Goal: Task Accomplishment & Management: Complete application form

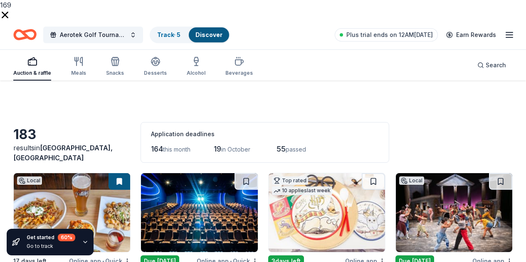
scroll to position [5765, 0]
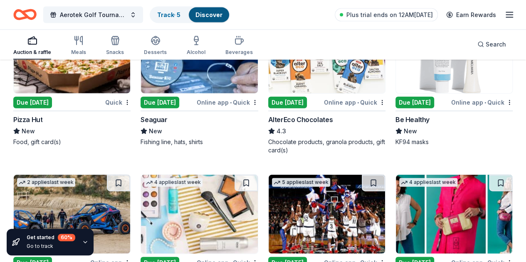
scroll to position [5644, 0]
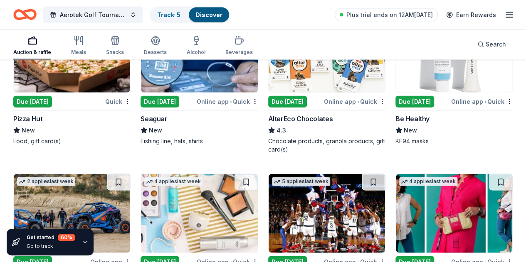
scroll to position [5661, 0]
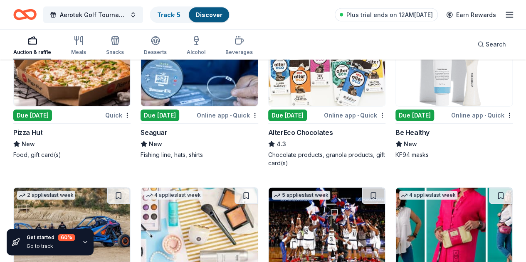
scroll to position [5632, 0]
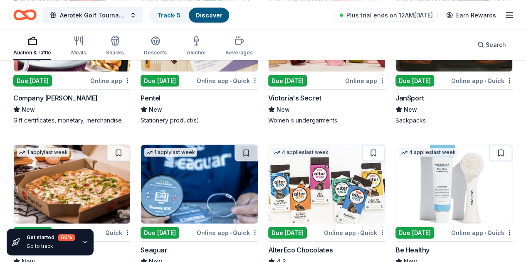
scroll to position [5491, 0]
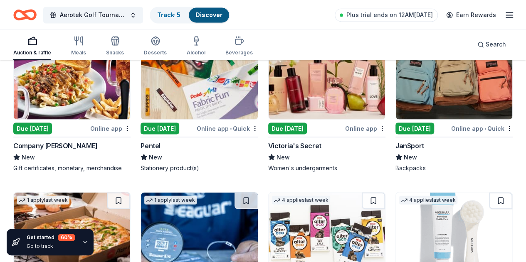
scroll to position [5468, 0]
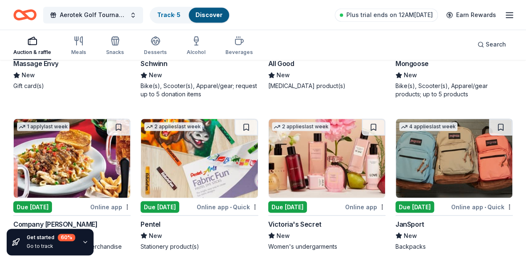
scroll to position [5348, 0]
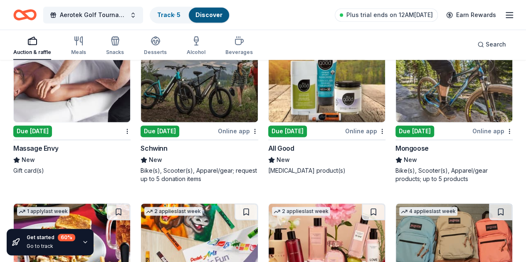
scroll to position [5305, 0]
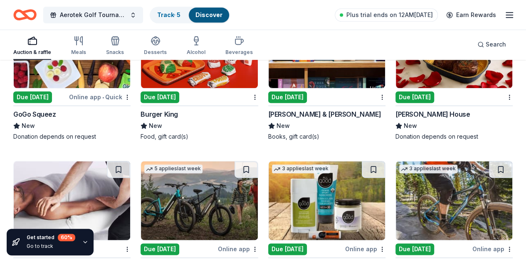
scroll to position [5177, 0]
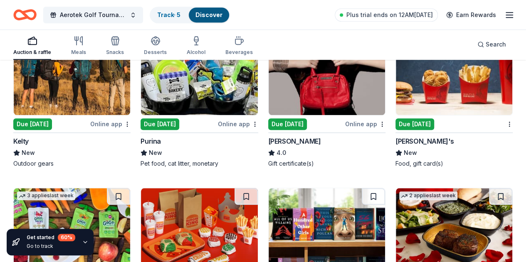
scroll to position [5006, 0]
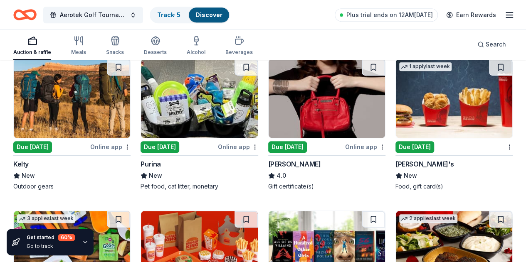
scroll to position [4985, 0]
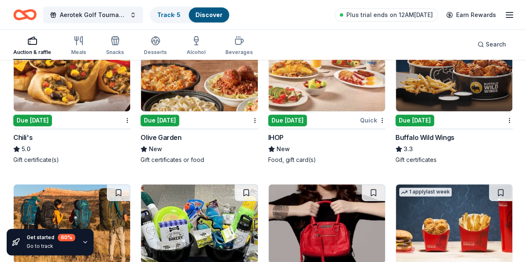
scroll to position [4847, 0]
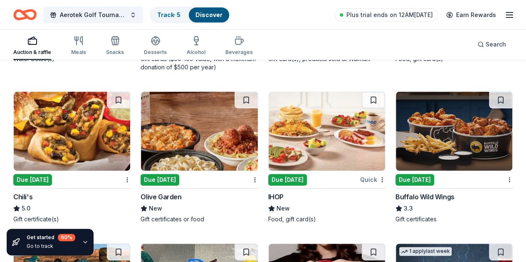
scroll to position [4799, 0]
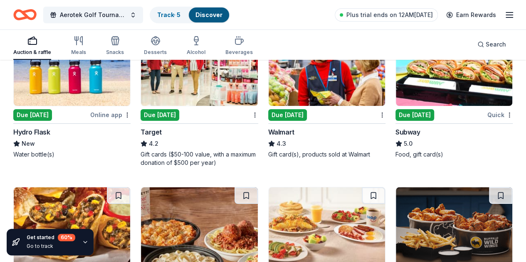
scroll to position [4707, 0]
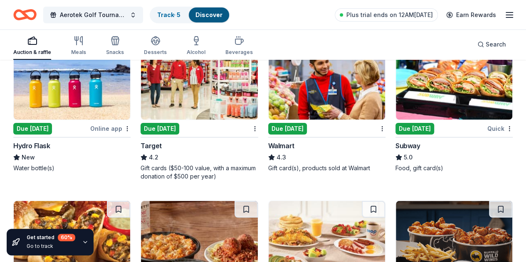
scroll to position [4691, 0]
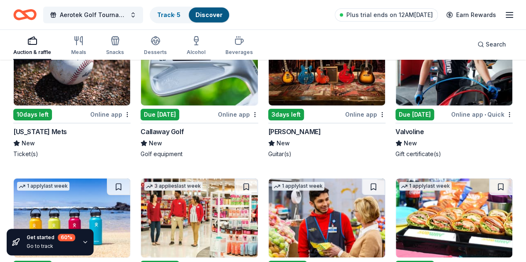
scroll to position [4554, 0]
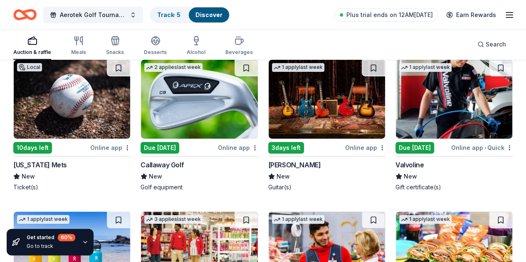
scroll to position [4519, 0]
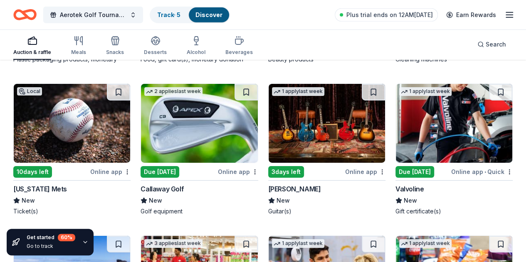
scroll to position [4495, 0]
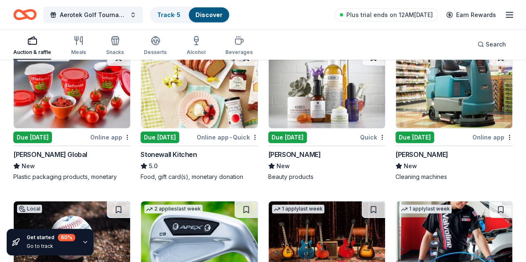
scroll to position [4378, 0]
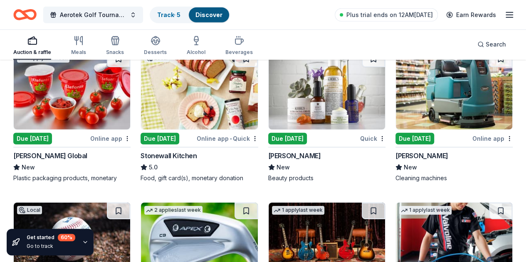
scroll to position [4379, 0]
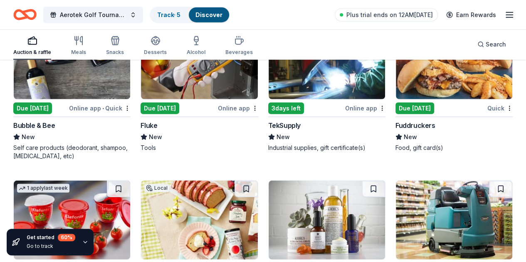
scroll to position [4246, 0]
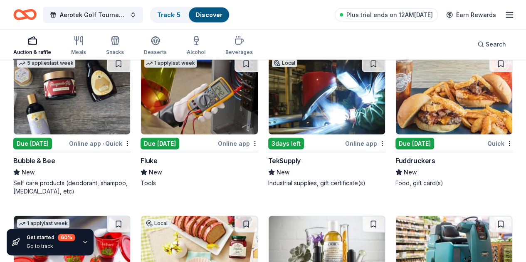
scroll to position [4193, 0]
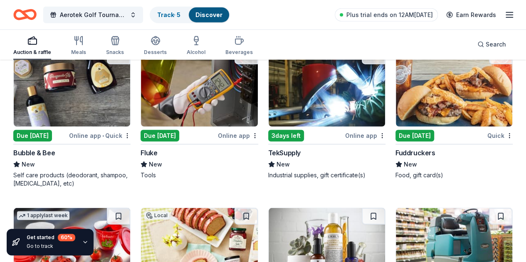
scroll to position [4221, 0]
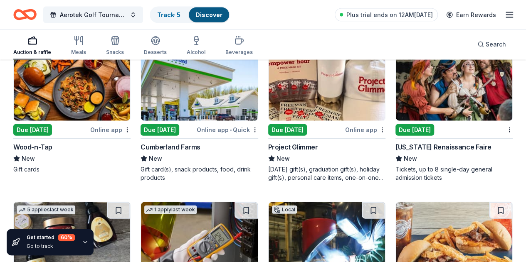
scroll to position [4063, 0]
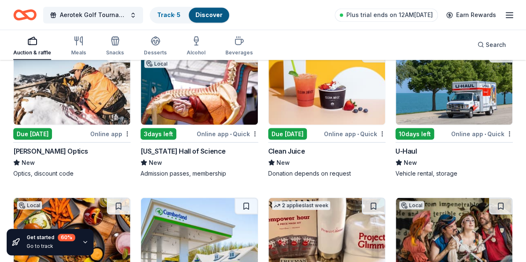
scroll to position [3909, 0]
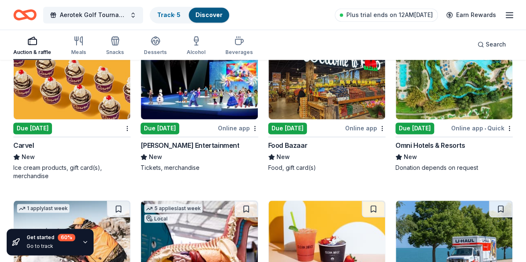
scroll to position [3753, 0]
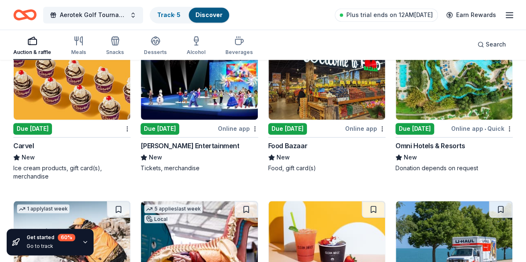
scroll to position [3743, 0]
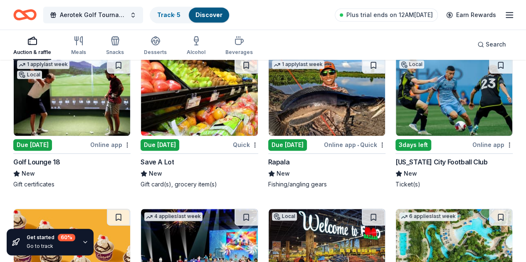
scroll to position [3586, 0]
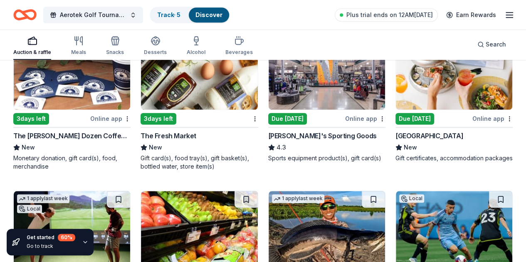
scroll to position [3451, 0]
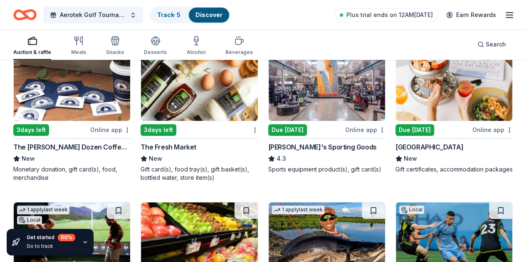
scroll to position [3440, 0]
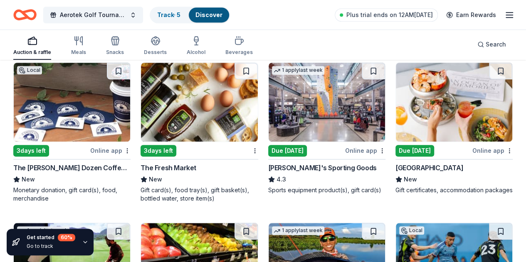
scroll to position [3415, 0]
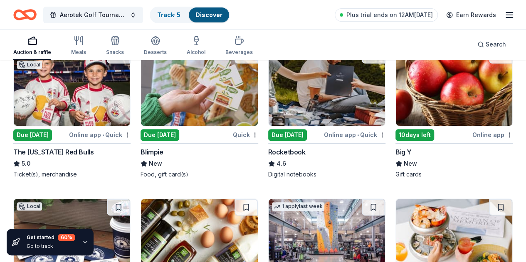
scroll to position [3283, 0]
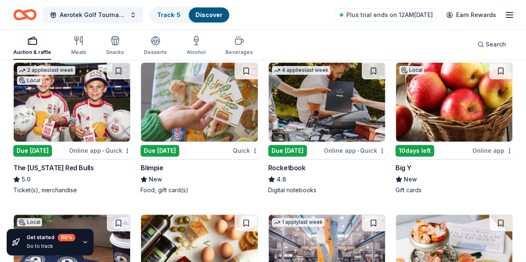
scroll to position [3267, 0]
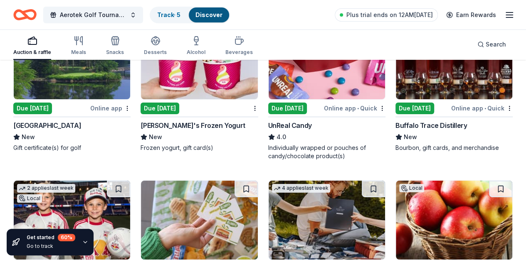
scroll to position [3130, 0]
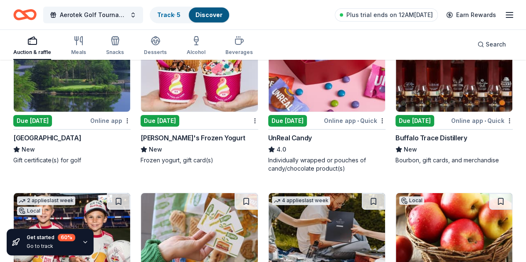
scroll to position [3138, 0]
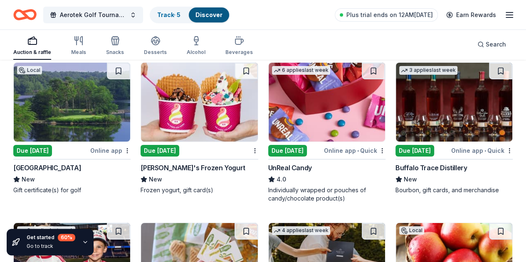
scroll to position [3107, 0]
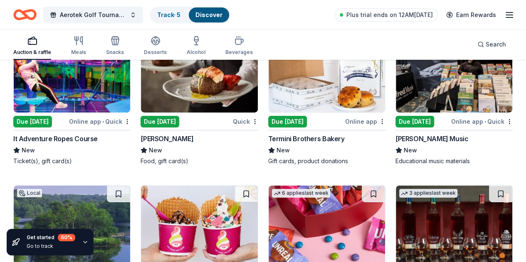
scroll to position [2957, 0]
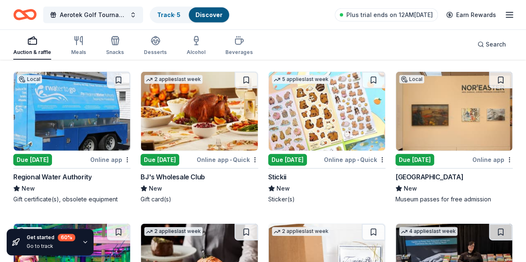
scroll to position [2793, 0]
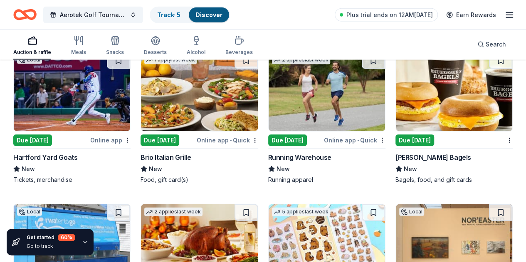
scroll to position [2661, 0]
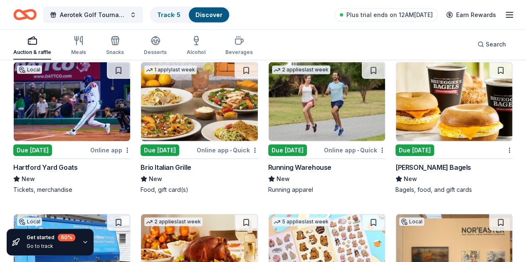
scroll to position [2642, 0]
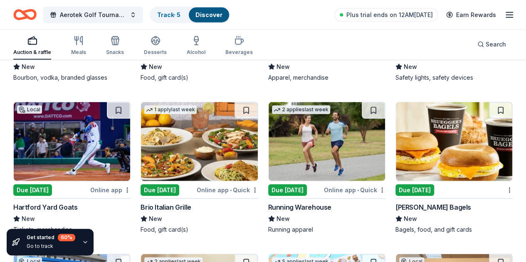
scroll to position [2611, 0]
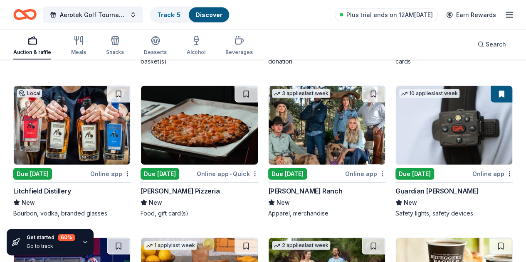
scroll to position [2476, 0]
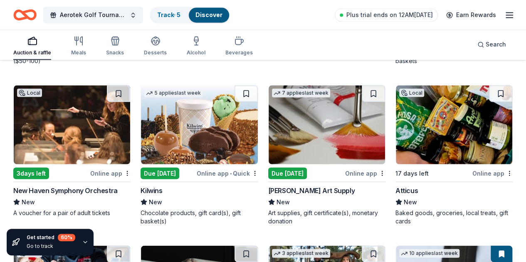
scroll to position [2310, 0]
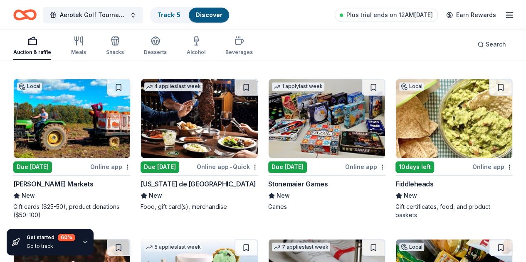
scroll to position [2160, 0]
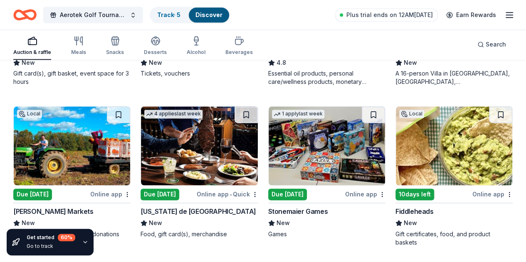
scroll to position [2134, 0]
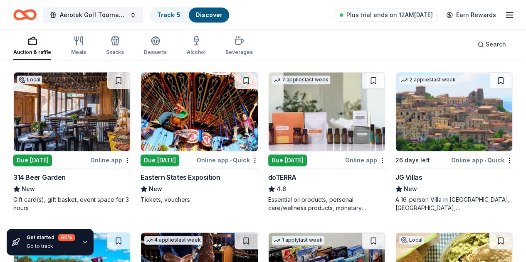
scroll to position [1990, 0]
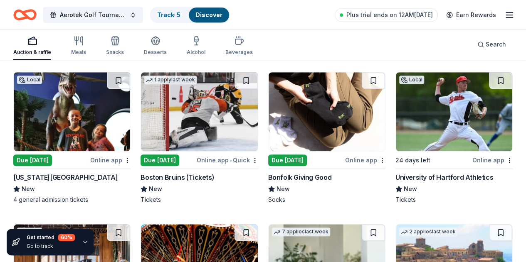
scroll to position [1845, 0]
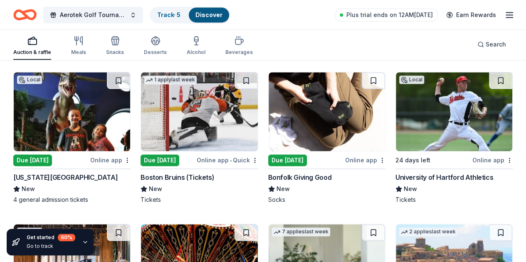
scroll to position [1858, 0]
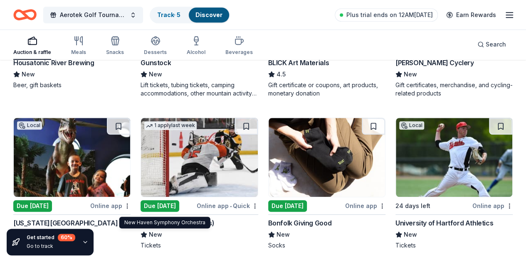
scroll to position [1809, 0]
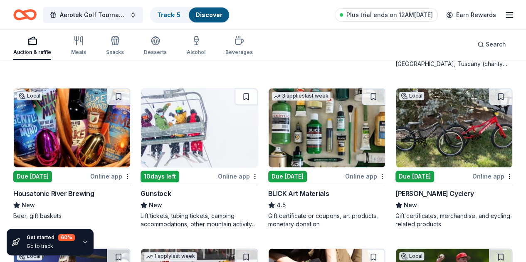
scroll to position [1678, 0]
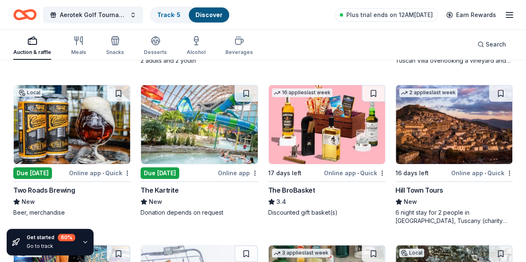
scroll to position [1523, 0]
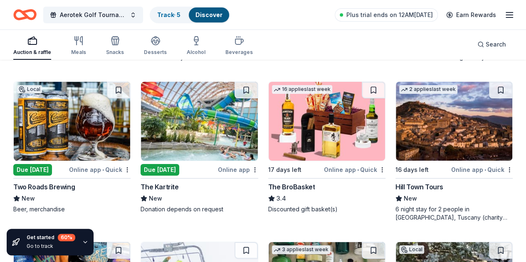
scroll to position [1519, 0]
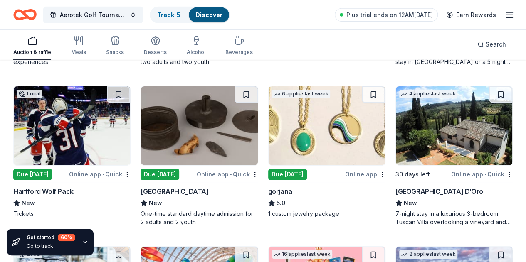
scroll to position [1361, 0]
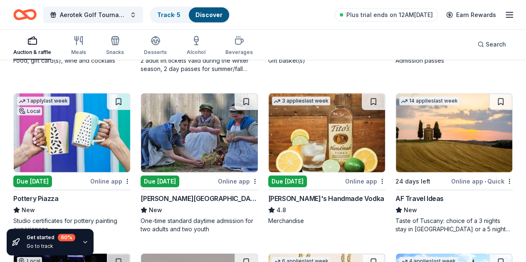
scroll to position [1190, 0]
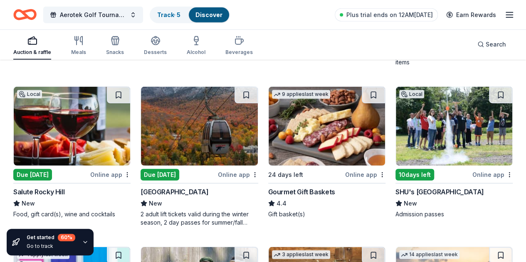
scroll to position [1040, 0]
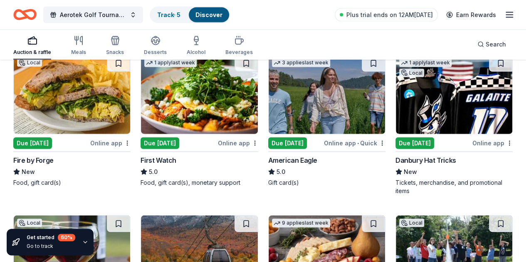
scroll to position [884, 0]
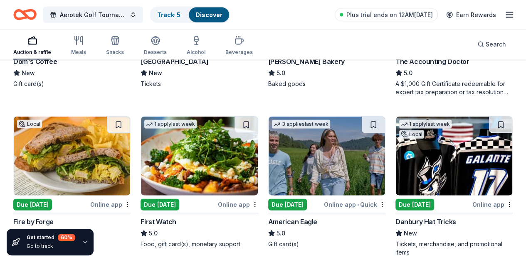
scroll to position [852, 0]
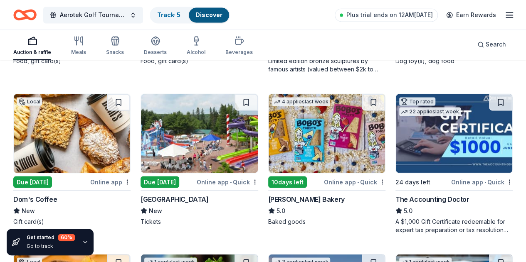
scroll to position [713, 0]
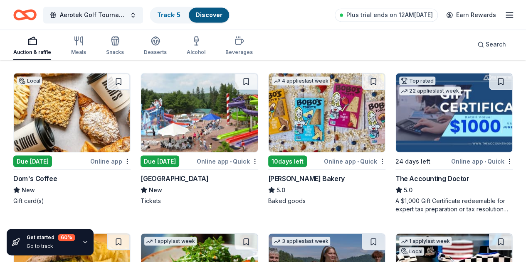
scroll to position [734, 0]
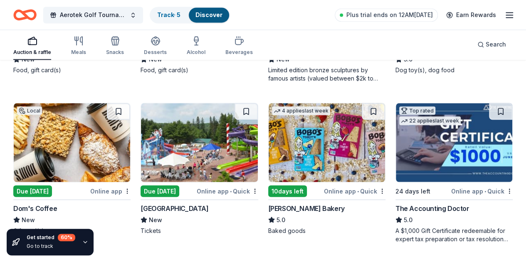
scroll to position [701, 0]
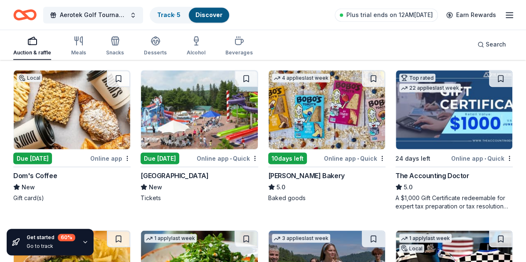
scroll to position [726, 0]
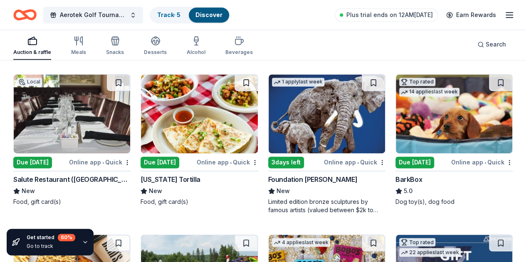
scroll to position [571, 0]
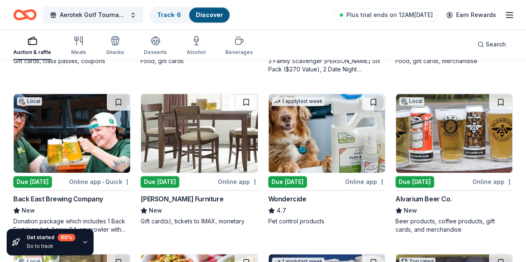
scroll to position [392, 0]
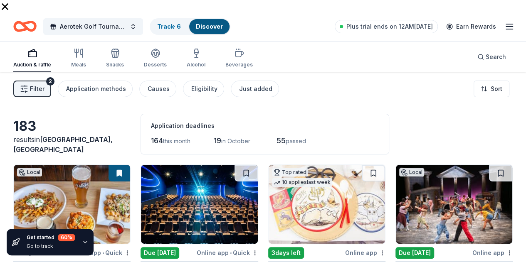
scroll to position [0, 0]
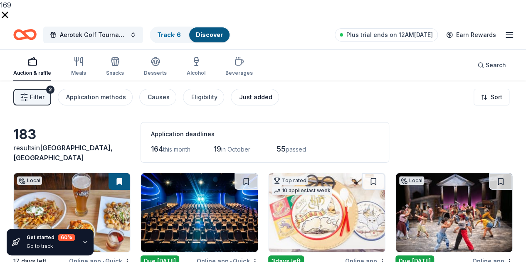
click at [263, 92] on div "Just added" at bounding box center [255, 97] width 33 height 10
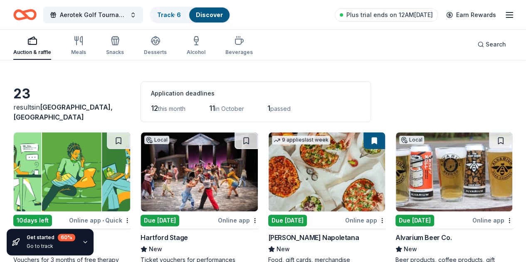
scroll to position [41, 0]
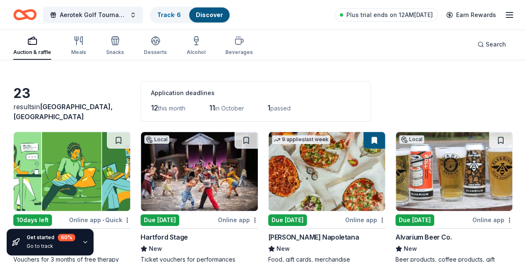
click at [54, 161] on img at bounding box center [72, 171] width 116 height 79
click at [506, 12] on line "button" at bounding box center [509, 12] width 7 height 0
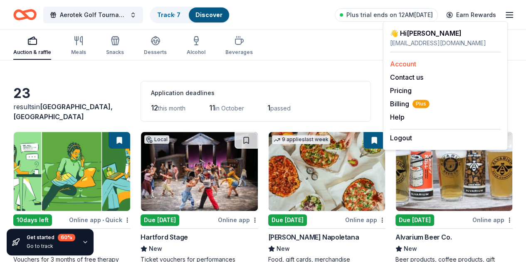
click at [403, 65] on link "Account" at bounding box center [403, 64] width 26 height 8
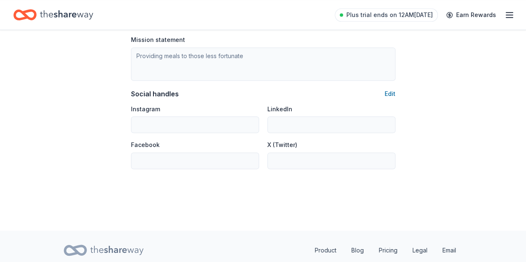
scroll to position [567, 0]
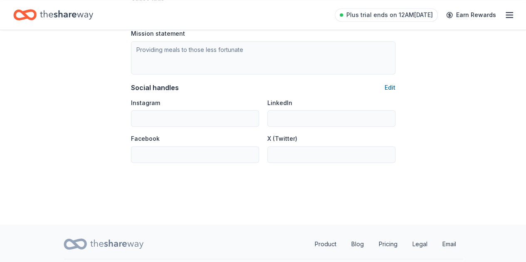
click at [504, 11] on icon "button" at bounding box center [509, 15] width 10 height 10
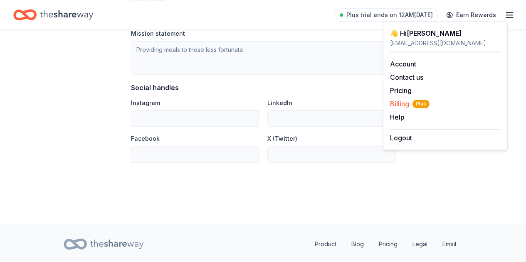
click at [407, 103] on span "Billing Plus" at bounding box center [409, 104] width 39 height 10
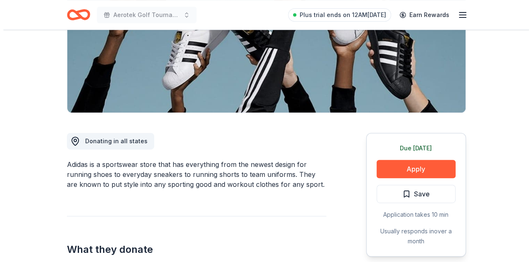
scroll to position [159, 0]
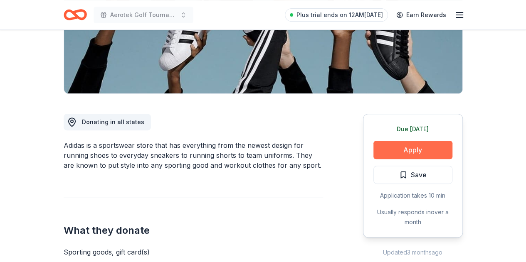
click at [436, 143] on button "Apply" at bounding box center [412, 150] width 79 height 18
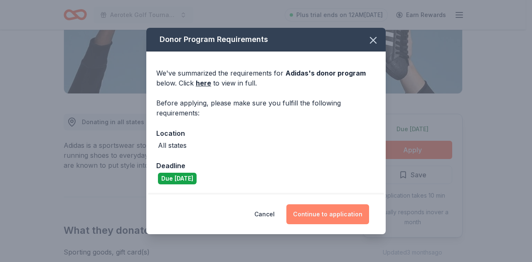
click at [323, 221] on button "Continue to application" at bounding box center [327, 214] width 83 height 20
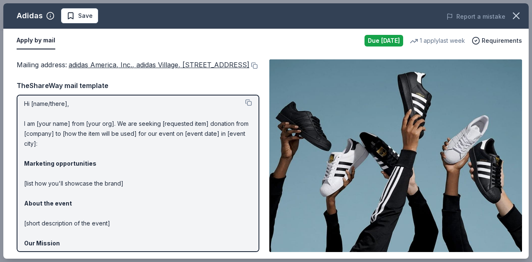
scroll to position [0, 0]
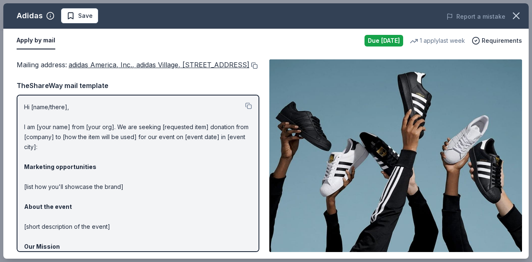
click at [249, 69] on button at bounding box center [253, 65] width 8 height 7
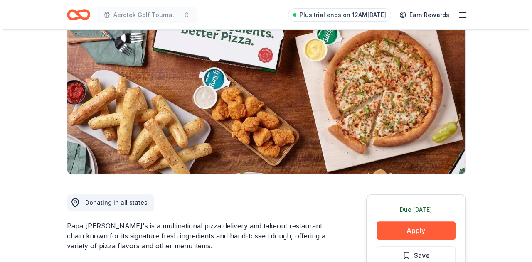
scroll to position [133, 0]
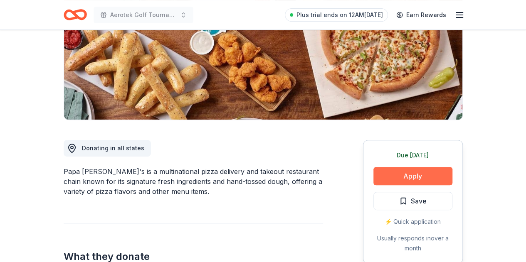
click at [407, 179] on button "Apply" at bounding box center [412, 176] width 79 height 18
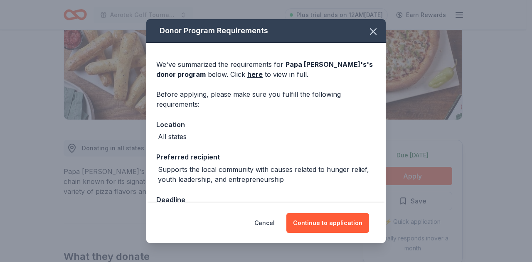
scroll to position [25, 0]
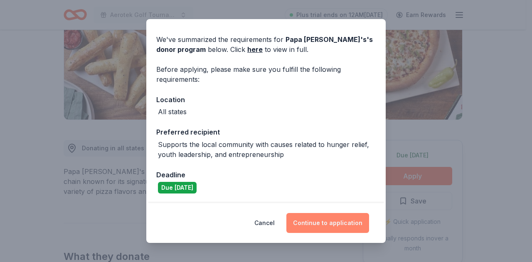
click at [340, 221] on button "Continue to application" at bounding box center [327, 223] width 83 height 20
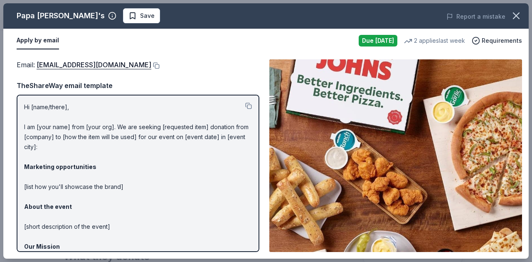
click at [498, 55] on div "Email : foundation@papajohns.com Email : foundation@papajohns.com TheShareWay e…" at bounding box center [265, 156] width 525 height 206
click at [151, 65] on button at bounding box center [155, 65] width 8 height 7
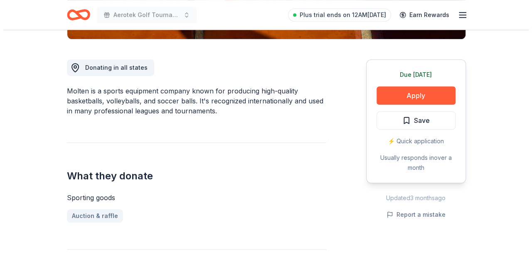
scroll to position [214, 0]
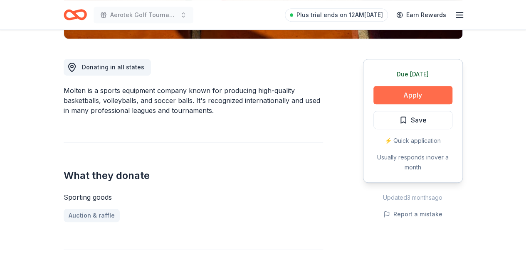
click at [424, 94] on button "Apply" at bounding box center [412, 95] width 79 height 18
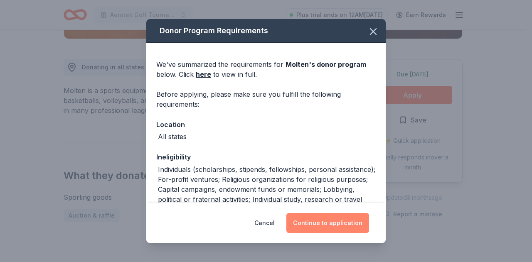
click at [318, 221] on button "Continue to application" at bounding box center [327, 223] width 83 height 20
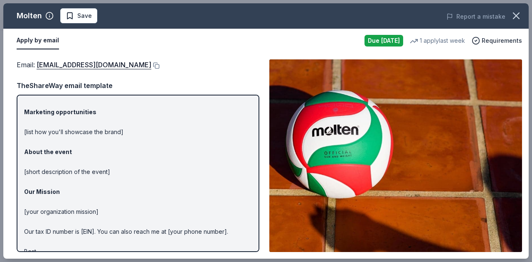
scroll to position [76, 0]
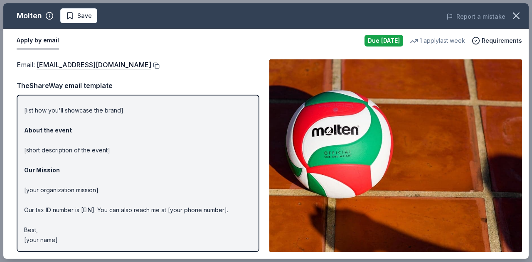
click at [151, 65] on button at bounding box center [155, 65] width 8 height 7
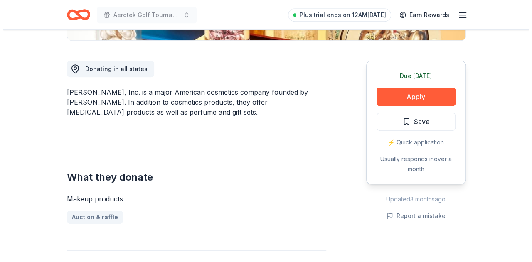
scroll to position [214, 0]
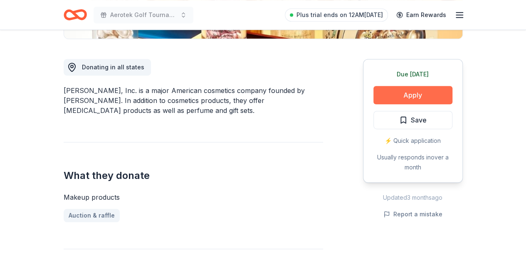
click at [413, 99] on button "Apply" at bounding box center [412, 95] width 79 height 18
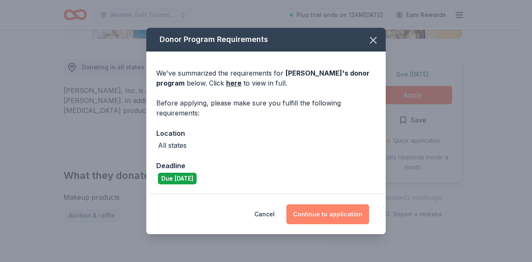
click at [328, 209] on button "Continue to application" at bounding box center [327, 214] width 83 height 20
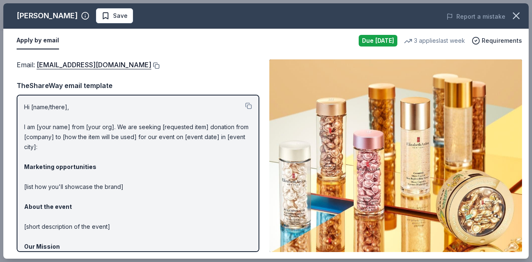
click at [157, 64] on button at bounding box center [155, 65] width 8 height 7
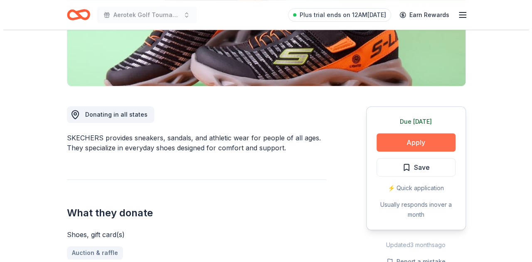
scroll to position [166, 0]
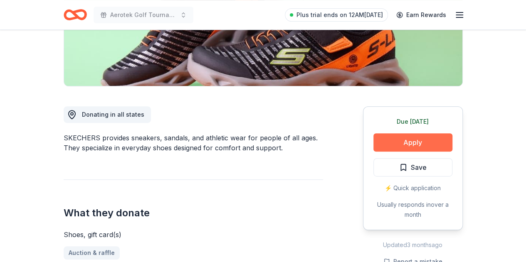
click at [415, 144] on button "Apply" at bounding box center [412, 142] width 79 height 18
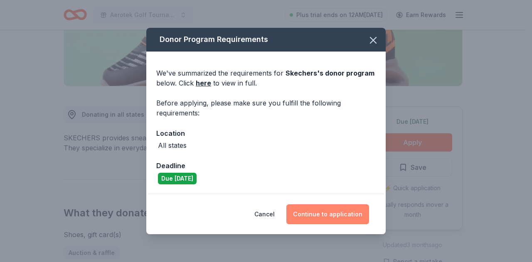
click at [317, 209] on button "Continue to application" at bounding box center [327, 214] width 83 height 20
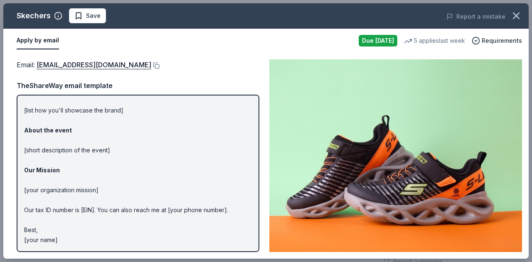
scroll to position [0, 0]
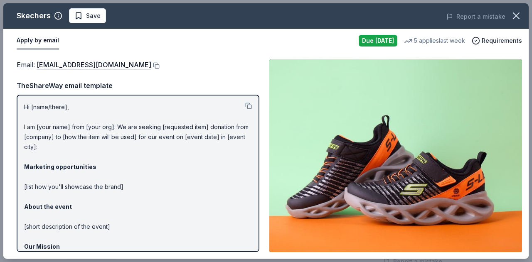
click at [414, 25] on div "Report a mistake" at bounding box center [427, 16] width 204 height 23
click at [151, 65] on button at bounding box center [155, 65] width 8 height 7
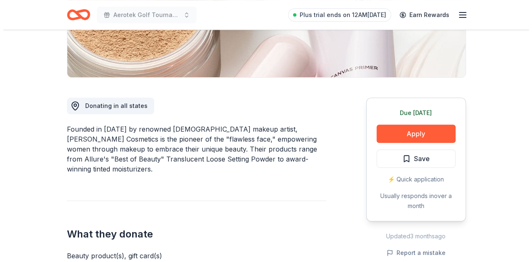
scroll to position [175, 0]
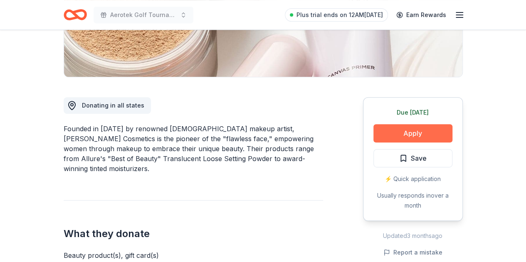
click at [419, 129] on button "Apply" at bounding box center [412, 133] width 79 height 18
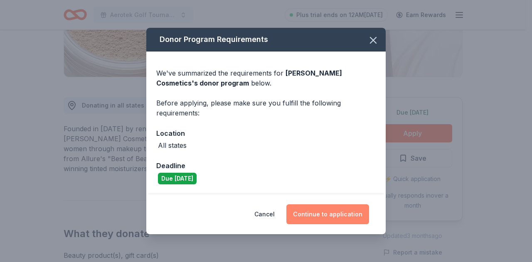
click at [337, 219] on button "Continue to application" at bounding box center [327, 214] width 83 height 20
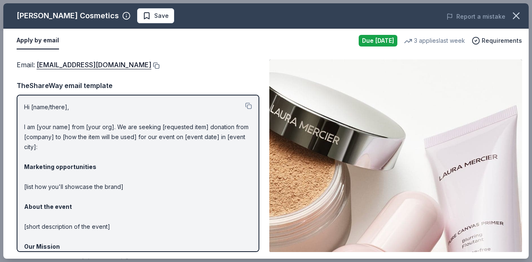
click at [151, 65] on button at bounding box center [155, 65] width 8 height 7
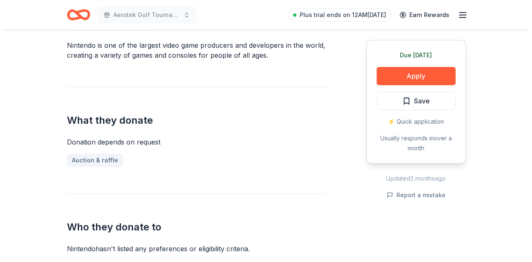
scroll to position [262, 0]
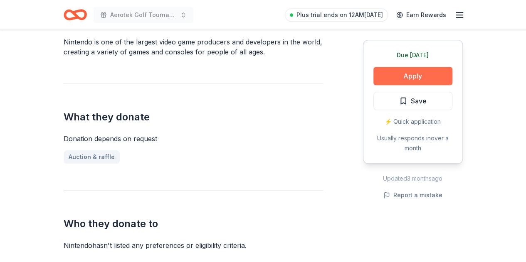
click at [397, 80] on button "Apply" at bounding box center [412, 76] width 79 height 18
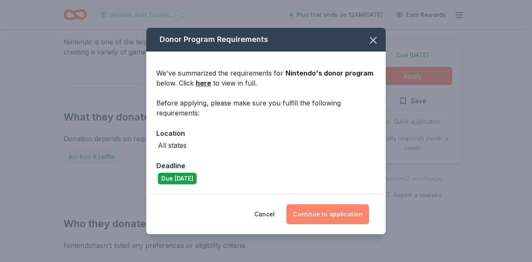
click at [330, 219] on button "Continue to application" at bounding box center [327, 214] width 83 height 20
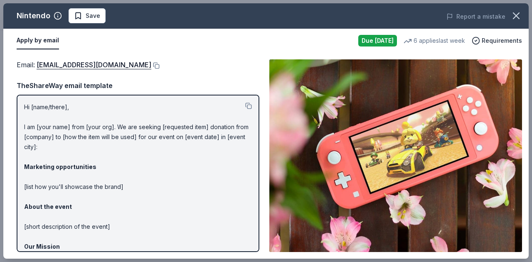
click at [134, 82] on div "TheShareWay email template" at bounding box center [138, 85] width 243 height 11
click at [160, 65] on button at bounding box center [155, 65] width 8 height 7
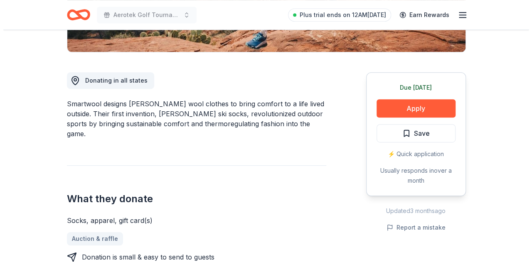
scroll to position [201, 0]
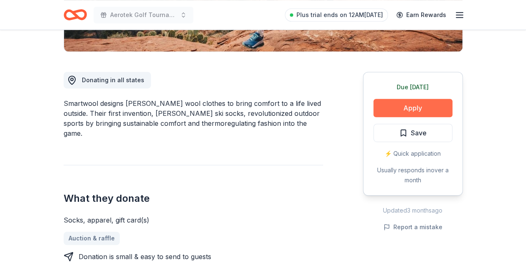
click at [429, 106] on button "Apply" at bounding box center [412, 108] width 79 height 18
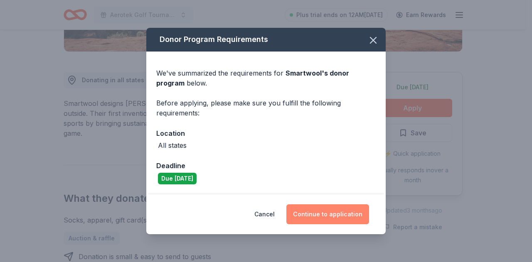
click at [319, 216] on button "Continue to application" at bounding box center [327, 214] width 83 height 20
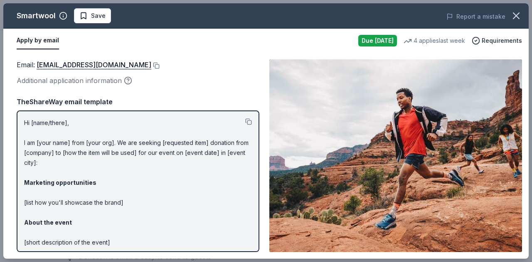
click at [153, 62] on div "Email : [EMAIL_ADDRESS][DOMAIN_NAME]" at bounding box center [138, 64] width 243 height 11
click at [152, 66] on button at bounding box center [155, 65] width 8 height 7
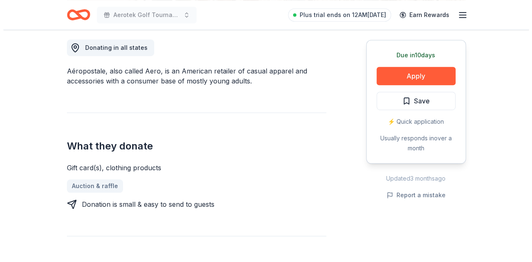
scroll to position [233, 0]
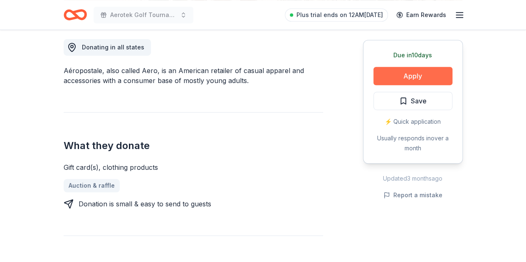
click at [413, 79] on button "Apply" at bounding box center [412, 76] width 79 height 18
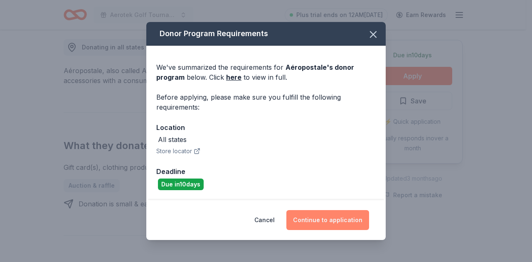
click at [335, 222] on button "Continue to application" at bounding box center [327, 220] width 83 height 20
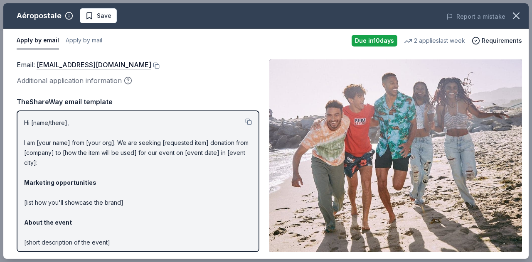
click at [145, 86] on div "Email : charitabledonations@aeropostale.com Additional application information …" at bounding box center [138, 155] width 243 height 193
click at [160, 67] on button at bounding box center [155, 65] width 8 height 7
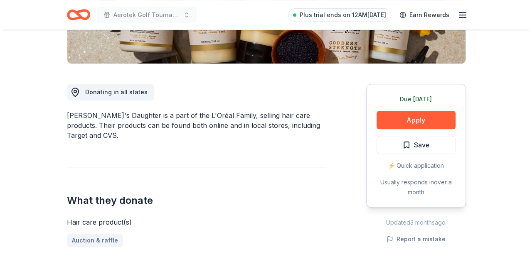
scroll to position [189, 0]
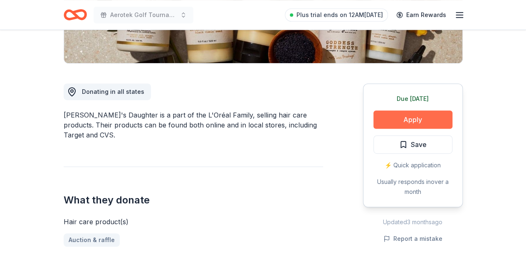
click at [411, 121] on button "Apply" at bounding box center [412, 120] width 79 height 18
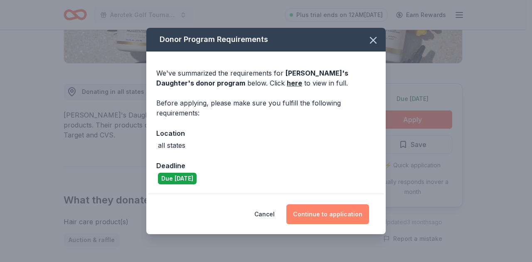
click at [324, 222] on button "Continue to application" at bounding box center [327, 214] width 83 height 20
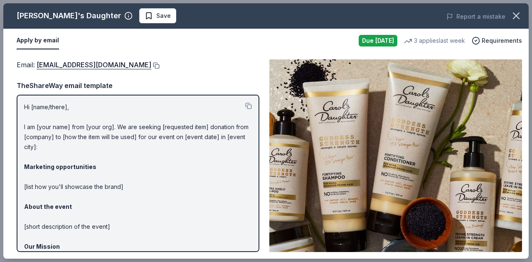
click at [156, 65] on button at bounding box center [155, 65] width 8 height 7
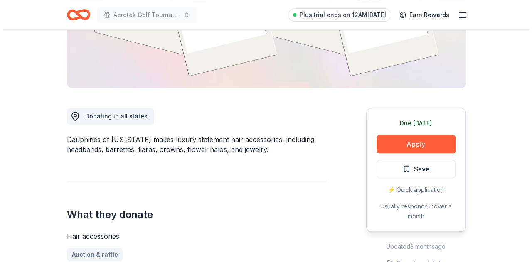
scroll to position [199, 0]
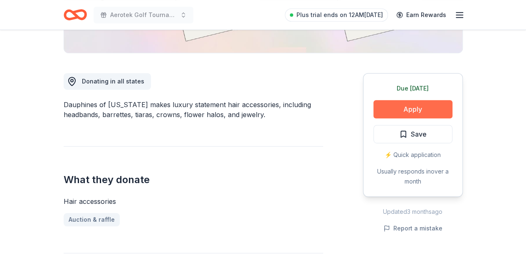
click at [422, 108] on button "Apply" at bounding box center [412, 109] width 79 height 18
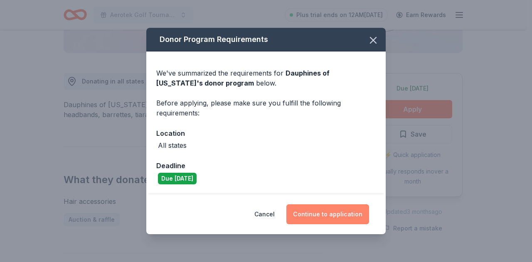
click at [338, 214] on button "Continue to application" at bounding box center [327, 214] width 83 height 20
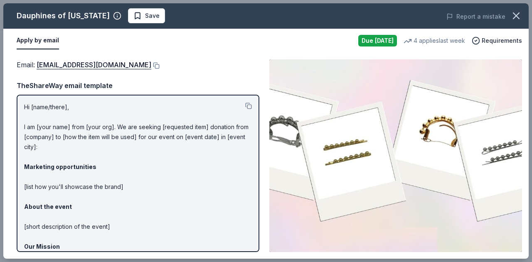
click at [137, 80] on div "Email : [EMAIL_ADDRESS][DOMAIN_NAME] TheShareWay email template Hi [name/there]…" at bounding box center [138, 155] width 243 height 193
click at [160, 65] on button at bounding box center [155, 65] width 8 height 7
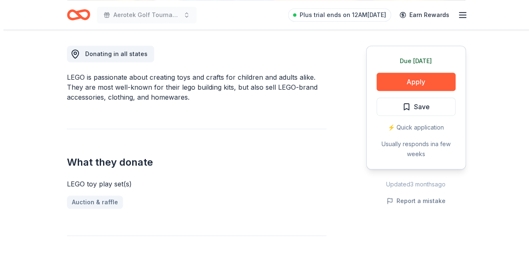
scroll to position [214, 0]
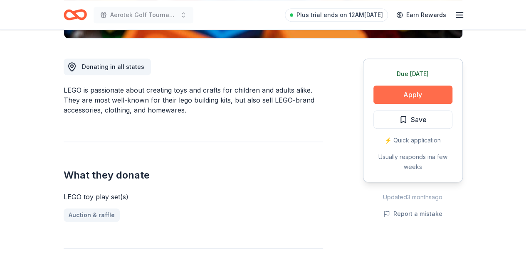
click at [403, 92] on button "Apply" at bounding box center [412, 95] width 79 height 18
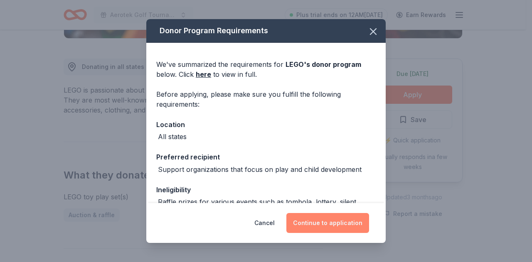
click at [323, 224] on button "Continue to application" at bounding box center [327, 223] width 83 height 20
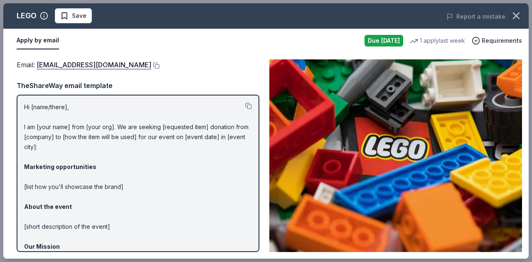
click at [391, 24] on div "Report a mistake" at bounding box center [427, 16] width 204 height 23
click at [151, 64] on button at bounding box center [155, 65] width 8 height 7
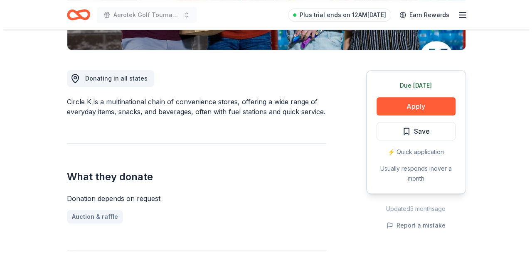
scroll to position [203, 0]
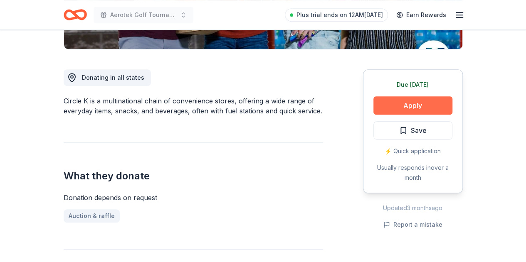
click at [400, 105] on button "Apply" at bounding box center [412, 105] width 79 height 18
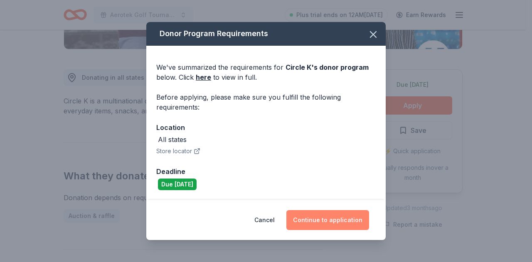
click at [327, 221] on button "Continue to application" at bounding box center [327, 220] width 83 height 20
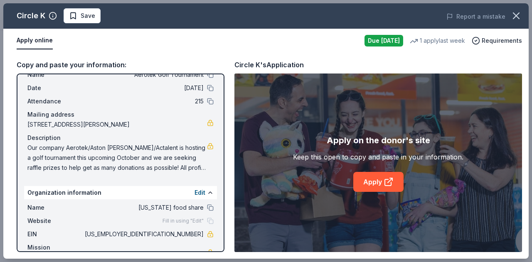
scroll to position [36, 0]
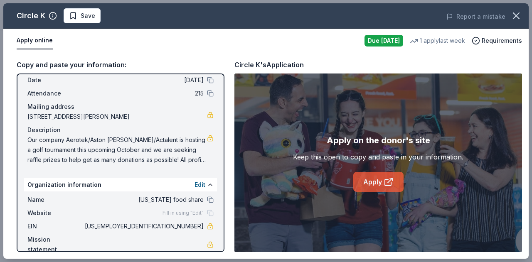
click at [366, 188] on link "Apply" at bounding box center [378, 182] width 50 height 20
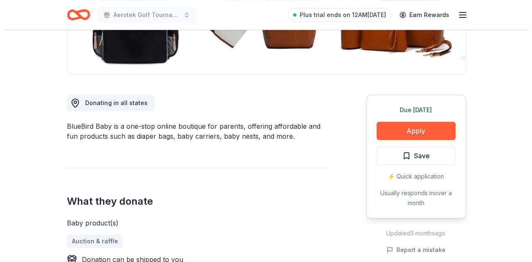
scroll to position [186, 0]
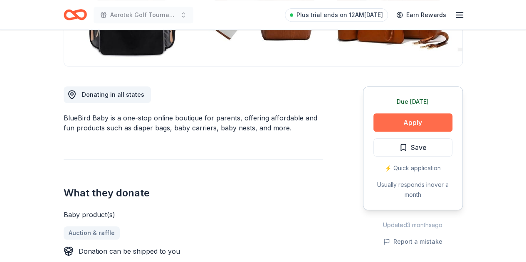
click at [398, 121] on button "Apply" at bounding box center [412, 122] width 79 height 18
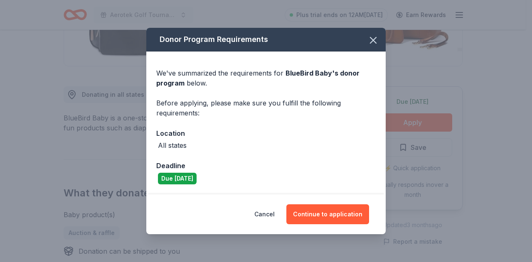
click at [317, 226] on div "Cancel Continue to application" at bounding box center [265, 214] width 239 height 40
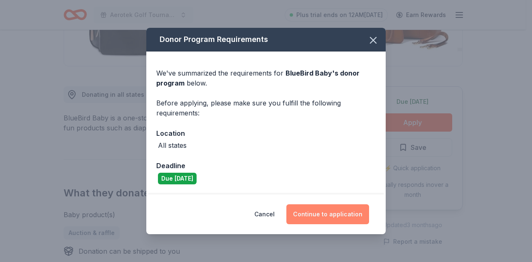
click at [319, 210] on button "Continue to application" at bounding box center [327, 214] width 83 height 20
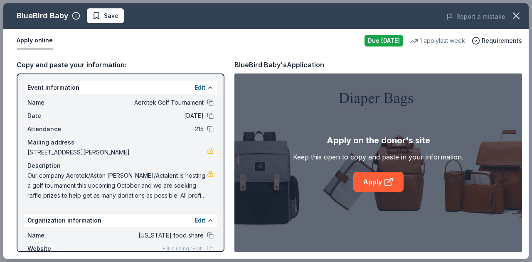
scroll to position [49, 0]
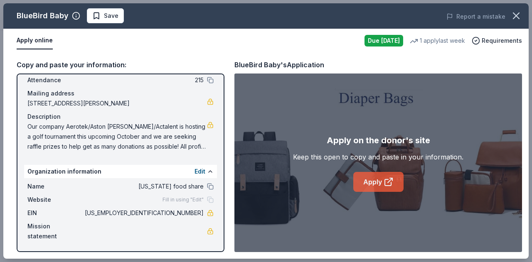
click at [381, 179] on link "Apply" at bounding box center [378, 182] width 50 height 20
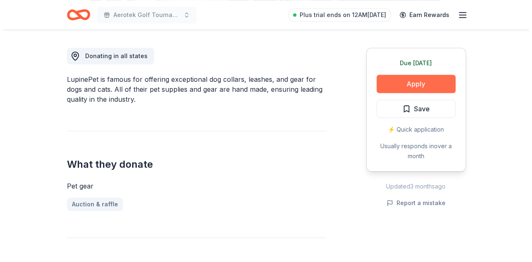
scroll to position [225, 0]
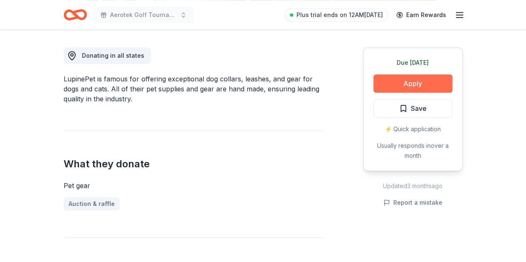
click at [415, 81] on button "Apply" at bounding box center [412, 83] width 79 height 18
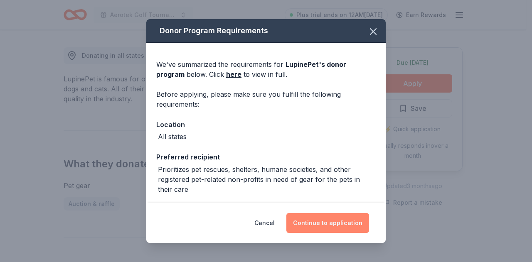
click at [314, 226] on button "Continue to application" at bounding box center [327, 223] width 83 height 20
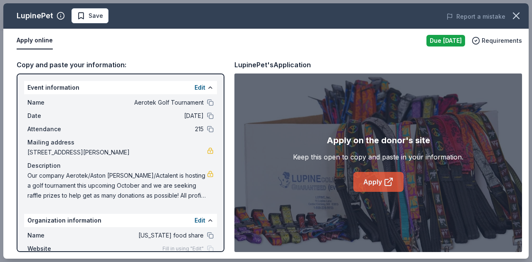
click at [393, 187] on icon at bounding box center [388, 182] width 10 height 10
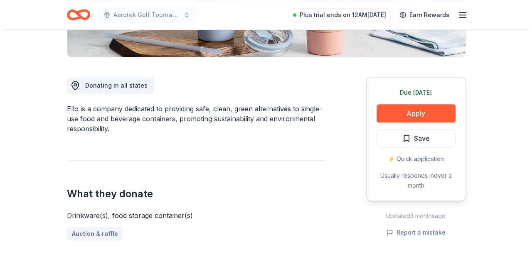
scroll to position [197, 0]
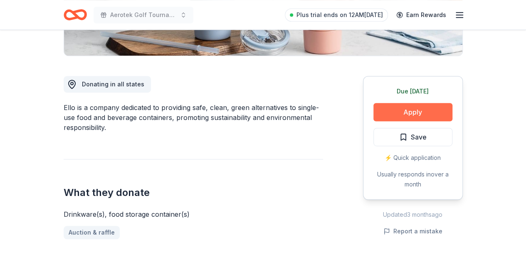
click at [398, 106] on button "Apply" at bounding box center [412, 112] width 79 height 18
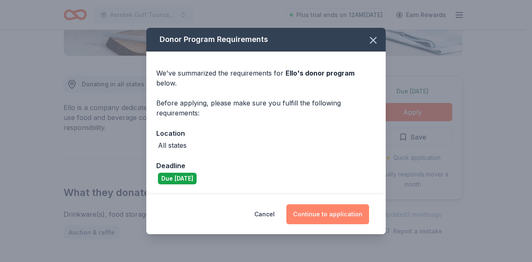
click at [326, 210] on button "Continue to application" at bounding box center [327, 214] width 83 height 20
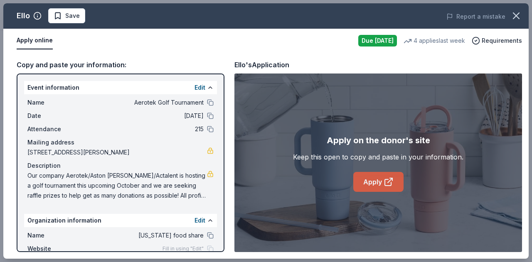
click at [387, 178] on icon at bounding box center [388, 182] width 10 height 10
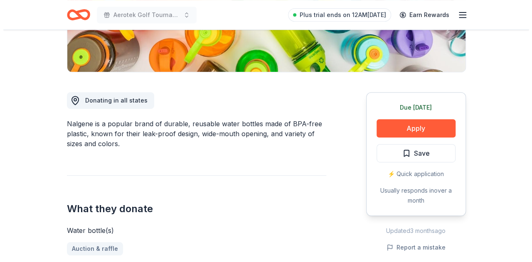
scroll to position [202, 0]
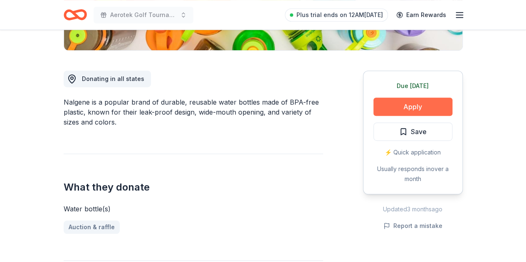
click at [402, 111] on button "Apply" at bounding box center [412, 107] width 79 height 18
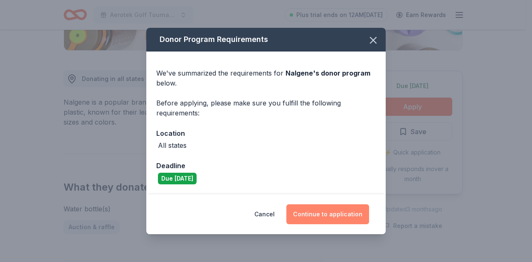
click at [309, 216] on button "Continue to application" at bounding box center [327, 214] width 83 height 20
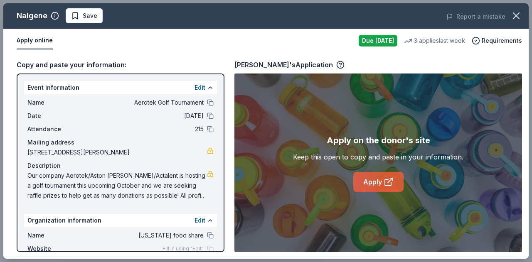
click at [374, 179] on link "Apply" at bounding box center [378, 182] width 50 height 20
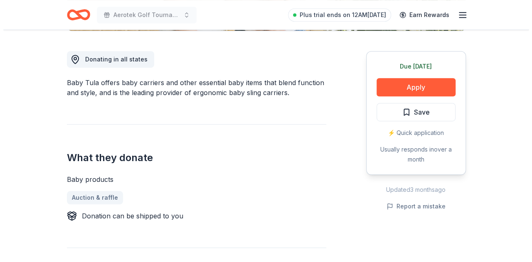
scroll to position [222, 0]
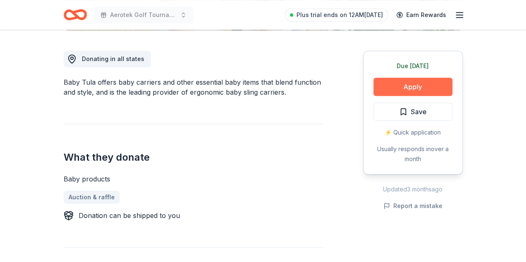
click at [395, 88] on button "Apply" at bounding box center [412, 87] width 79 height 18
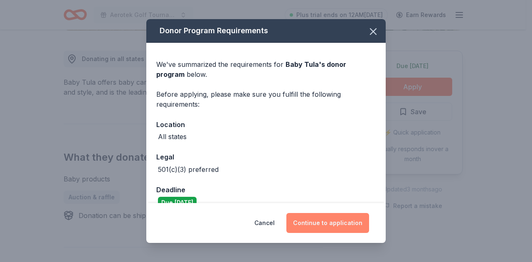
click at [317, 221] on button "Continue to application" at bounding box center [327, 223] width 83 height 20
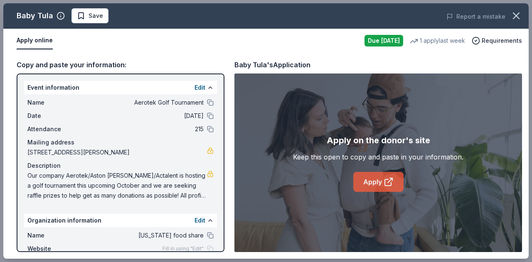
click at [385, 184] on icon at bounding box center [388, 182] width 10 height 10
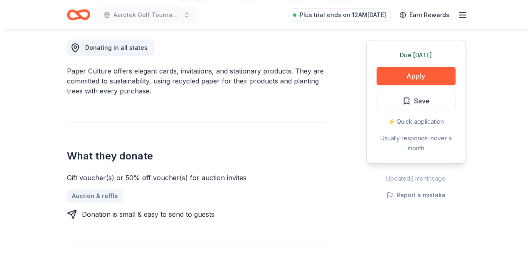
scroll to position [226, 0]
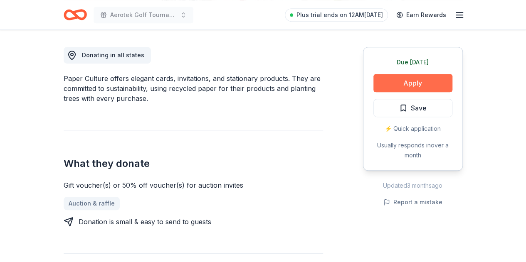
click at [420, 85] on button "Apply" at bounding box center [412, 83] width 79 height 18
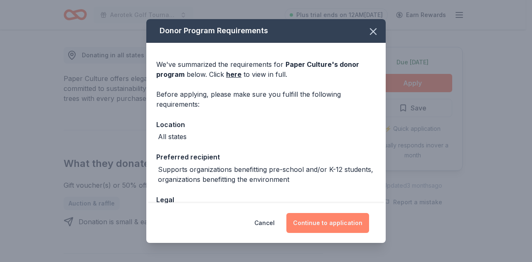
click at [319, 221] on button "Continue to application" at bounding box center [327, 223] width 83 height 20
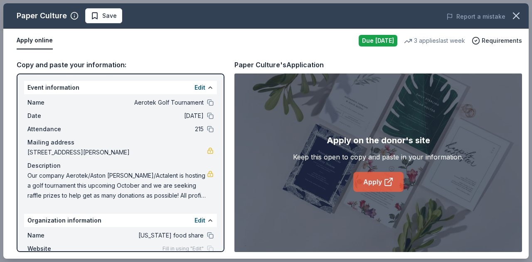
click at [361, 184] on link "Apply" at bounding box center [378, 182] width 50 height 20
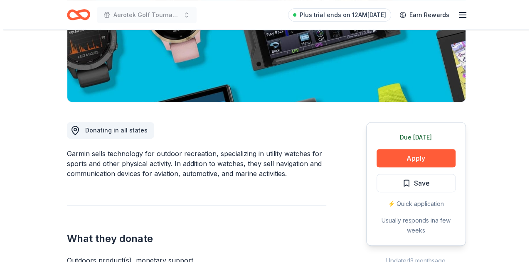
scroll to position [180, 0]
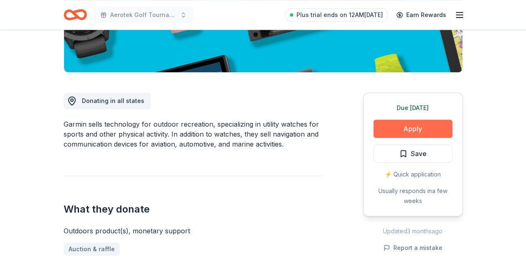
click at [395, 132] on button "Apply" at bounding box center [412, 129] width 79 height 18
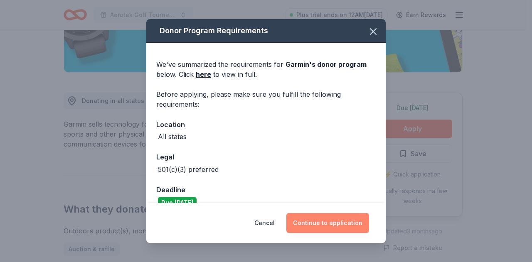
click at [315, 223] on button "Continue to application" at bounding box center [327, 223] width 83 height 20
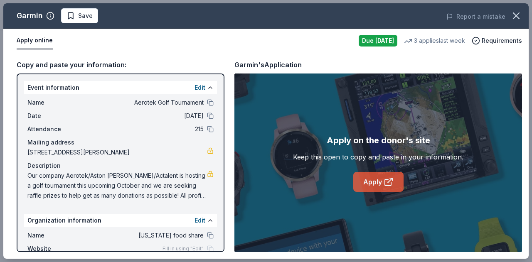
click at [371, 182] on link "Apply" at bounding box center [378, 182] width 50 height 20
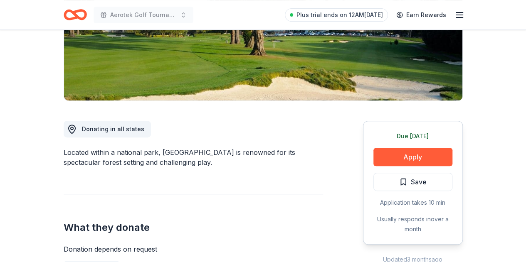
scroll to position [152, 0]
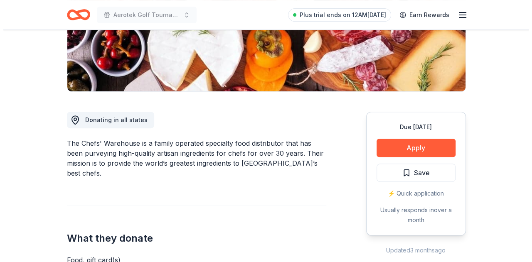
scroll to position [162, 0]
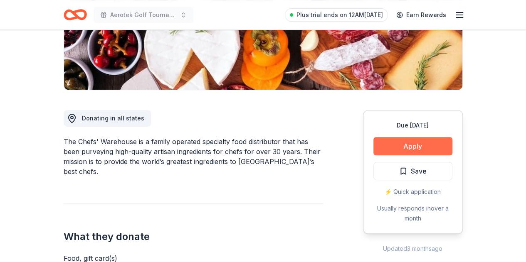
click at [400, 143] on button "Apply" at bounding box center [412, 146] width 79 height 18
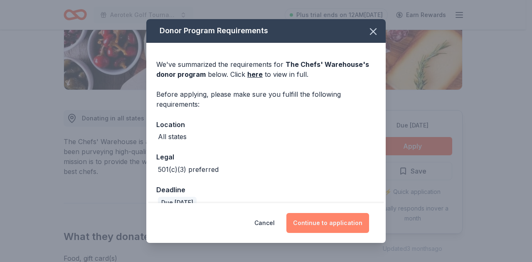
click at [330, 216] on button "Continue to application" at bounding box center [327, 223] width 83 height 20
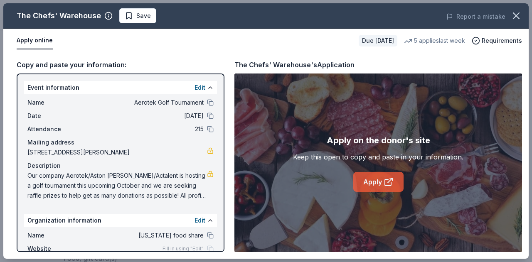
click at [390, 180] on icon at bounding box center [390, 180] width 5 height 5
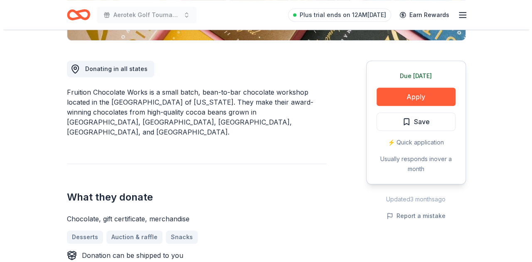
scroll to position [212, 0]
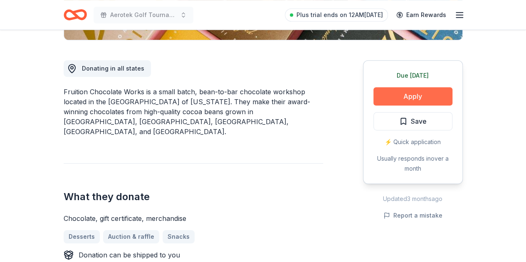
click at [407, 100] on button "Apply" at bounding box center [412, 96] width 79 height 18
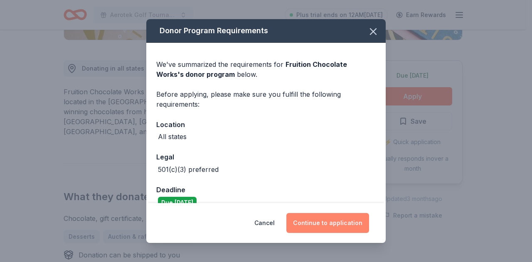
click at [337, 226] on button "Continue to application" at bounding box center [327, 223] width 83 height 20
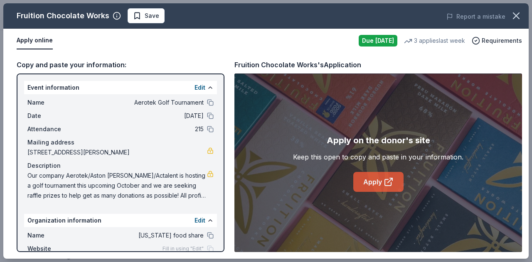
click at [390, 189] on link "Apply" at bounding box center [378, 182] width 50 height 20
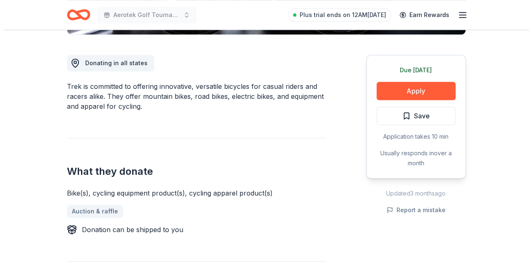
scroll to position [219, 0]
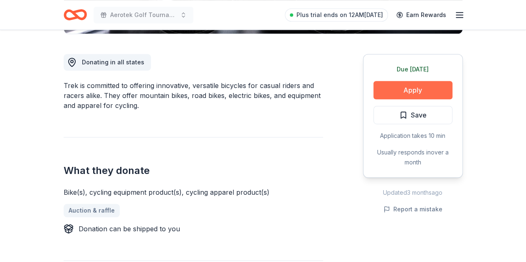
click at [408, 90] on button "Apply" at bounding box center [412, 90] width 79 height 18
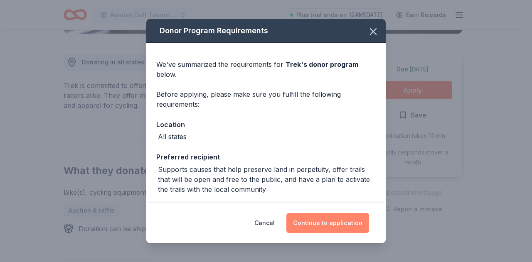
click at [343, 225] on button "Continue to application" at bounding box center [327, 223] width 83 height 20
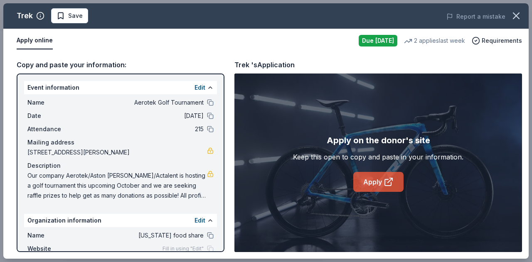
click at [386, 187] on icon at bounding box center [388, 182] width 10 height 10
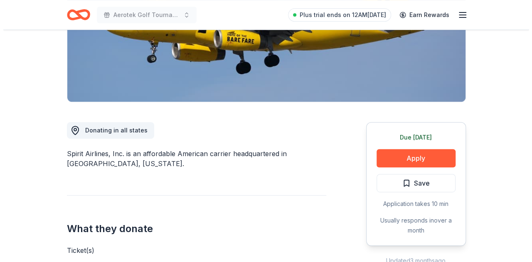
scroll to position [153, 0]
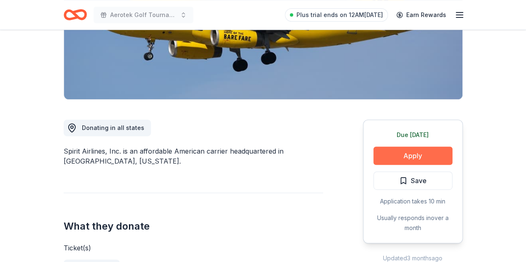
click at [405, 155] on button "Apply" at bounding box center [412, 156] width 79 height 18
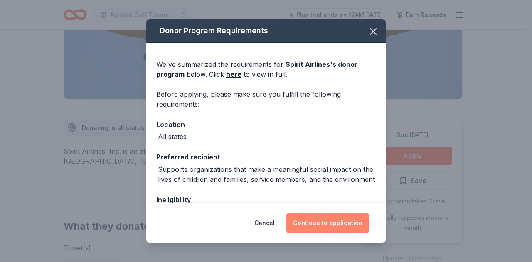
click at [312, 226] on button "Continue to application" at bounding box center [327, 223] width 83 height 20
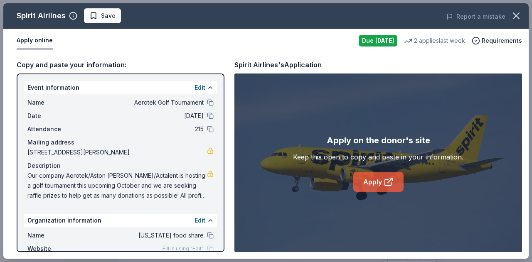
click at [388, 184] on icon at bounding box center [388, 182] width 10 height 10
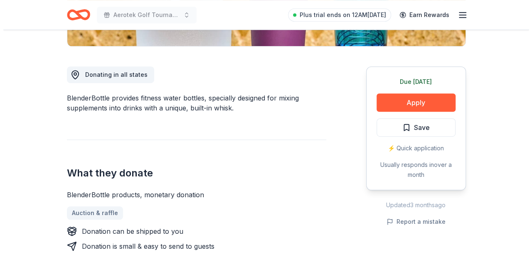
scroll to position [210, 0]
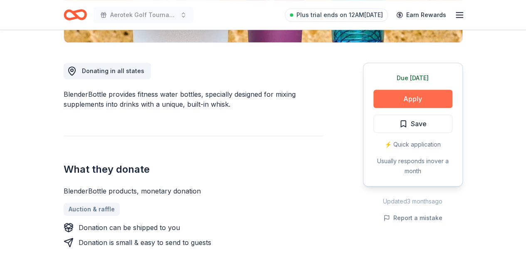
click at [392, 105] on button "Apply" at bounding box center [412, 99] width 79 height 18
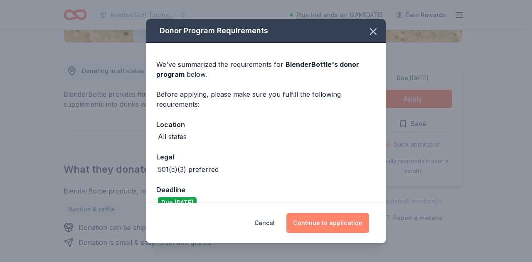
click at [316, 226] on button "Continue to application" at bounding box center [327, 223] width 83 height 20
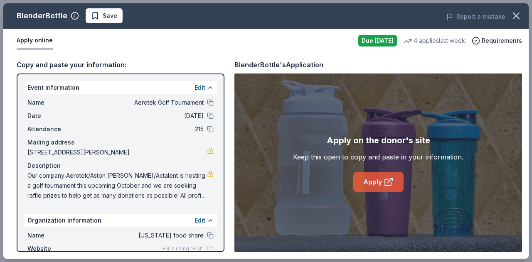
click at [393, 185] on icon at bounding box center [388, 182] width 10 height 10
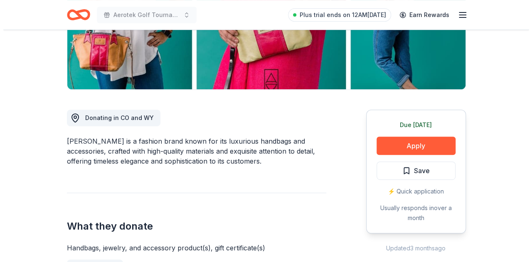
scroll to position [228, 0]
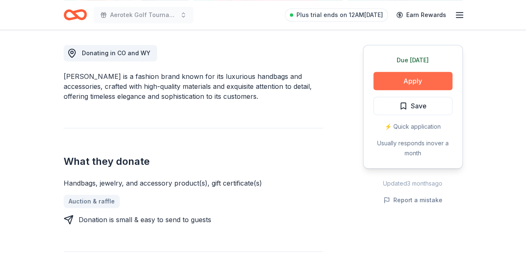
click at [404, 84] on button "Apply" at bounding box center [412, 81] width 79 height 18
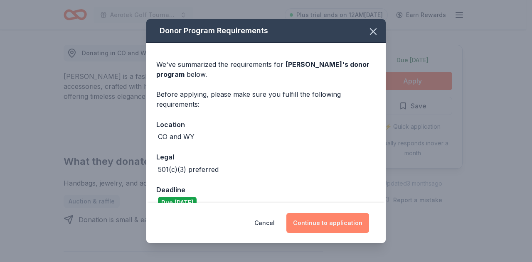
click at [326, 224] on button "Continue to application" at bounding box center [327, 223] width 83 height 20
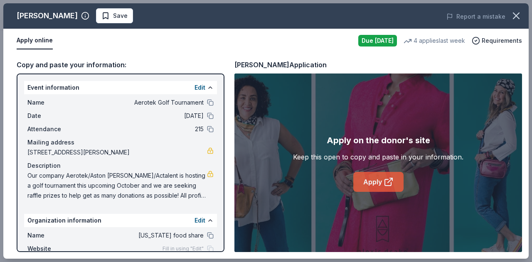
click at [374, 185] on link "Apply" at bounding box center [378, 182] width 50 height 20
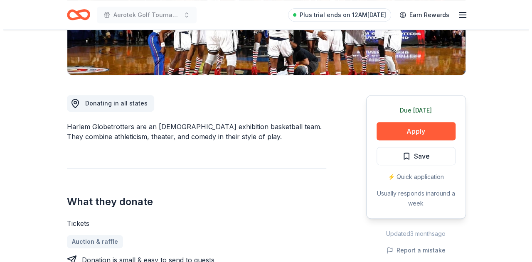
scroll to position [180, 0]
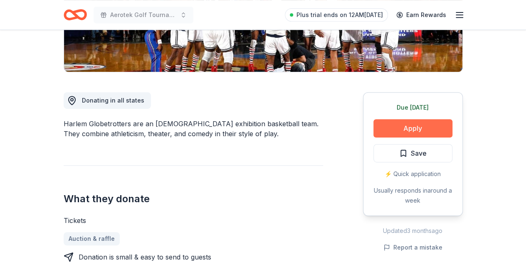
click at [409, 127] on button "Apply" at bounding box center [412, 128] width 79 height 18
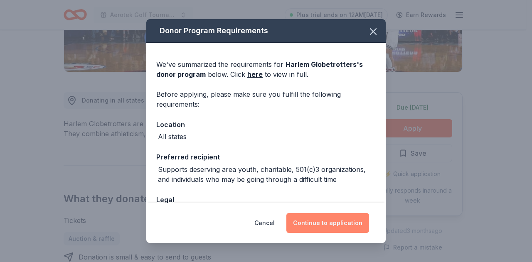
click at [337, 229] on button "Continue to application" at bounding box center [327, 223] width 83 height 20
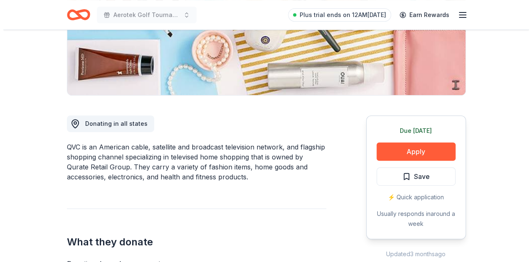
scroll to position [235, 0]
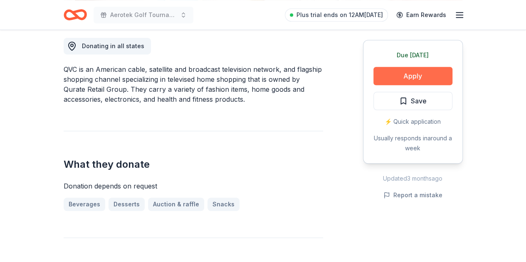
click at [409, 83] on button "Apply" at bounding box center [412, 76] width 79 height 18
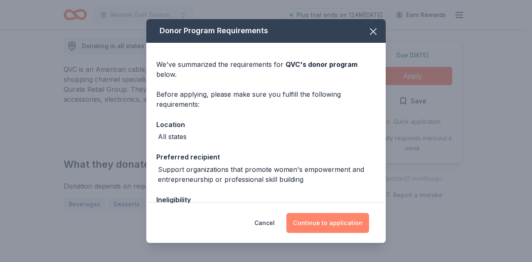
click at [337, 226] on button "Continue to application" at bounding box center [327, 223] width 83 height 20
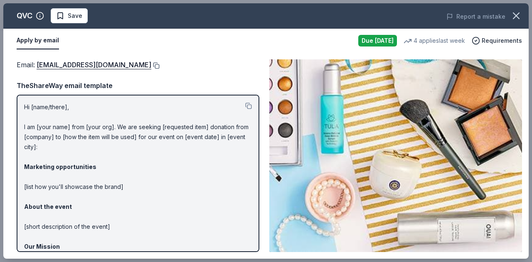
click at [151, 64] on button at bounding box center [155, 65] width 8 height 7
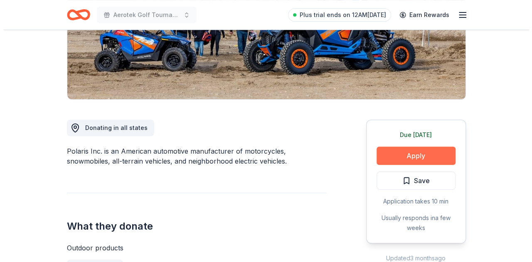
scroll to position [153, 0]
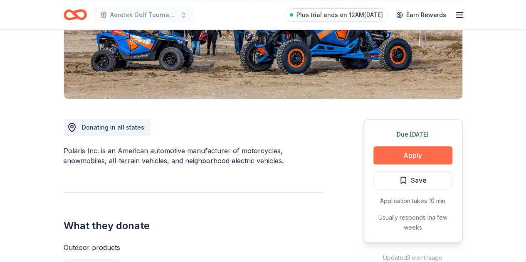
click at [396, 157] on button "Apply" at bounding box center [412, 155] width 79 height 18
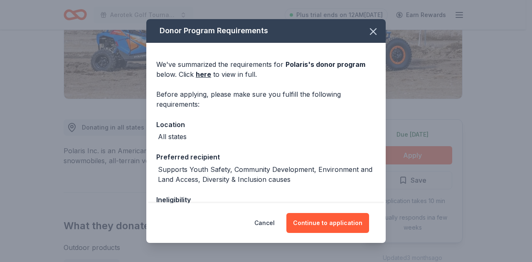
click at [396, 157] on div "Donor Program Requirements We've summarized the requirements for Polaris 's don…" at bounding box center [266, 131] width 532 height 262
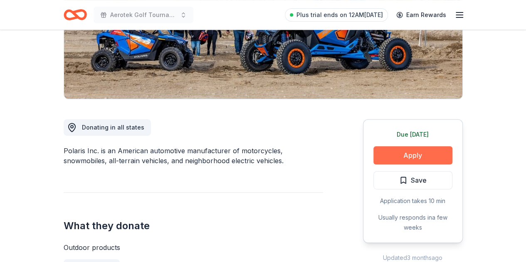
click at [401, 152] on button "Apply" at bounding box center [412, 155] width 79 height 18
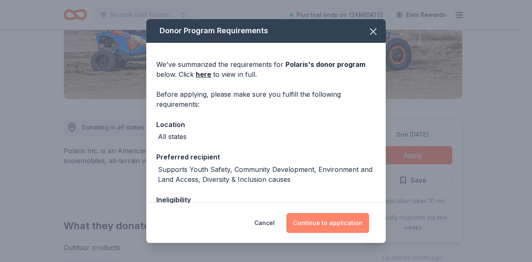
click at [324, 223] on button "Continue to application" at bounding box center [327, 223] width 83 height 20
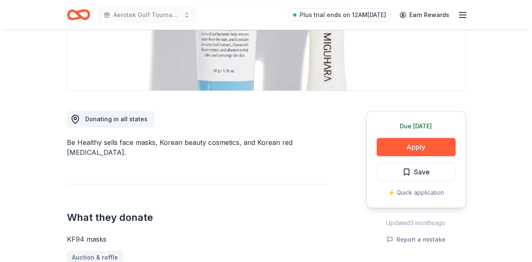
scroll to position [199, 0]
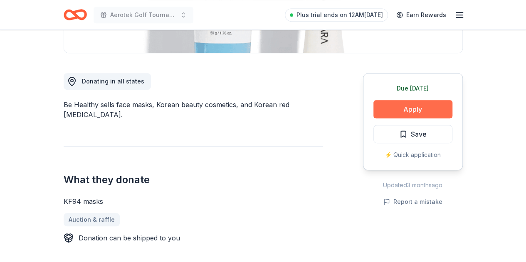
click at [413, 111] on button "Apply" at bounding box center [412, 109] width 79 height 18
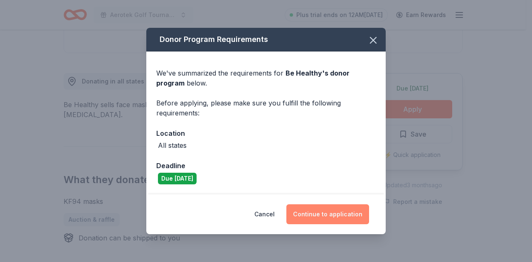
click at [336, 216] on button "Continue to application" at bounding box center [327, 214] width 83 height 20
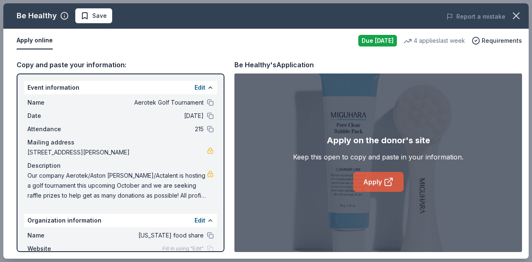
click at [382, 182] on link "Apply" at bounding box center [378, 182] width 50 height 20
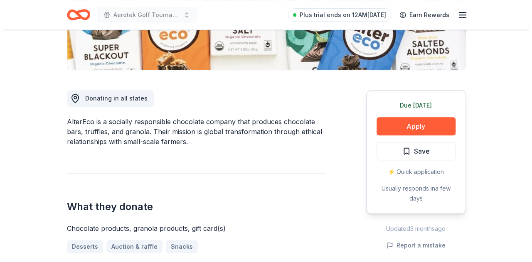
scroll to position [199, 0]
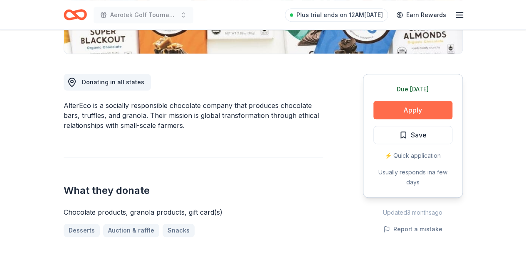
click at [390, 106] on button "Apply" at bounding box center [412, 110] width 79 height 18
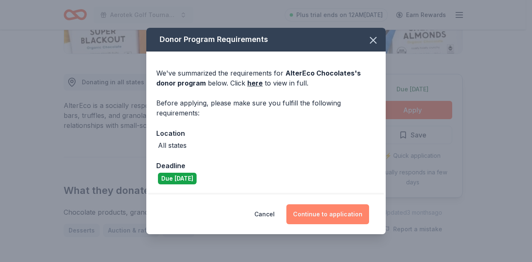
click at [309, 219] on button "Continue to application" at bounding box center [327, 214] width 83 height 20
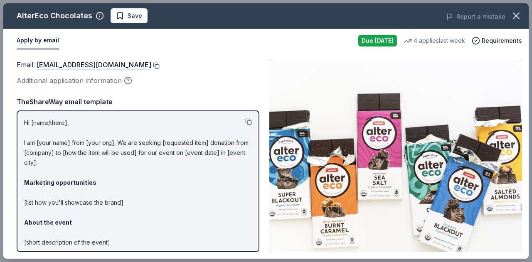
click at [151, 65] on button at bounding box center [155, 65] width 8 height 7
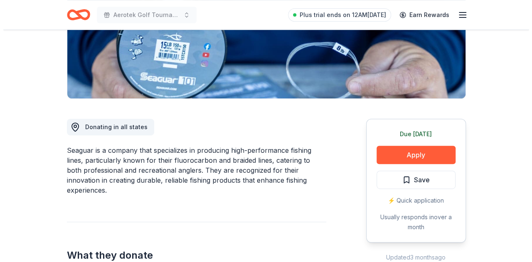
scroll to position [179, 0]
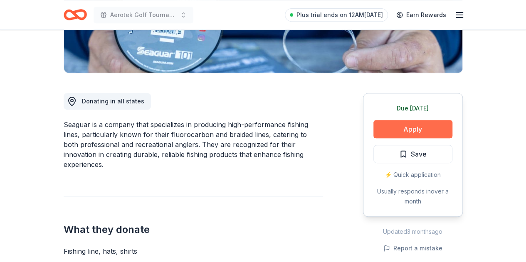
click at [404, 126] on button "Apply" at bounding box center [412, 129] width 79 height 18
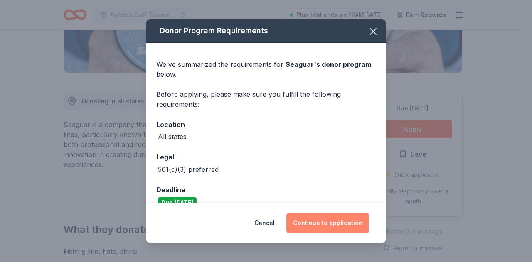
click at [334, 222] on button "Continue to application" at bounding box center [327, 223] width 83 height 20
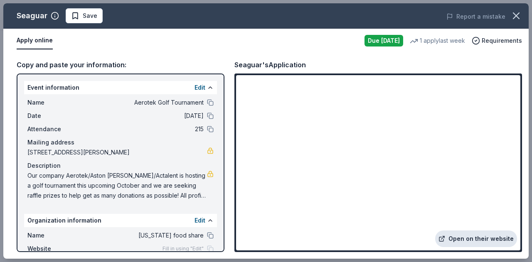
click at [467, 236] on link "Open on their website" at bounding box center [476, 239] width 82 height 17
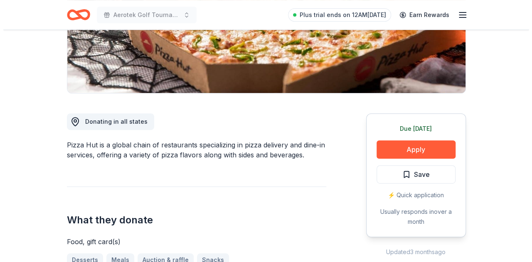
scroll to position [165, 0]
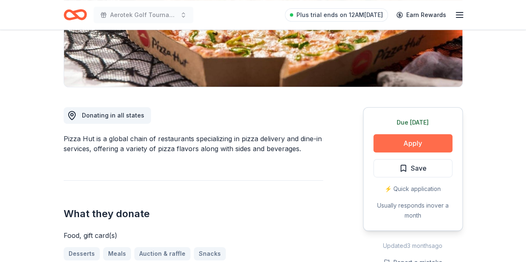
click at [422, 138] on button "Apply" at bounding box center [412, 143] width 79 height 18
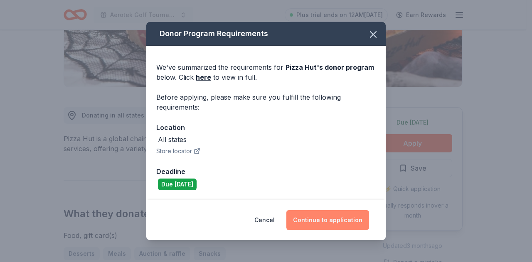
click at [317, 224] on button "Continue to application" at bounding box center [327, 220] width 83 height 20
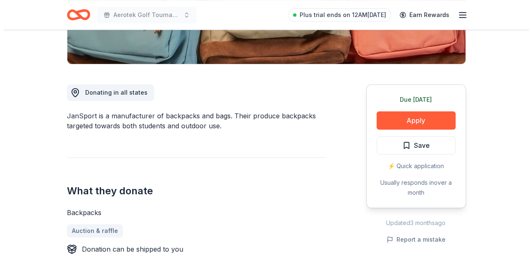
scroll to position [189, 0]
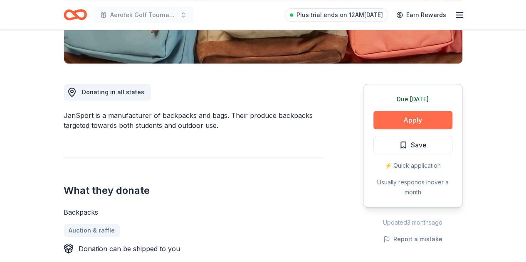
click at [402, 117] on button "Apply" at bounding box center [412, 120] width 79 height 18
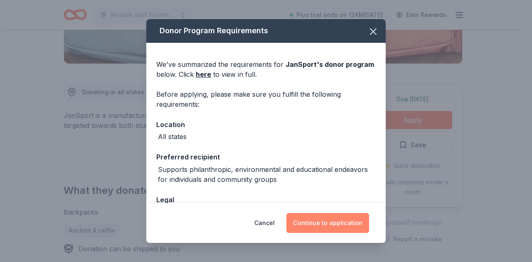
click at [321, 224] on button "Continue to application" at bounding box center [327, 223] width 83 height 20
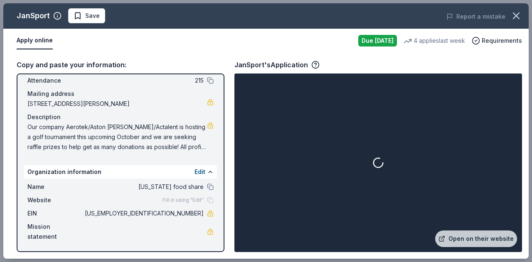
scroll to position [49, 0]
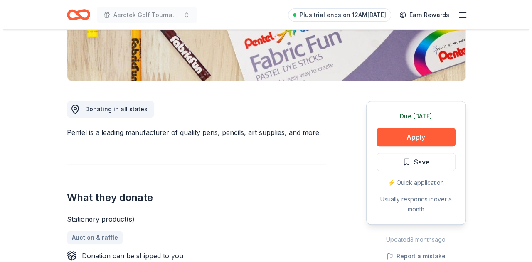
scroll to position [172, 0]
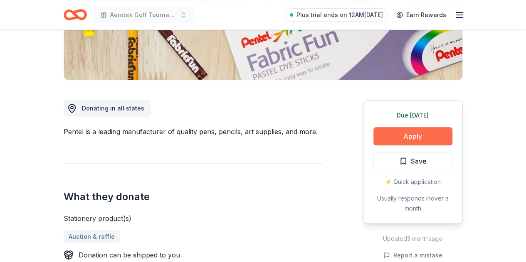
click at [405, 138] on button "Apply" at bounding box center [412, 136] width 79 height 18
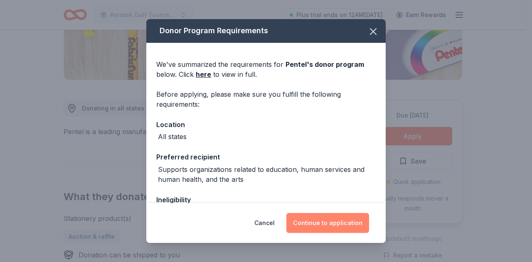
click at [338, 221] on button "Continue to application" at bounding box center [327, 223] width 83 height 20
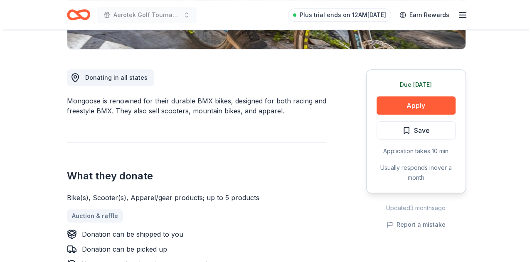
scroll to position [222, 0]
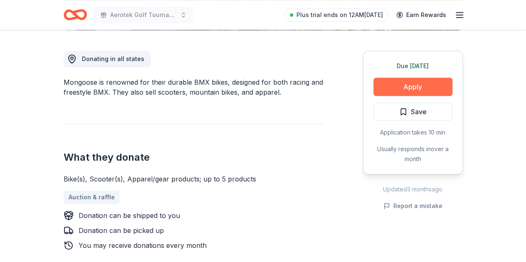
click at [414, 87] on button "Apply" at bounding box center [412, 87] width 79 height 18
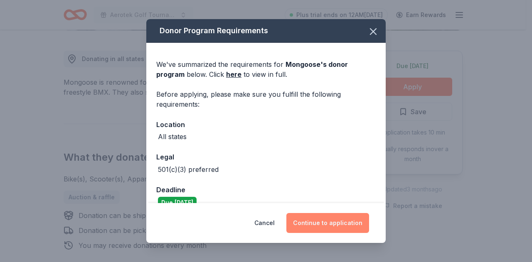
click at [317, 226] on button "Continue to application" at bounding box center [327, 223] width 83 height 20
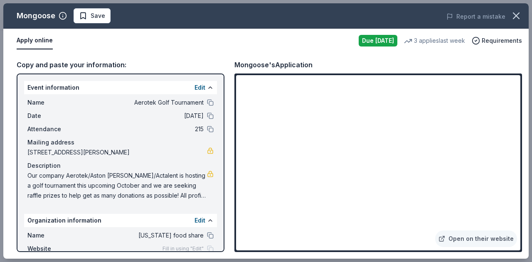
scroll to position [12, 0]
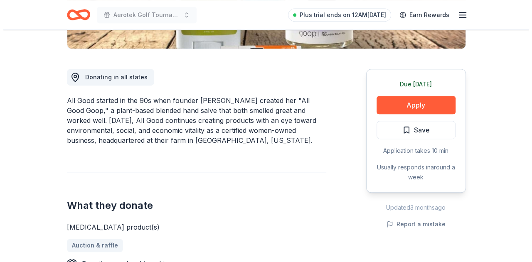
scroll to position [203, 0]
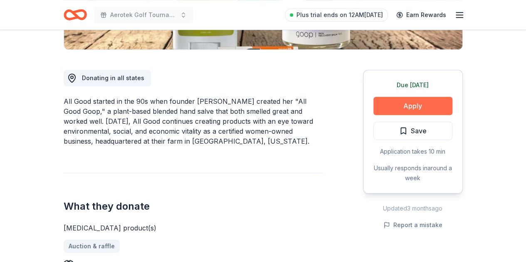
click at [417, 108] on button "Apply" at bounding box center [412, 106] width 79 height 18
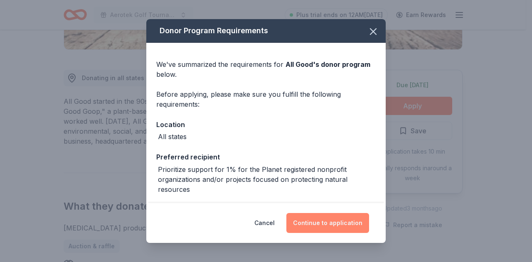
click at [314, 222] on button "Continue to application" at bounding box center [327, 223] width 83 height 20
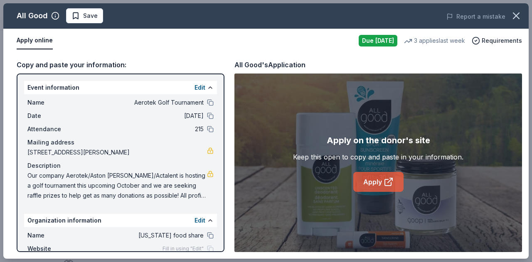
click at [381, 184] on link "Apply" at bounding box center [378, 182] width 50 height 20
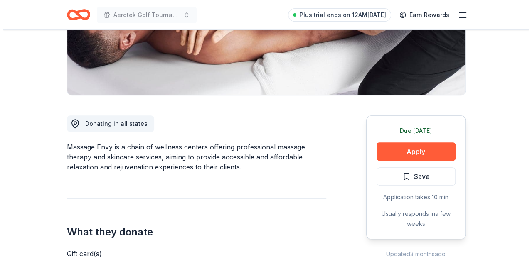
scroll to position [159, 0]
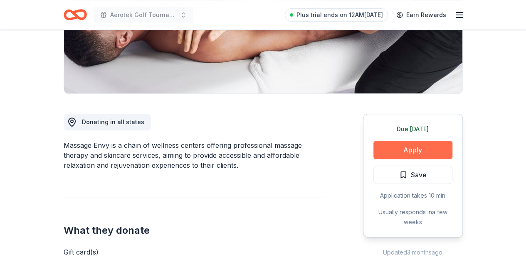
click at [387, 154] on button "Apply" at bounding box center [412, 150] width 79 height 18
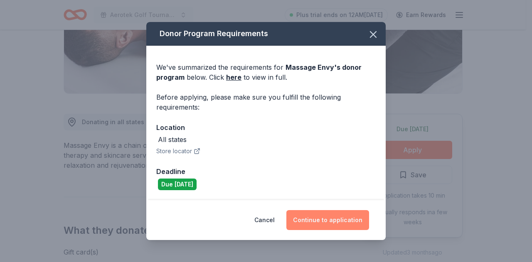
click at [318, 216] on button "Continue to application" at bounding box center [327, 220] width 83 height 20
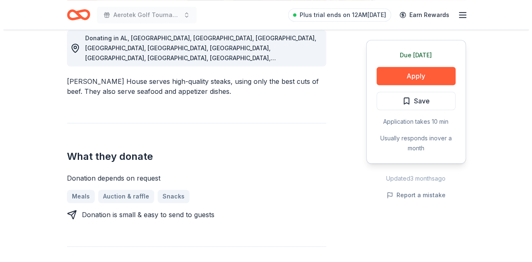
scroll to position [255, 0]
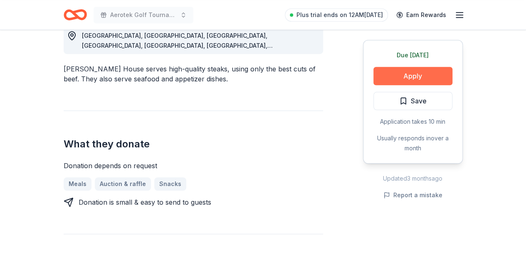
click at [418, 84] on button "Apply" at bounding box center [412, 76] width 79 height 18
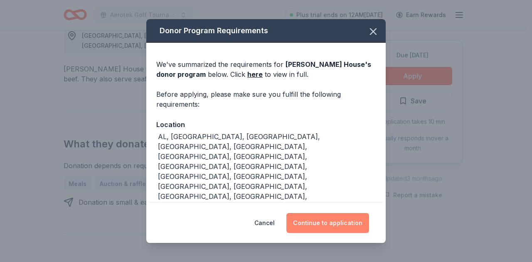
click at [321, 226] on button "Continue to application" at bounding box center [327, 223] width 83 height 20
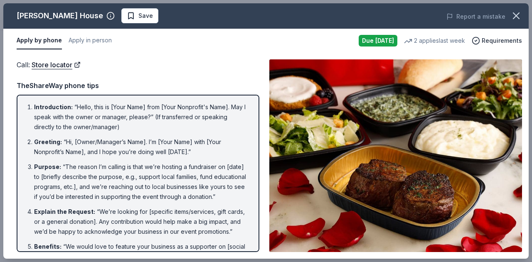
scroll to position [21, 0]
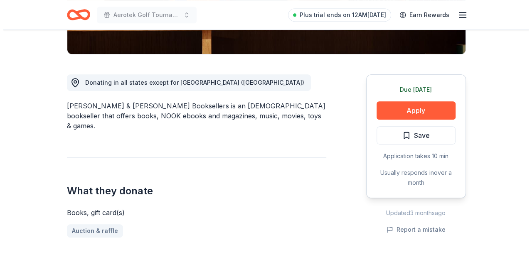
scroll to position [199, 0]
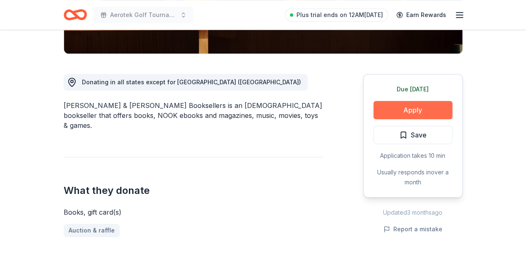
click at [392, 111] on button "Apply" at bounding box center [412, 110] width 79 height 18
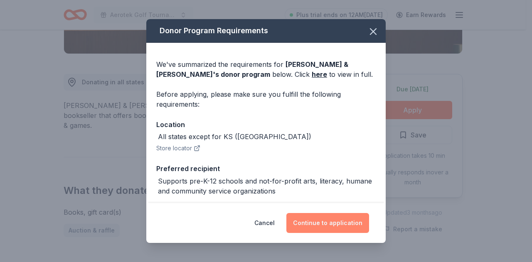
click at [341, 223] on button "Continue to application" at bounding box center [327, 223] width 83 height 20
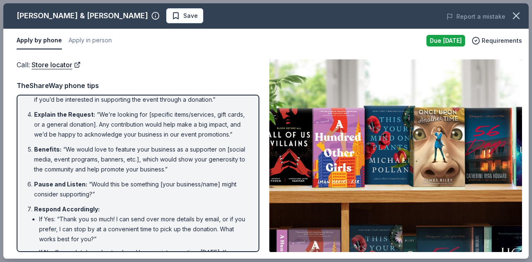
scroll to position [184, 0]
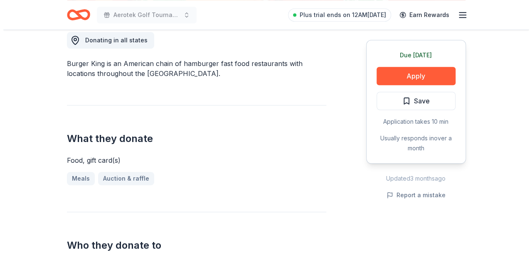
scroll to position [241, 0]
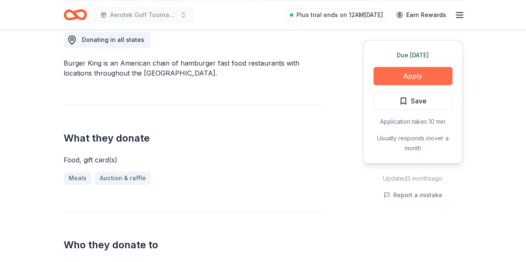
click at [404, 75] on button "Apply" at bounding box center [412, 76] width 79 height 18
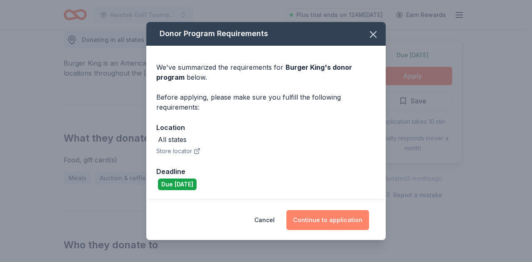
click at [327, 226] on button "Continue to application" at bounding box center [327, 220] width 83 height 20
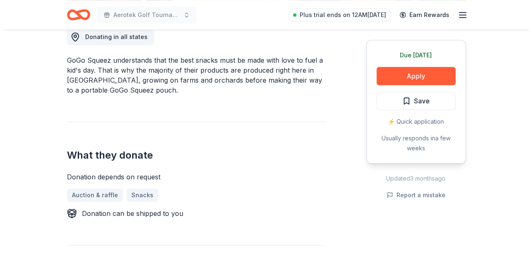
scroll to position [244, 0]
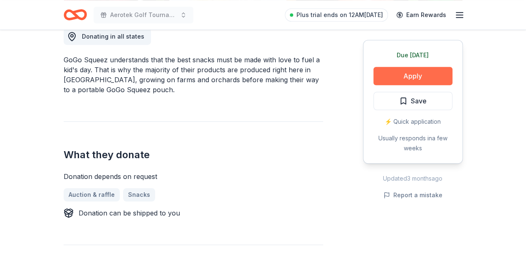
click at [396, 78] on button "Apply" at bounding box center [412, 76] width 79 height 18
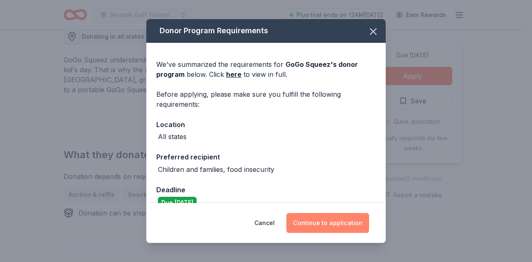
click at [327, 222] on button "Continue to application" at bounding box center [327, 223] width 83 height 20
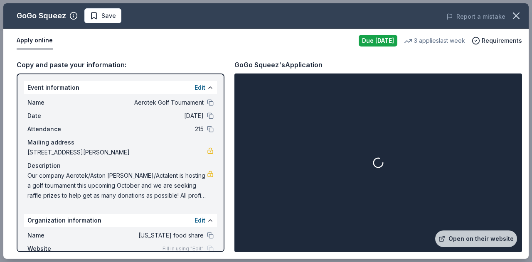
scroll to position [49, 0]
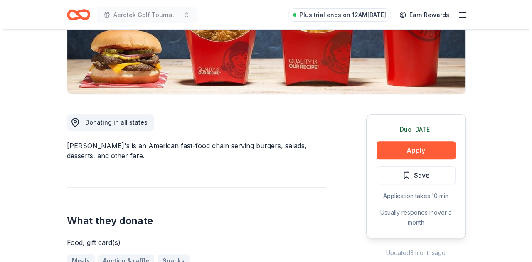
scroll to position [179, 0]
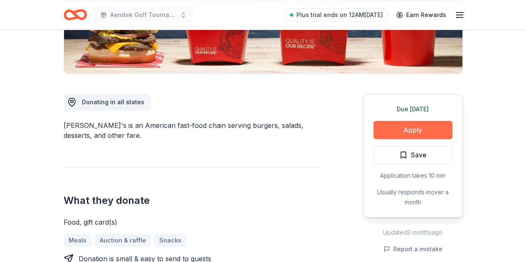
click at [396, 130] on button "Apply" at bounding box center [412, 130] width 79 height 18
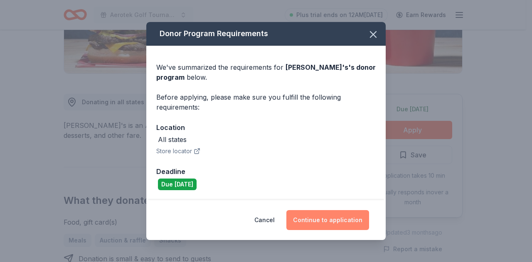
click at [322, 220] on button "Continue to application" at bounding box center [327, 220] width 83 height 20
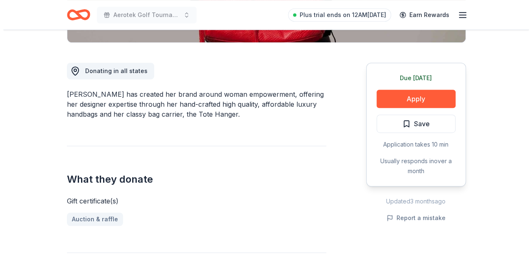
scroll to position [211, 0]
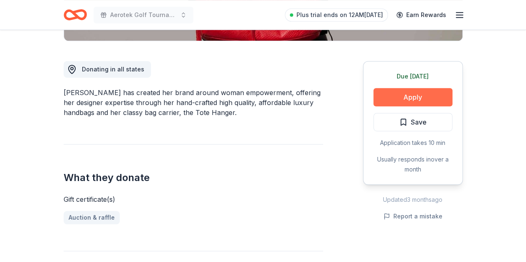
click at [387, 96] on button "Apply" at bounding box center [412, 97] width 79 height 18
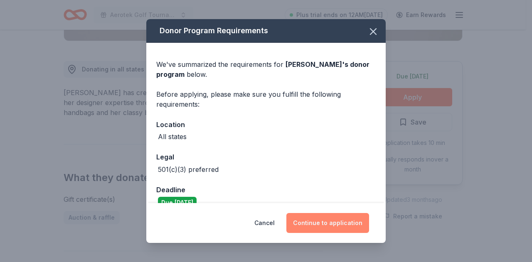
click at [323, 226] on button "Continue to application" at bounding box center [327, 223] width 83 height 20
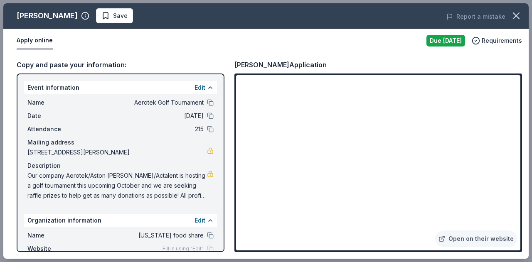
scroll to position [49, 0]
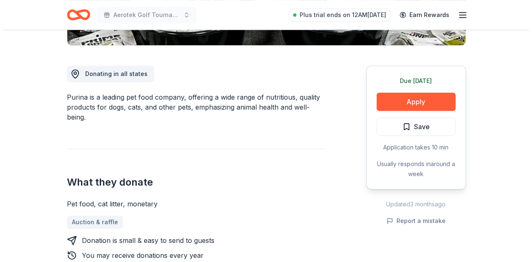
scroll to position [207, 0]
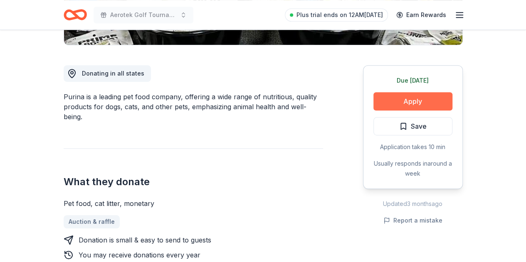
click at [414, 98] on button "Apply" at bounding box center [412, 101] width 79 height 18
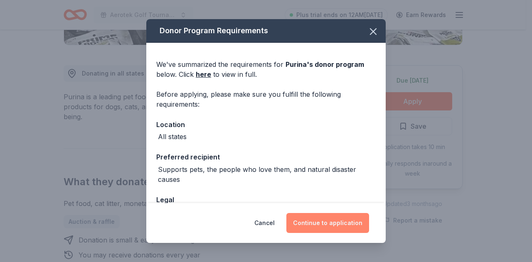
click at [343, 222] on button "Continue to application" at bounding box center [327, 223] width 83 height 20
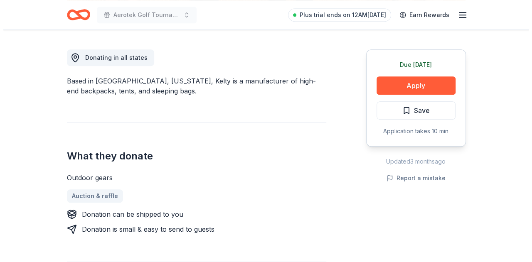
scroll to position [224, 0]
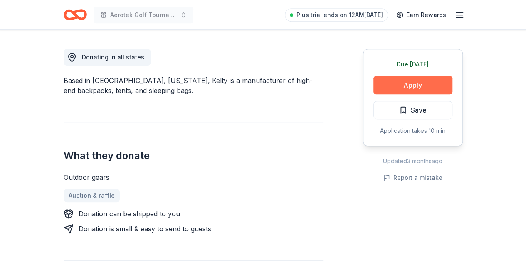
click at [398, 85] on button "Apply" at bounding box center [412, 85] width 79 height 18
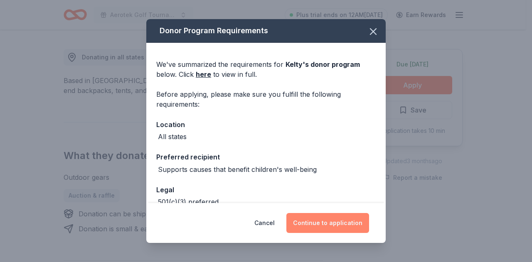
click at [341, 223] on button "Continue to application" at bounding box center [327, 223] width 83 height 20
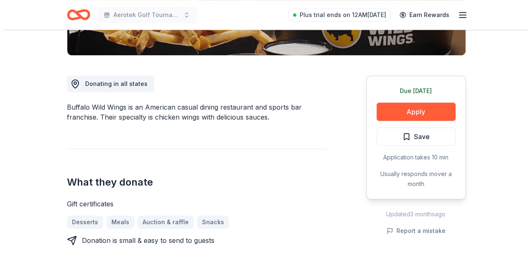
scroll to position [197, 0]
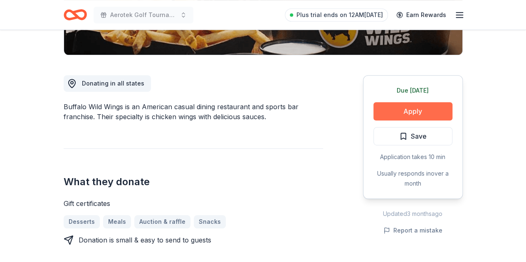
click at [390, 114] on button "Apply" at bounding box center [412, 111] width 79 height 18
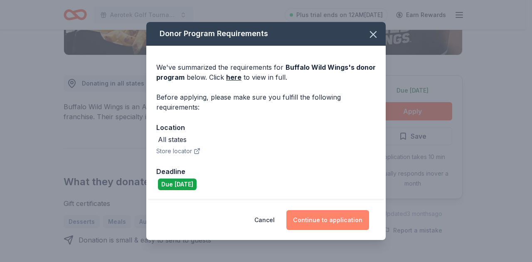
click at [337, 219] on button "Continue to application" at bounding box center [327, 220] width 83 height 20
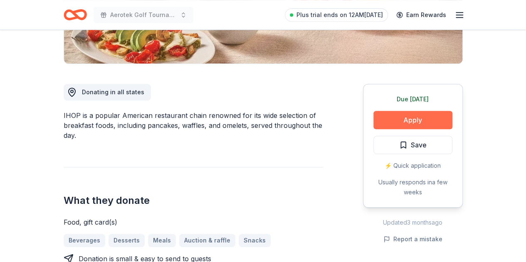
scroll to position [189, 0]
click at [392, 114] on button "Apply" at bounding box center [412, 120] width 79 height 18
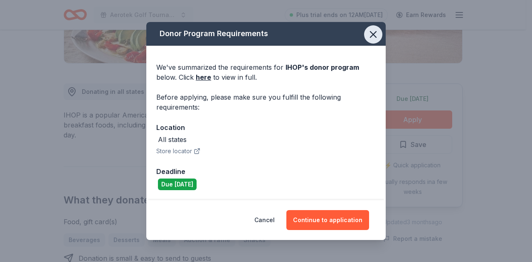
click at [372, 33] on icon "button" at bounding box center [373, 35] width 6 height 6
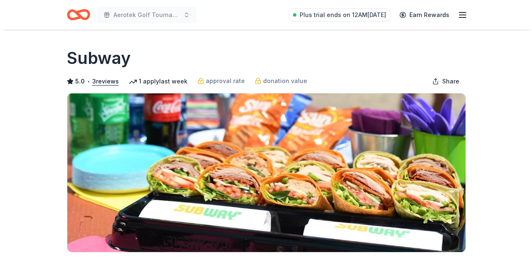
scroll to position [151, 0]
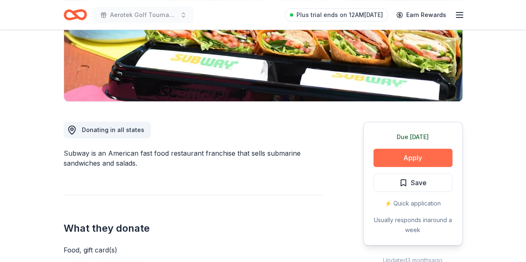
click at [416, 162] on button "Apply" at bounding box center [412, 158] width 79 height 18
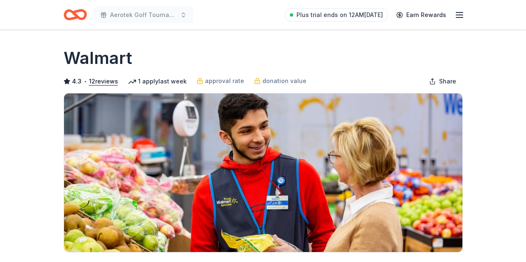
scroll to position [202, 0]
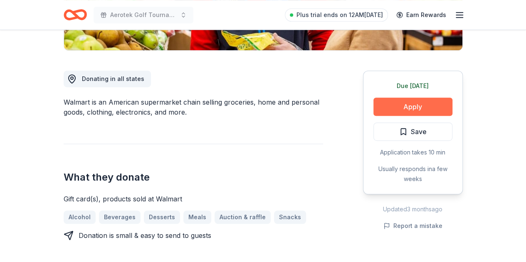
click at [391, 110] on button "Apply" at bounding box center [412, 107] width 79 height 18
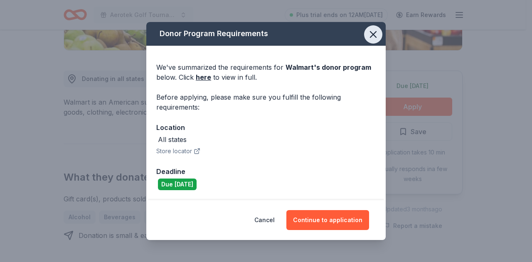
click at [375, 38] on icon "button" at bounding box center [373, 35] width 12 height 12
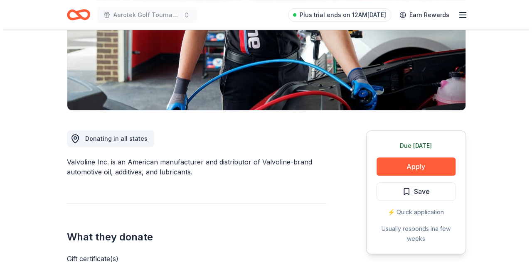
scroll to position [161, 0]
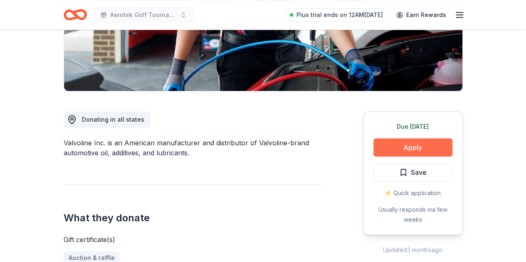
click at [414, 148] on button "Apply" at bounding box center [412, 147] width 79 height 18
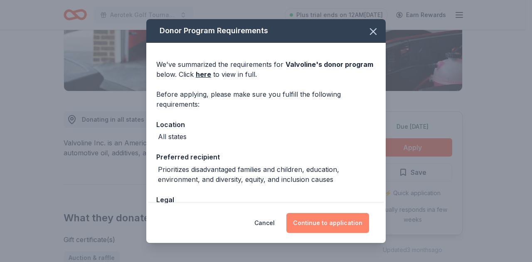
click at [331, 219] on button "Continue to application" at bounding box center [327, 223] width 83 height 20
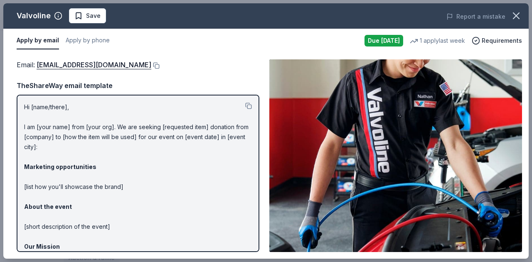
click at [501, 49] on div "Apply by email Apply by phone Due [DATE] 1 apply last week Requirements" at bounding box center [265, 41] width 525 height 24
click at [151, 64] on button at bounding box center [155, 65] width 8 height 7
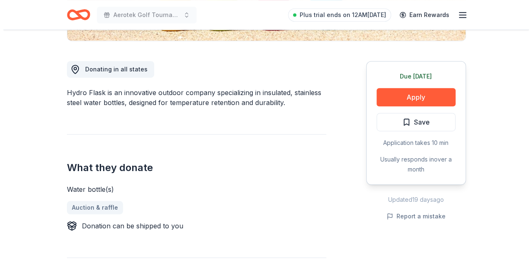
scroll to position [212, 0]
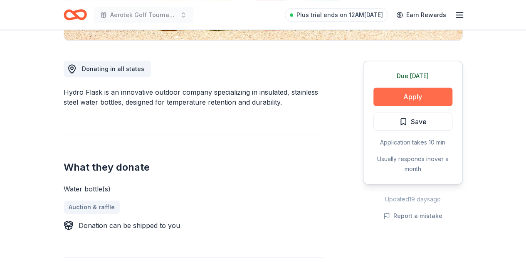
click at [389, 94] on button "Apply" at bounding box center [412, 97] width 79 height 18
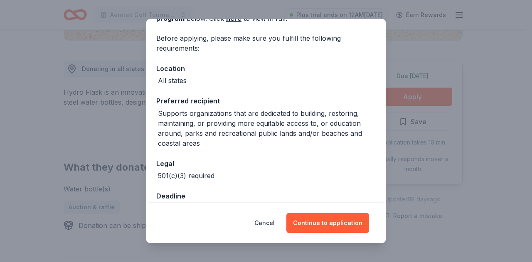
scroll to position [57, 0]
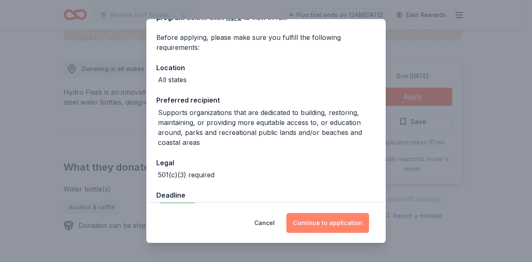
click at [318, 225] on button "Continue to application" at bounding box center [327, 223] width 83 height 20
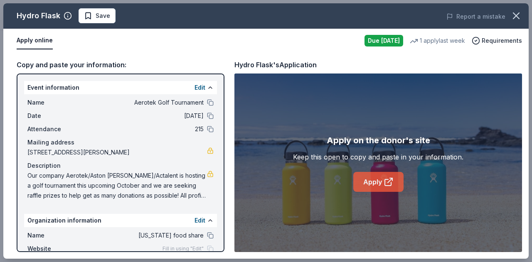
click at [376, 179] on link "Apply" at bounding box center [378, 182] width 50 height 20
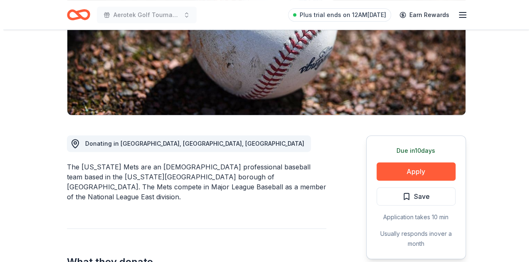
scroll to position [139, 0]
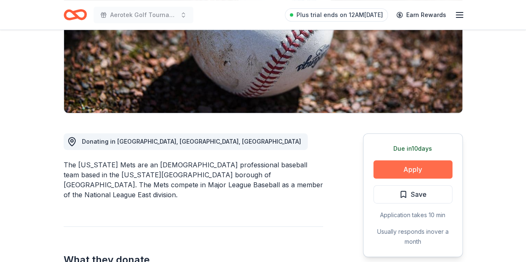
click at [394, 173] on button "Apply" at bounding box center [412, 169] width 79 height 18
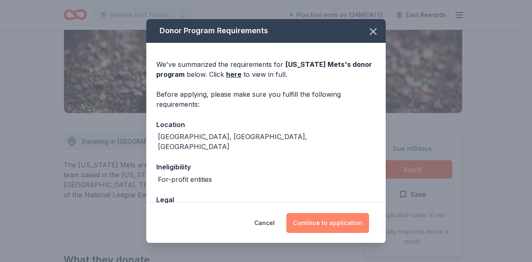
click at [334, 222] on button "Continue to application" at bounding box center [327, 223] width 83 height 20
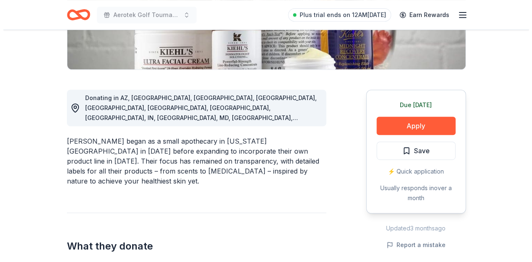
scroll to position [223, 0]
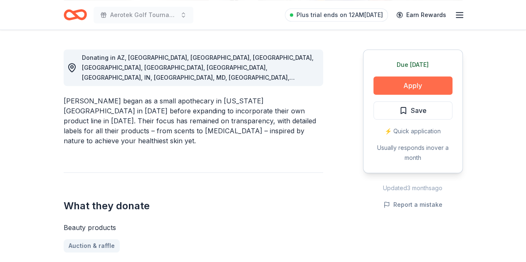
click at [419, 80] on button "Apply" at bounding box center [412, 85] width 79 height 18
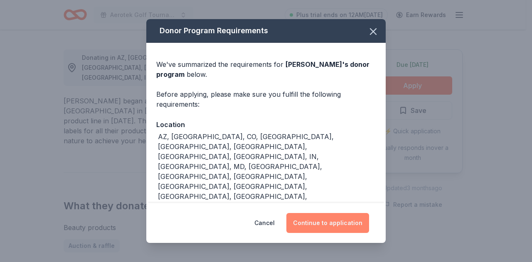
click at [338, 216] on button "Continue to application" at bounding box center [327, 223] width 83 height 20
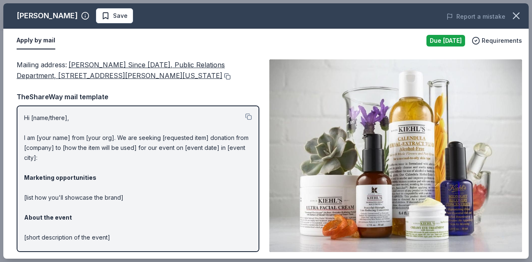
click at [222, 76] on button at bounding box center [226, 76] width 8 height 7
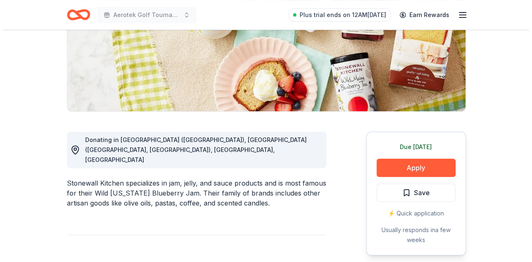
scroll to position [141, 0]
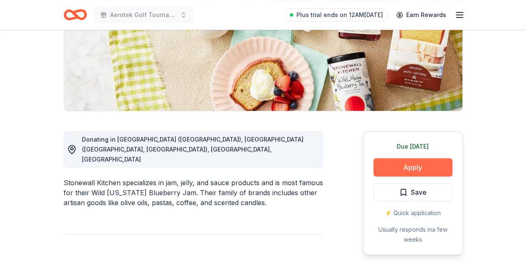
click at [401, 166] on button "Apply" at bounding box center [412, 167] width 79 height 18
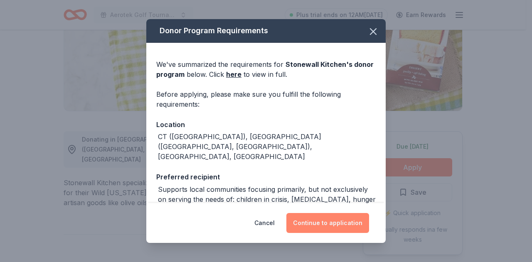
click at [333, 221] on button "Continue to application" at bounding box center [327, 223] width 83 height 20
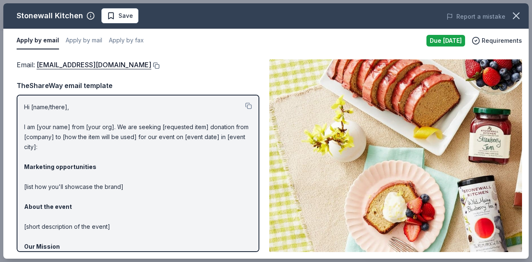
click at [151, 66] on button at bounding box center [155, 65] width 8 height 7
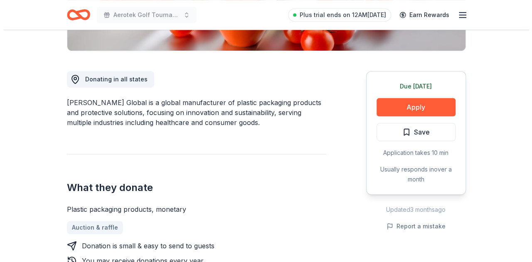
scroll to position [202, 0]
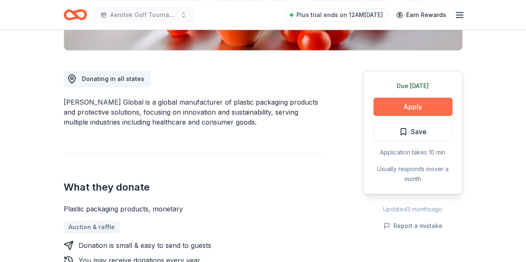
click at [398, 111] on button "Apply" at bounding box center [412, 107] width 79 height 18
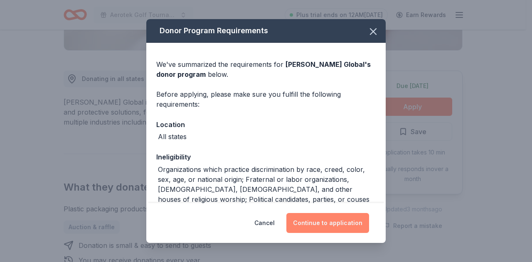
click at [327, 218] on button "Continue to application" at bounding box center [327, 223] width 83 height 20
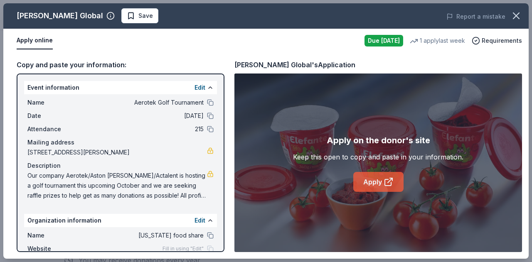
click at [376, 177] on link "Apply" at bounding box center [378, 182] width 50 height 20
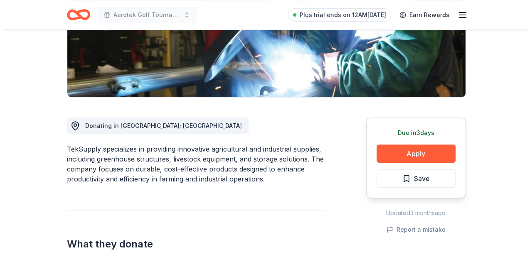
scroll to position [201, 0]
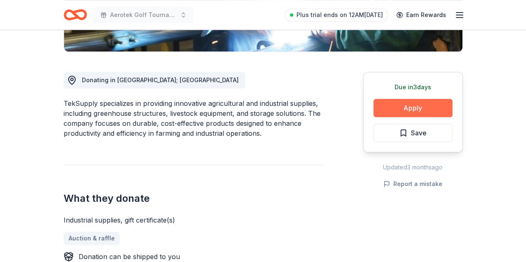
click at [398, 108] on button "Apply" at bounding box center [412, 108] width 79 height 18
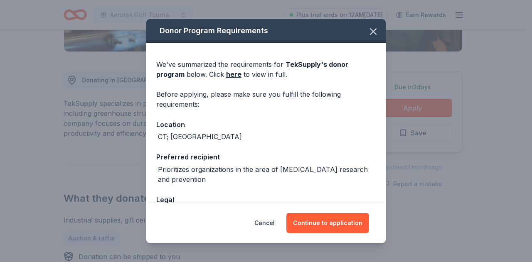
scroll to position [57, 0]
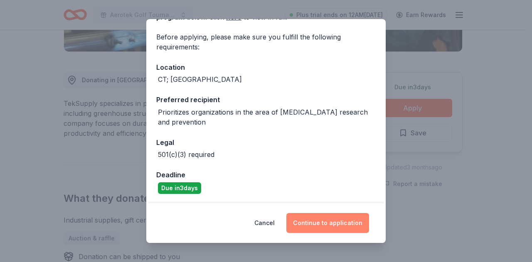
click at [322, 218] on button "Continue to application" at bounding box center [327, 223] width 83 height 20
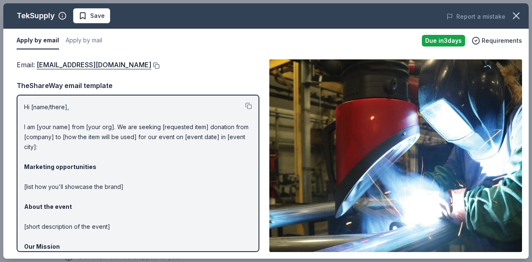
click at [151, 66] on button at bounding box center [155, 65] width 8 height 7
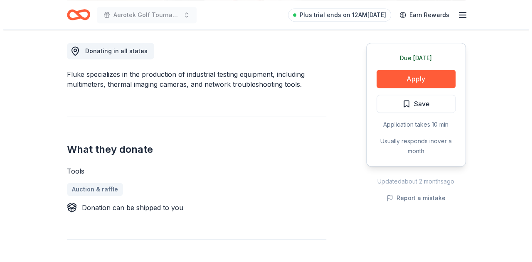
scroll to position [230, 0]
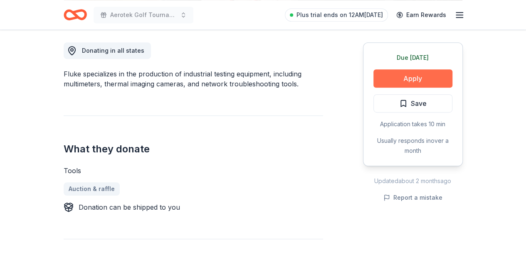
click at [396, 77] on button "Apply" at bounding box center [412, 78] width 79 height 18
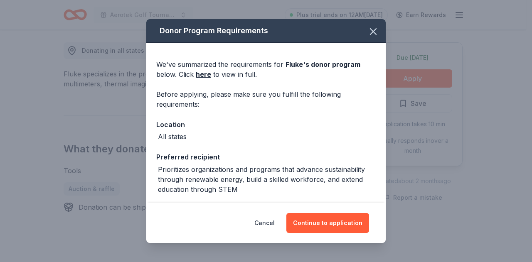
scroll to position [67, 0]
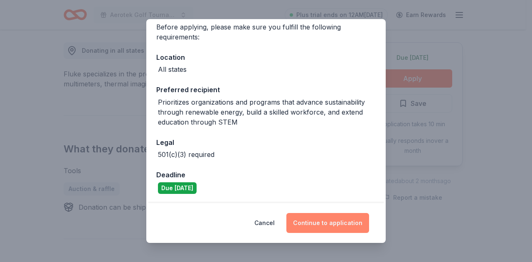
click at [337, 221] on button "Continue to application" at bounding box center [327, 223] width 83 height 20
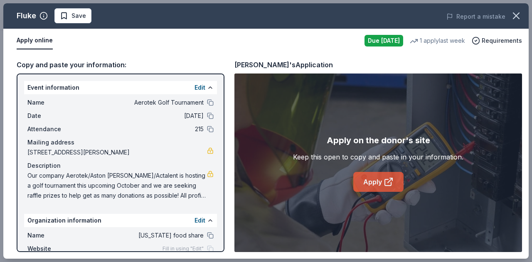
click at [383, 181] on link "Apply" at bounding box center [378, 182] width 50 height 20
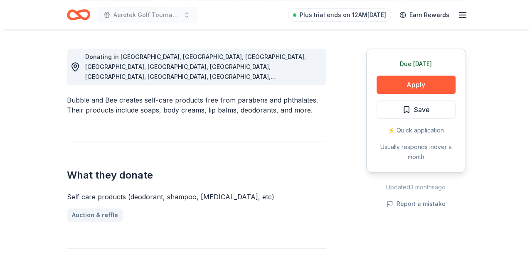
scroll to position [224, 0]
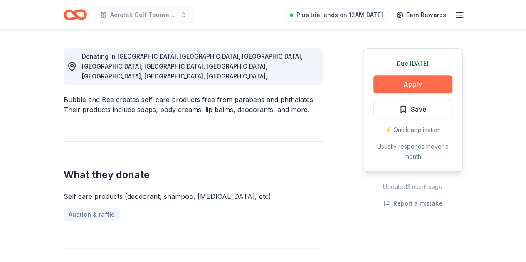
click at [396, 87] on button "Apply" at bounding box center [412, 84] width 79 height 18
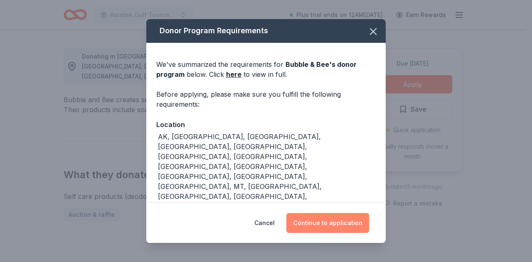
click at [331, 225] on button "Continue to application" at bounding box center [327, 223] width 83 height 20
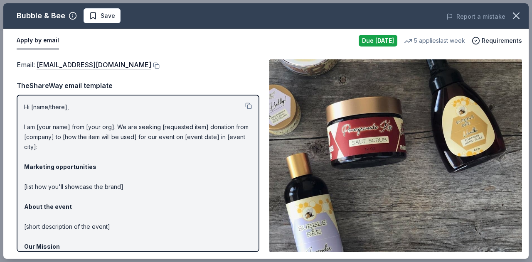
click at [386, 17] on div "Report a mistake" at bounding box center [427, 16] width 204 height 23
click at [151, 65] on button at bounding box center [155, 65] width 8 height 7
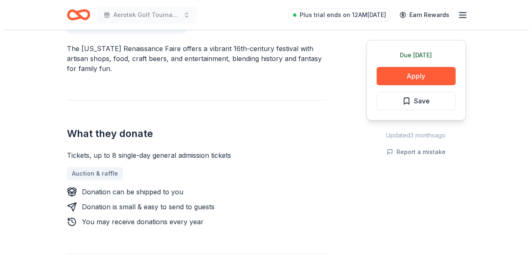
scroll to position [256, 0]
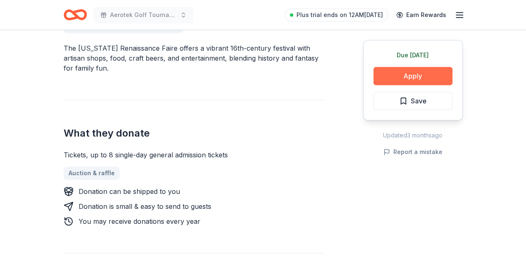
click at [418, 80] on button "Apply" at bounding box center [412, 76] width 79 height 18
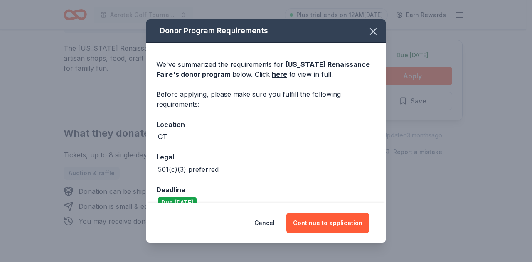
scroll to position [47, 0]
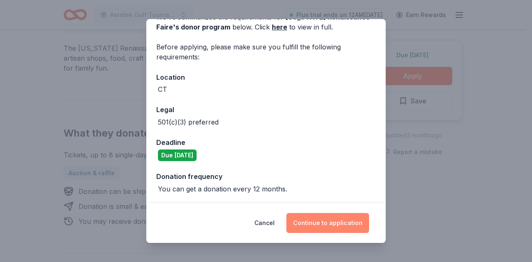
click at [324, 216] on button "Continue to application" at bounding box center [327, 223] width 83 height 20
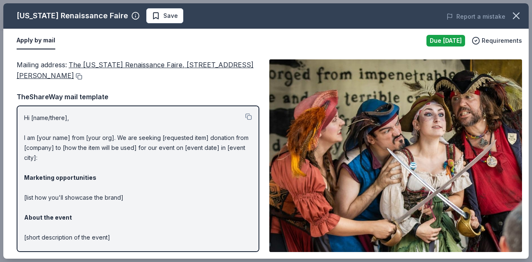
click at [82, 75] on button at bounding box center [78, 76] width 8 height 7
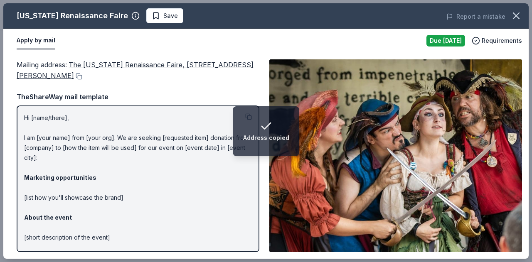
click at [149, 98] on div "TheShareWay mail template" at bounding box center [138, 96] width 243 height 11
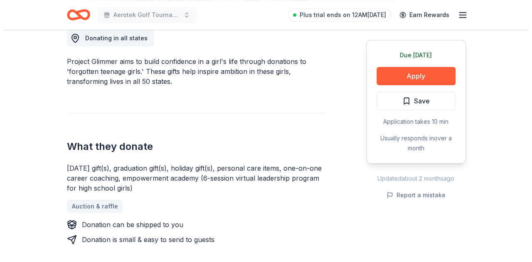
scroll to position [224, 0]
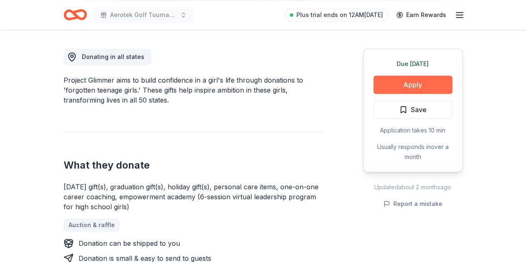
click at [397, 79] on button "Apply" at bounding box center [412, 85] width 79 height 18
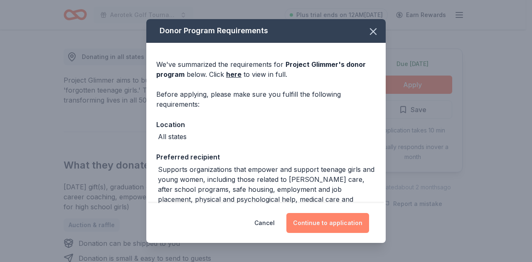
click at [319, 217] on button "Continue to application" at bounding box center [327, 223] width 83 height 20
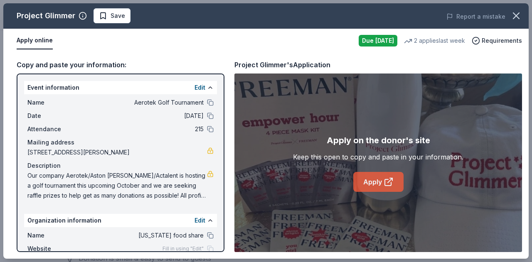
click at [384, 182] on icon at bounding box center [388, 182] width 10 height 10
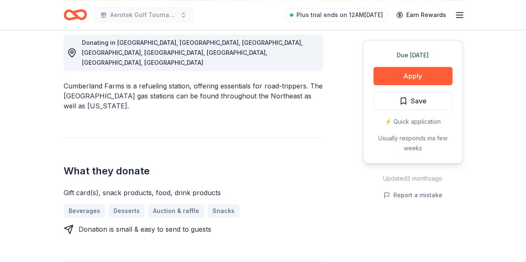
scroll to position [238, 0]
click at [389, 76] on button "Apply" at bounding box center [412, 76] width 79 height 18
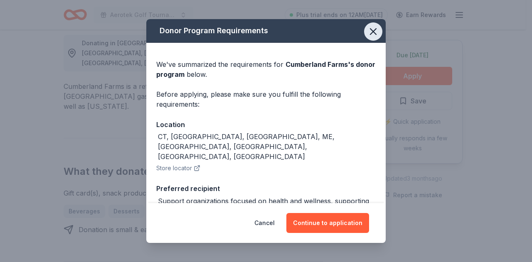
click at [371, 29] on icon "button" at bounding box center [373, 32] width 12 height 12
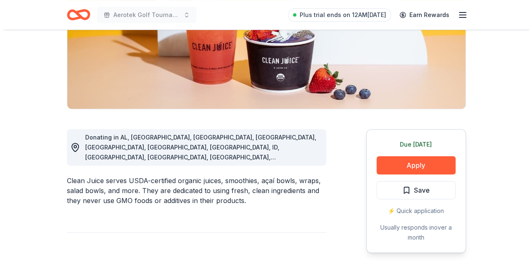
scroll to position [221, 0]
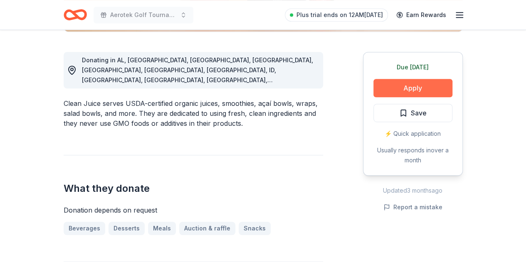
click at [400, 85] on button "Apply" at bounding box center [412, 88] width 79 height 18
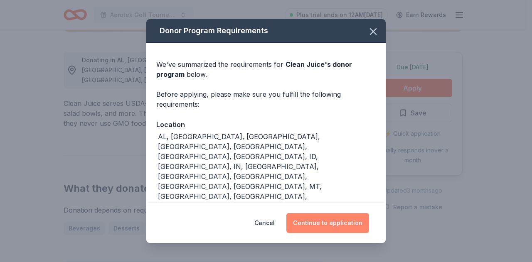
click at [320, 217] on button "Continue to application" at bounding box center [327, 223] width 83 height 20
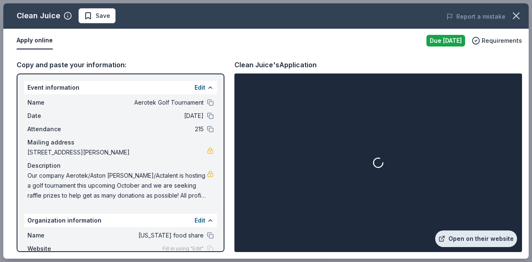
click at [455, 238] on link "Open on their website" at bounding box center [476, 239] width 82 height 17
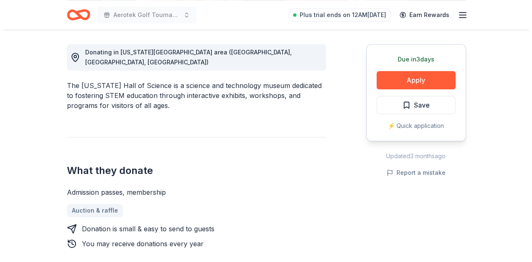
scroll to position [229, 0]
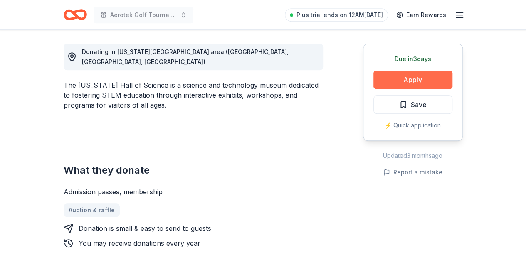
click at [393, 74] on button "Apply" at bounding box center [412, 80] width 79 height 18
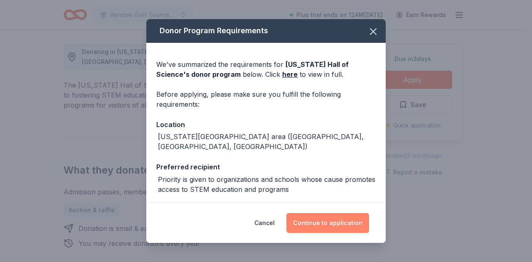
click at [344, 220] on button "Continue to application" at bounding box center [327, 223] width 83 height 20
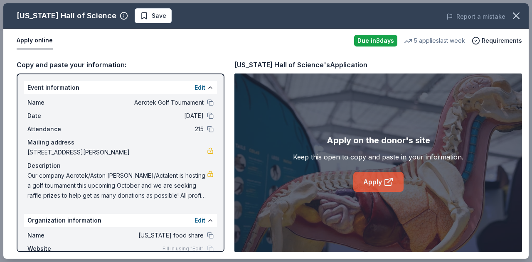
click at [381, 179] on link "Apply" at bounding box center [378, 182] width 50 height 20
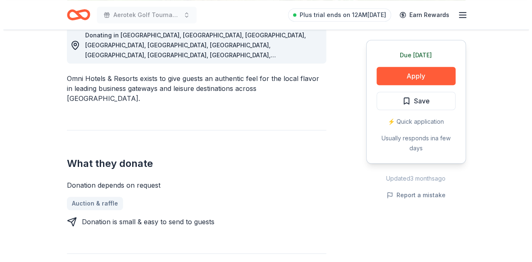
scroll to position [246, 0]
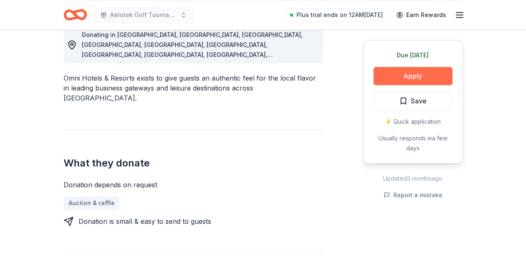
click at [394, 71] on button "Apply" at bounding box center [412, 76] width 79 height 18
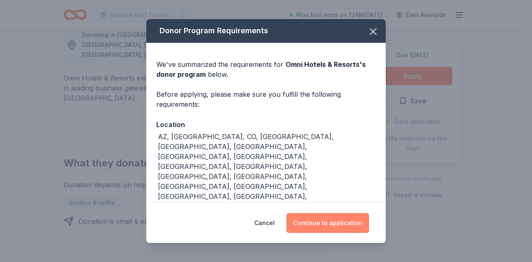
click at [324, 217] on button "Continue to application" at bounding box center [327, 223] width 83 height 20
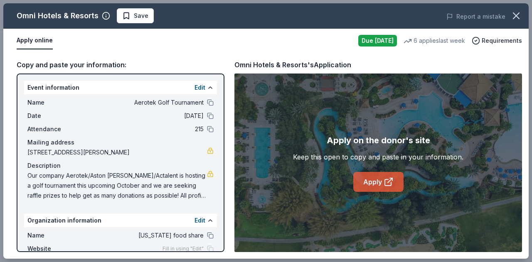
click at [371, 175] on link "Apply" at bounding box center [378, 182] width 50 height 20
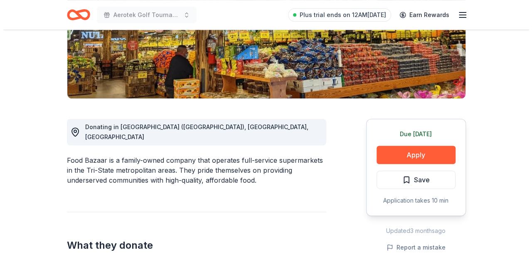
scroll to position [157, 0]
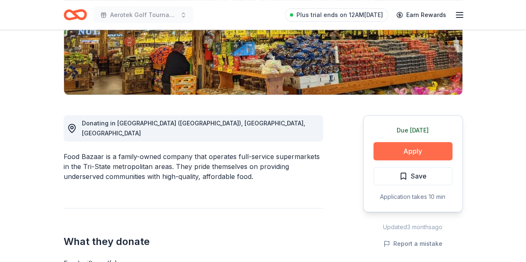
click at [400, 150] on button "Apply" at bounding box center [412, 151] width 79 height 18
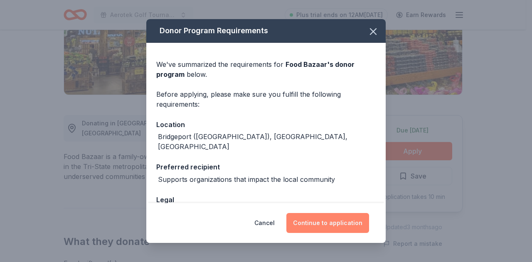
click at [323, 220] on button "Continue to application" at bounding box center [327, 223] width 83 height 20
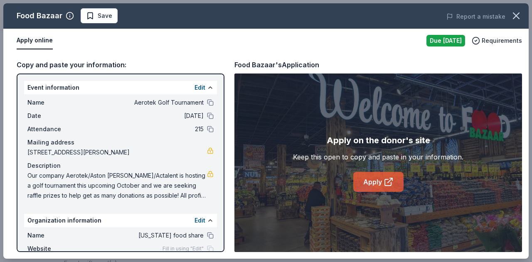
click at [377, 189] on link "Apply" at bounding box center [378, 182] width 50 height 20
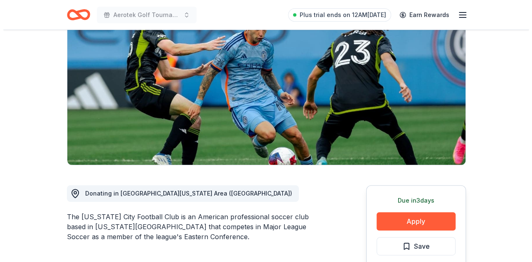
scroll to position [168, 0]
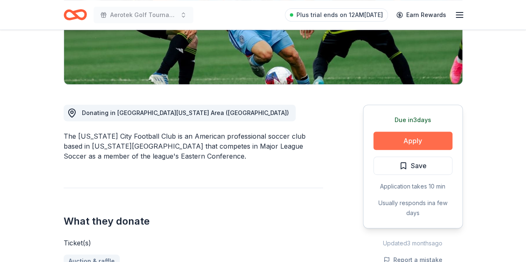
click at [427, 133] on button "Apply" at bounding box center [412, 141] width 79 height 18
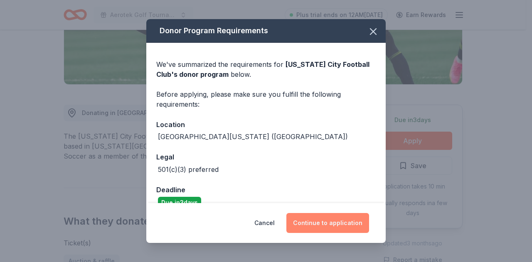
click at [333, 218] on button "Continue to application" at bounding box center [327, 223] width 83 height 20
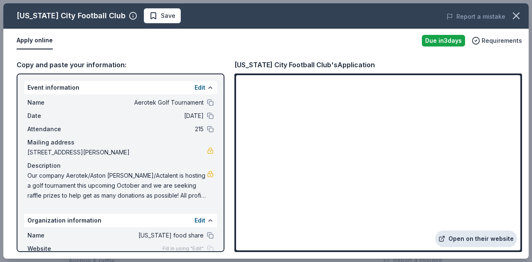
click at [469, 236] on link "Open on their website" at bounding box center [476, 239] width 82 height 17
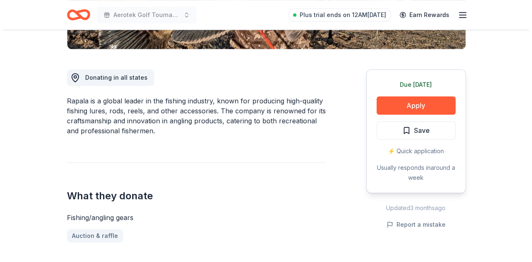
scroll to position [204, 0]
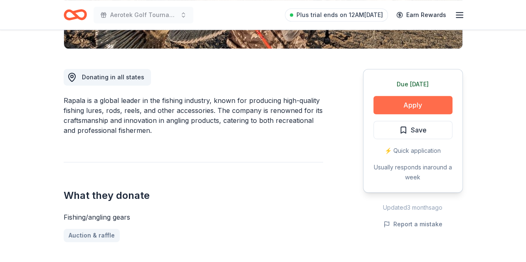
click at [383, 111] on button "Apply" at bounding box center [412, 105] width 79 height 18
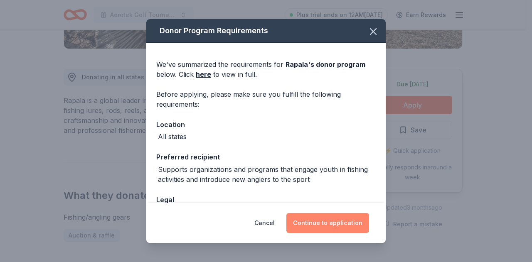
click at [331, 224] on button "Continue to application" at bounding box center [327, 223] width 83 height 20
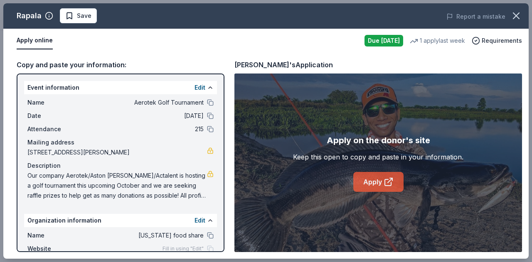
click at [374, 177] on link "Apply" at bounding box center [378, 182] width 50 height 20
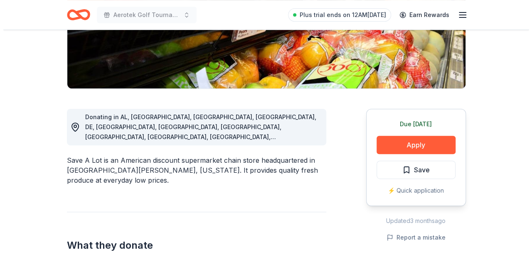
scroll to position [165, 0]
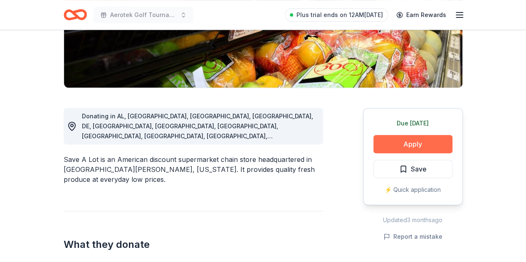
click at [395, 140] on button "Apply" at bounding box center [412, 144] width 79 height 18
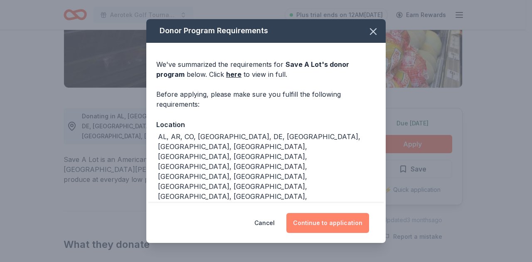
click at [338, 216] on button "Continue to application" at bounding box center [327, 223] width 83 height 20
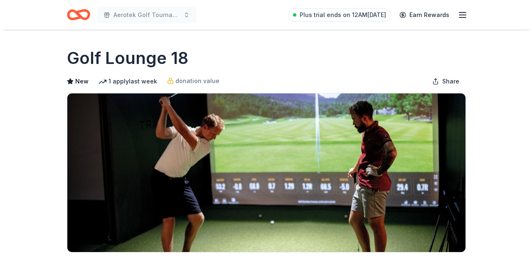
scroll to position [207, 0]
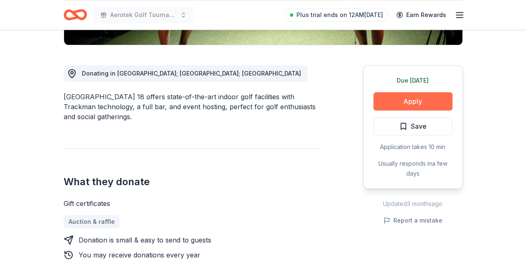
click at [388, 96] on button "Apply" at bounding box center [412, 101] width 79 height 18
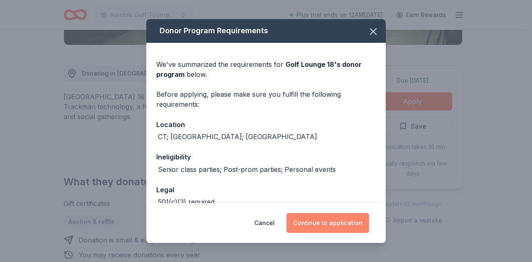
click at [326, 225] on button "Continue to application" at bounding box center [327, 223] width 83 height 20
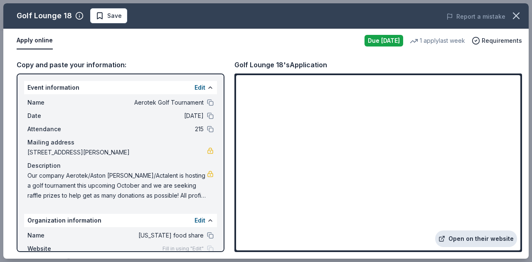
click at [478, 237] on link "Open on their website" at bounding box center [476, 239] width 82 height 17
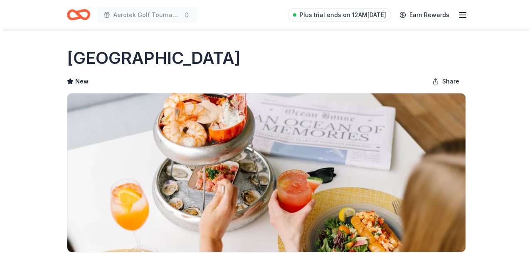
scroll to position [205, 0]
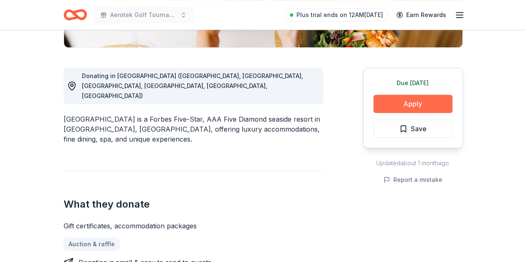
click at [404, 107] on button "Apply" at bounding box center [412, 104] width 79 height 18
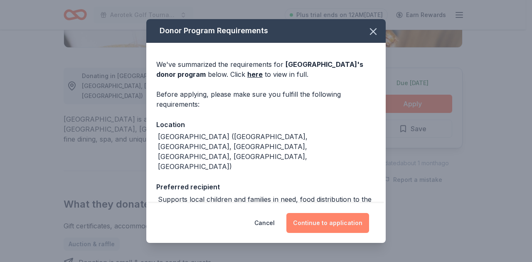
click at [340, 228] on button "Continue to application" at bounding box center [327, 223] width 83 height 20
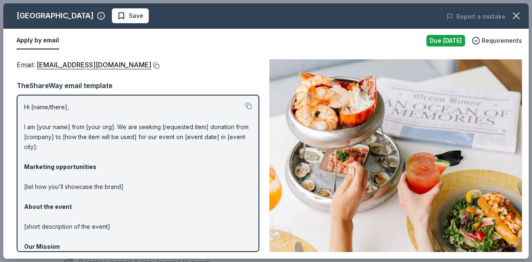
click at [151, 64] on button at bounding box center [155, 65] width 8 height 7
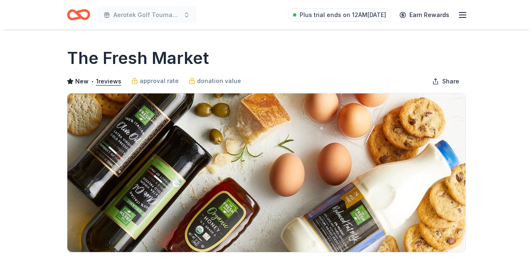
scroll to position [177, 0]
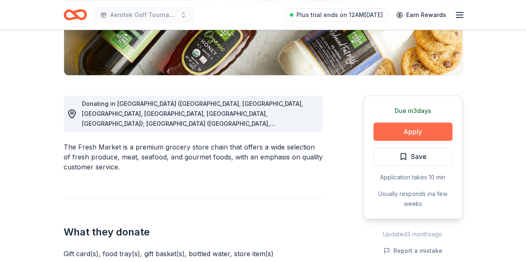
click at [411, 133] on button "Apply" at bounding box center [412, 132] width 79 height 18
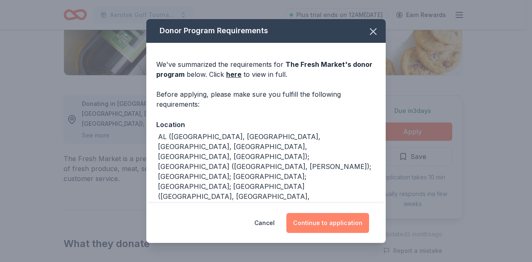
click at [327, 222] on button "Continue to application" at bounding box center [327, 223] width 83 height 20
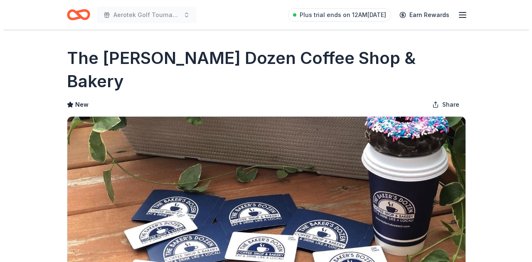
scroll to position [262, 0]
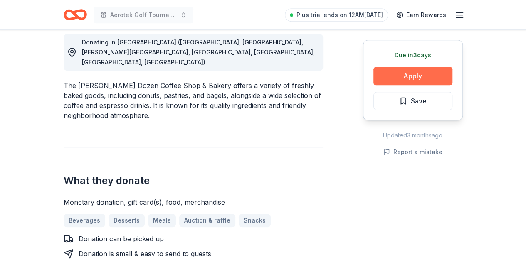
click at [410, 76] on button "Apply" at bounding box center [412, 76] width 79 height 18
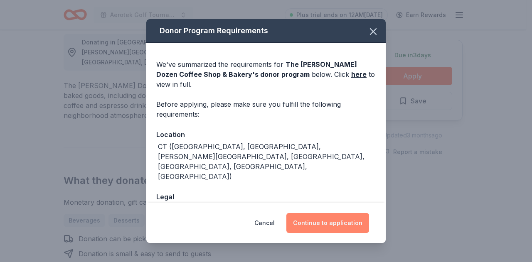
click at [327, 219] on button "Continue to application" at bounding box center [327, 223] width 83 height 20
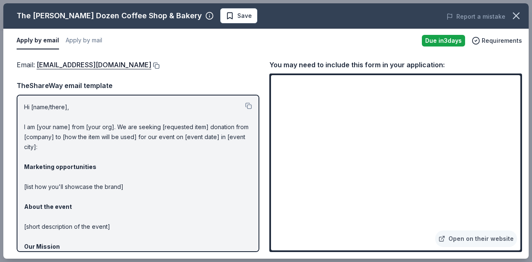
click at [151, 66] on button at bounding box center [155, 65] width 8 height 7
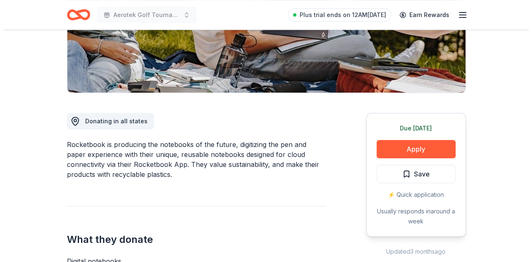
scroll to position [186, 0]
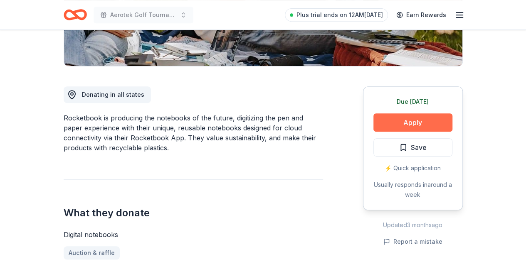
click at [413, 116] on button "Apply" at bounding box center [412, 122] width 79 height 18
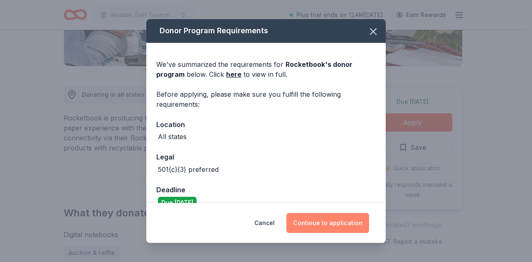
click at [327, 221] on button "Continue to application" at bounding box center [327, 223] width 83 height 20
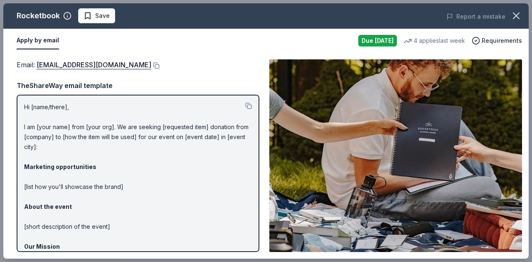
click at [120, 75] on div "Email : [EMAIL_ADDRESS][DOMAIN_NAME] TheShareWay email template Hi [name/there]…" at bounding box center [138, 155] width 243 height 193
click at [160, 62] on button at bounding box center [155, 65] width 8 height 7
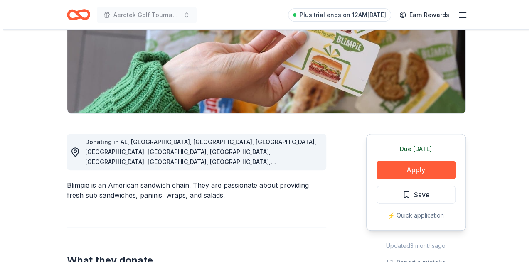
scroll to position [151, 0]
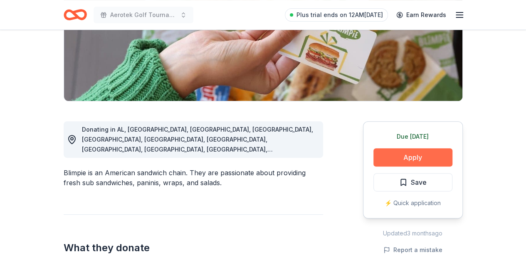
click at [402, 159] on button "Apply" at bounding box center [412, 157] width 79 height 18
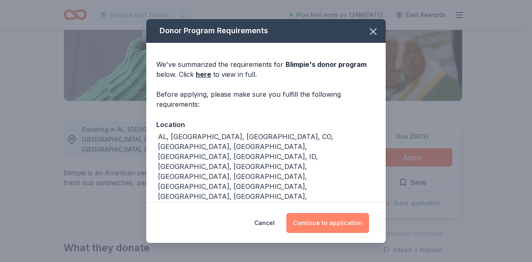
click at [336, 221] on button "Continue to application" at bounding box center [327, 223] width 83 height 20
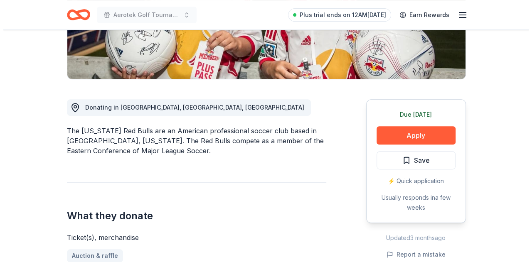
scroll to position [189, 0]
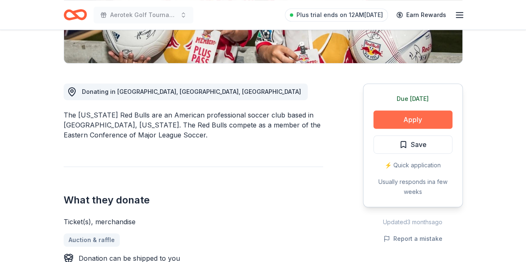
click at [421, 125] on button "Apply" at bounding box center [412, 120] width 79 height 18
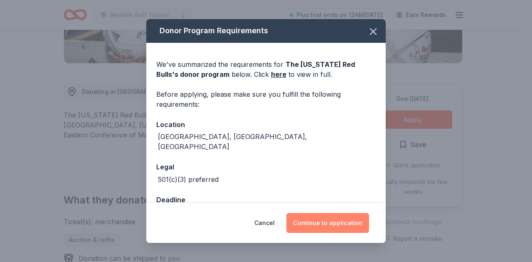
click at [336, 222] on button "Continue to application" at bounding box center [327, 223] width 83 height 20
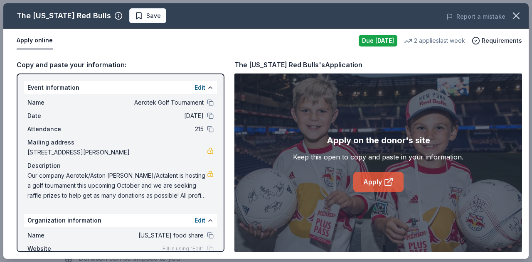
click at [385, 180] on icon at bounding box center [388, 182] width 6 height 6
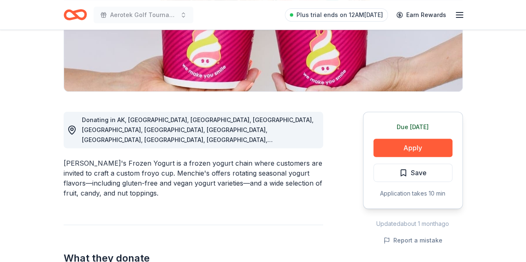
scroll to position [161, 0]
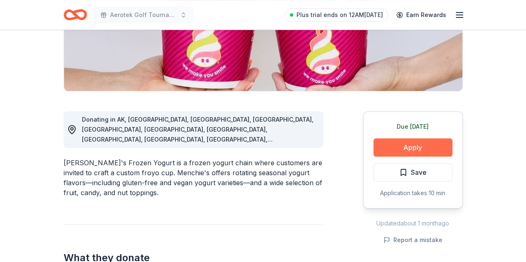
click at [425, 150] on button "Apply" at bounding box center [412, 147] width 79 height 18
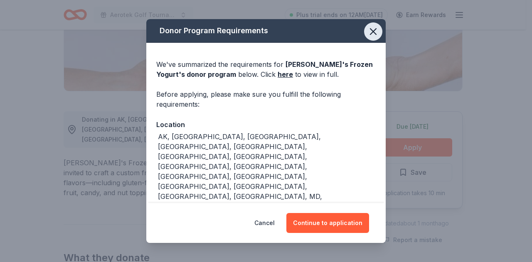
click at [370, 31] on icon "button" at bounding box center [373, 32] width 6 height 6
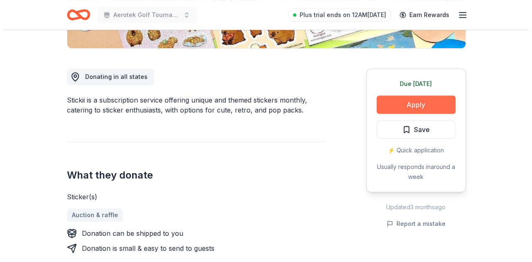
scroll to position [204, 0]
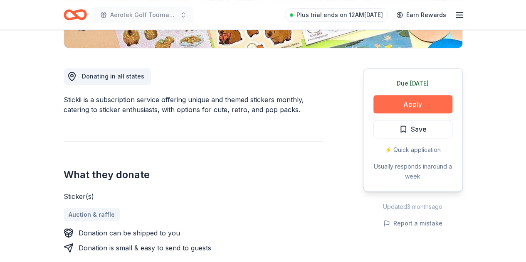
click at [417, 99] on button "Apply" at bounding box center [412, 104] width 79 height 18
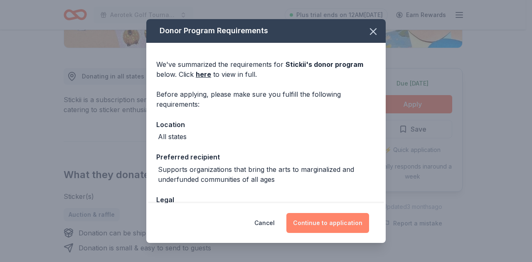
click at [337, 220] on button "Continue to application" at bounding box center [327, 223] width 83 height 20
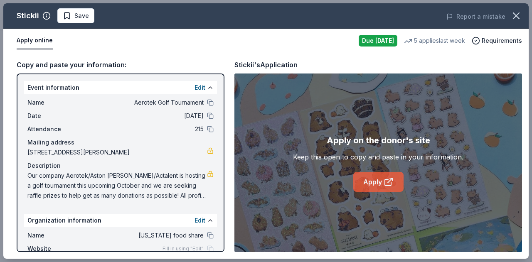
click at [374, 181] on link "Apply" at bounding box center [378, 182] width 50 height 20
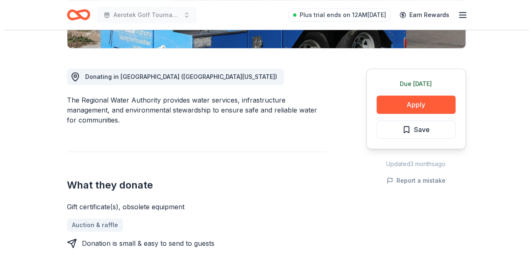
scroll to position [213, 0]
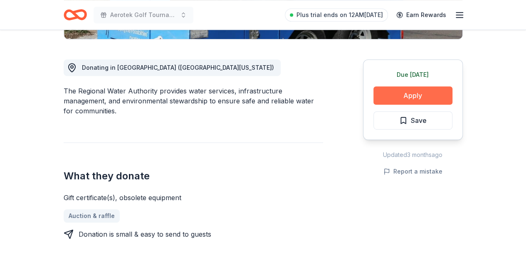
click at [395, 99] on button "Apply" at bounding box center [412, 95] width 79 height 18
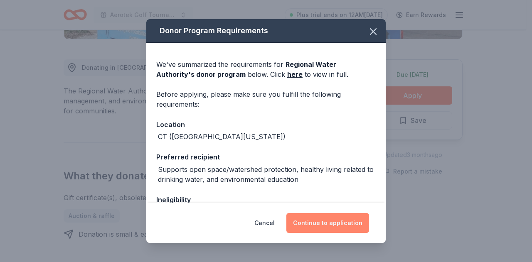
click at [337, 220] on button "Continue to application" at bounding box center [327, 223] width 83 height 20
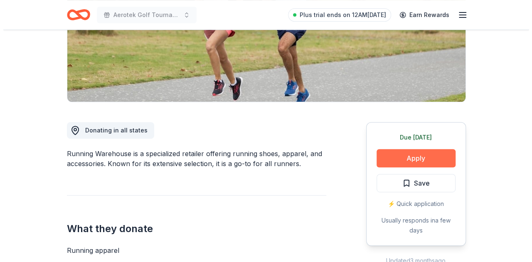
scroll to position [209, 0]
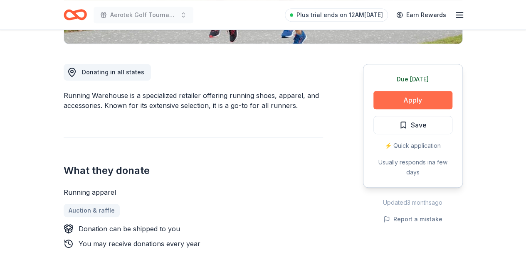
click at [402, 100] on button "Apply" at bounding box center [412, 100] width 79 height 18
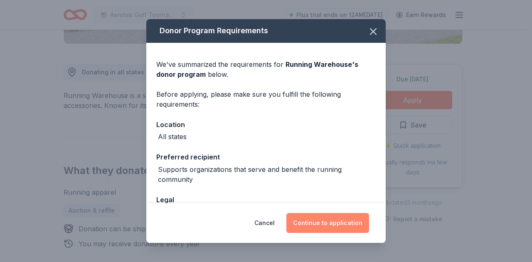
click at [349, 220] on button "Continue to application" at bounding box center [327, 223] width 83 height 20
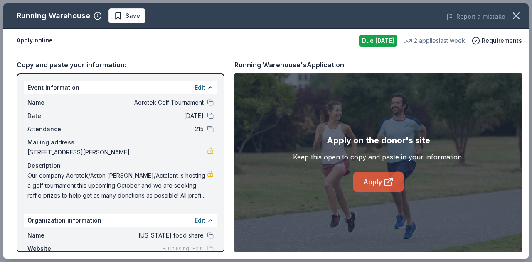
click at [391, 178] on icon at bounding box center [391, 179] width 2 height 2
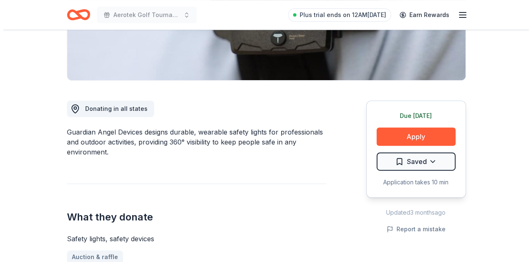
scroll to position [179, 0]
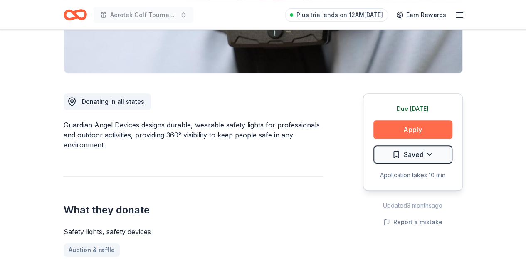
click at [395, 127] on button "Apply" at bounding box center [412, 129] width 79 height 18
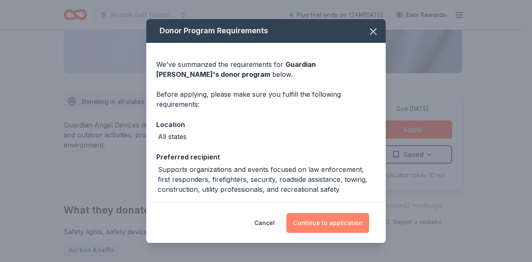
click at [335, 219] on button "Continue to application" at bounding box center [327, 223] width 83 height 20
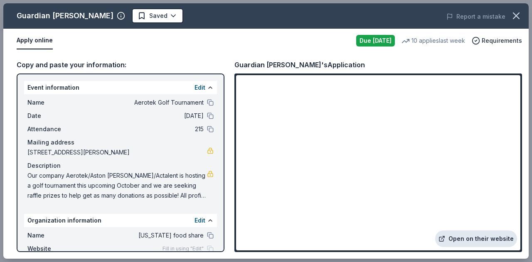
click at [470, 237] on link "Open on their website" at bounding box center [476, 239] width 82 height 17
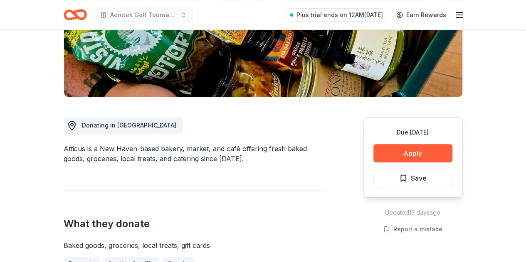
scroll to position [178, 0]
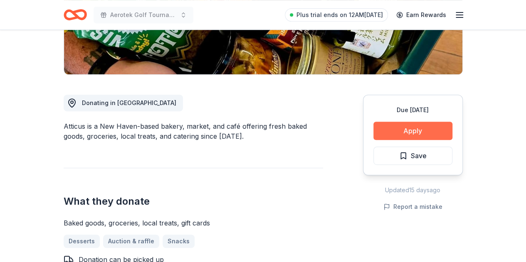
click at [401, 127] on button "Apply" at bounding box center [412, 131] width 79 height 18
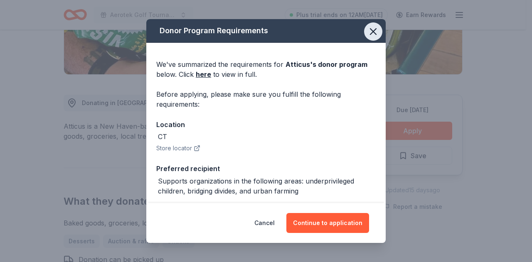
click at [367, 34] on icon "button" at bounding box center [373, 32] width 12 height 12
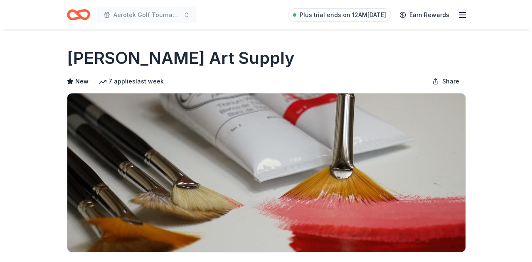
scroll to position [173, 0]
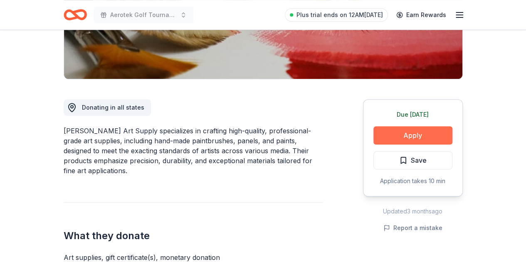
click at [405, 140] on button "Apply" at bounding box center [412, 135] width 79 height 18
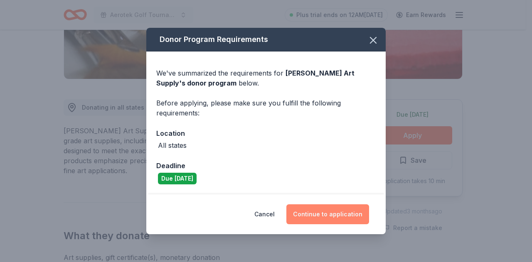
click at [335, 212] on button "Continue to application" at bounding box center [327, 214] width 83 height 20
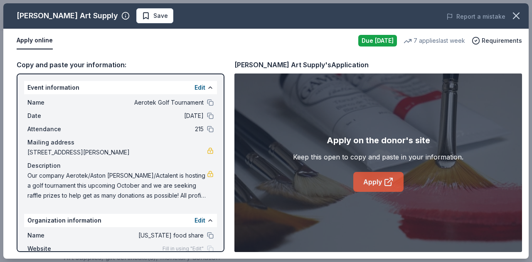
click at [370, 180] on link "Apply" at bounding box center [378, 182] width 50 height 20
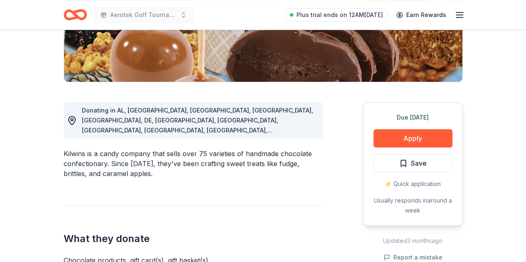
scroll to position [197, 0]
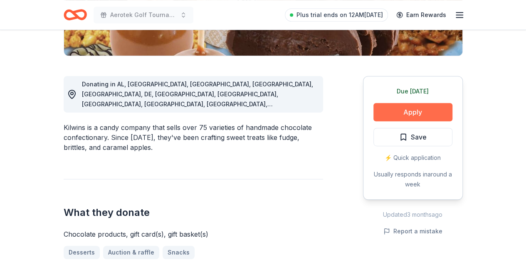
click at [394, 108] on button "Apply" at bounding box center [412, 112] width 79 height 18
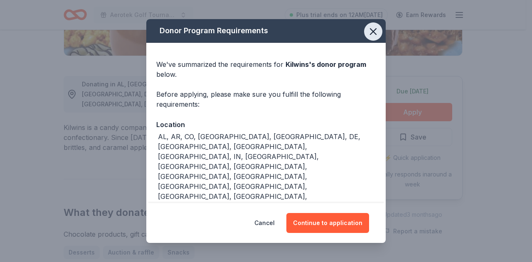
click at [370, 29] on icon "button" at bounding box center [373, 32] width 6 height 6
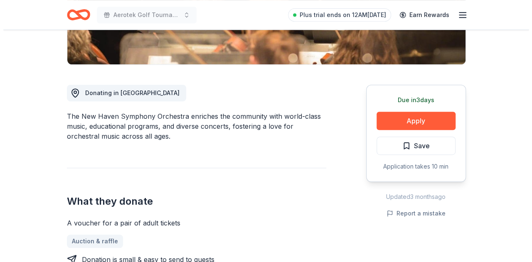
scroll to position [188, 0]
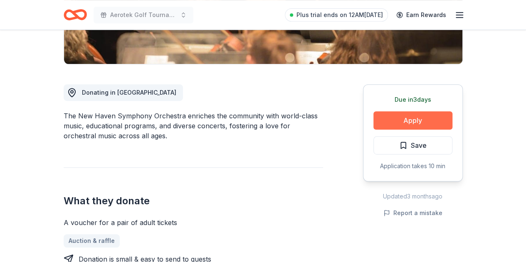
click at [391, 118] on button "Apply" at bounding box center [412, 120] width 79 height 18
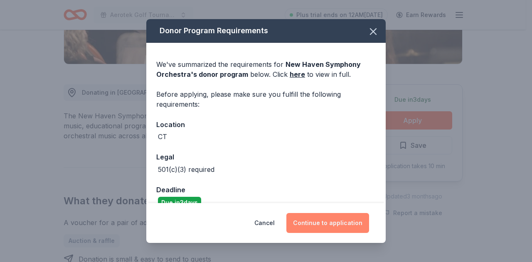
click at [334, 221] on button "Continue to application" at bounding box center [327, 223] width 83 height 20
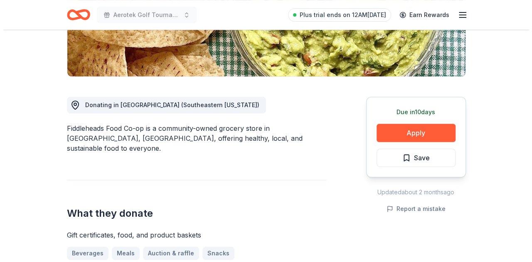
scroll to position [179, 0]
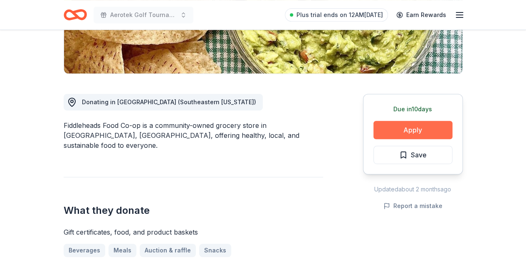
click at [391, 126] on button "Apply" at bounding box center [412, 130] width 79 height 18
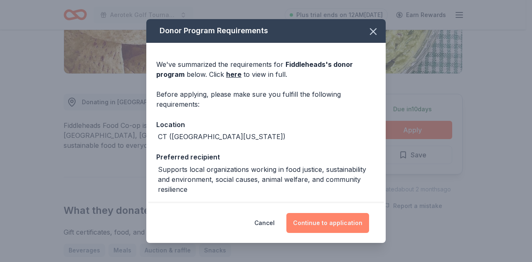
click at [321, 220] on button "Continue to application" at bounding box center [327, 223] width 83 height 20
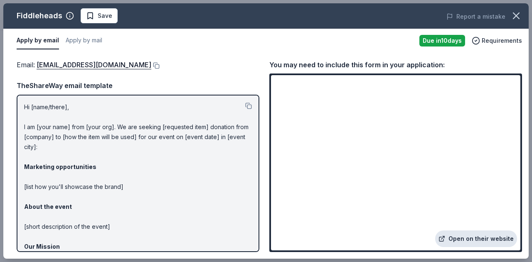
click at [461, 240] on link "Open on their website" at bounding box center [476, 239] width 82 height 17
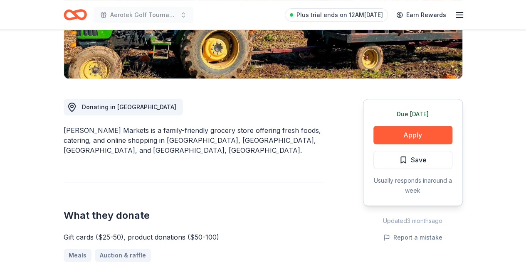
scroll to position [175, 0]
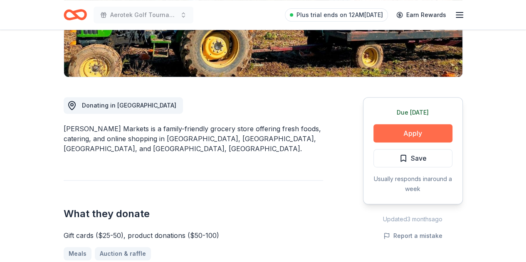
click at [400, 135] on button "Apply" at bounding box center [412, 133] width 79 height 18
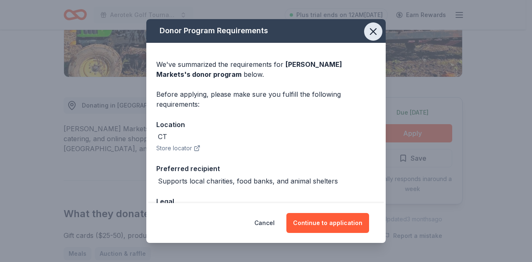
click at [367, 34] on icon "button" at bounding box center [373, 32] width 12 height 12
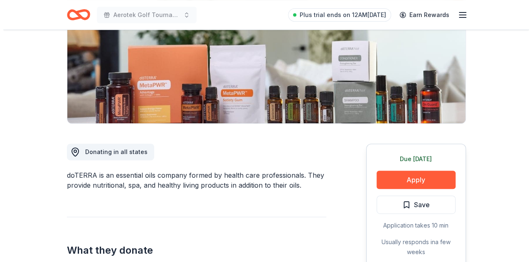
scroll to position [184, 0]
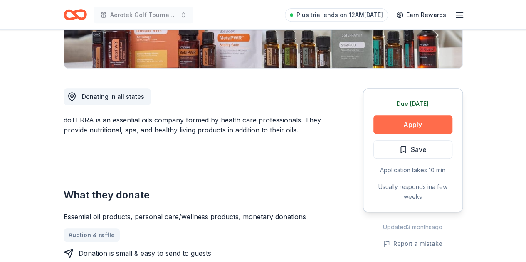
click at [394, 125] on button "Apply" at bounding box center [412, 124] width 79 height 18
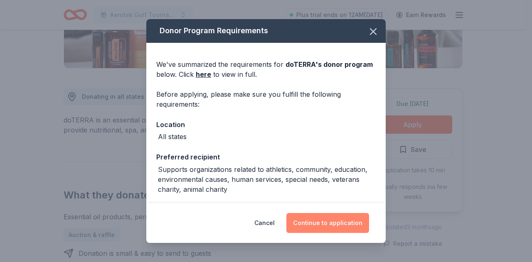
click at [332, 218] on button "Continue to application" at bounding box center [327, 223] width 83 height 20
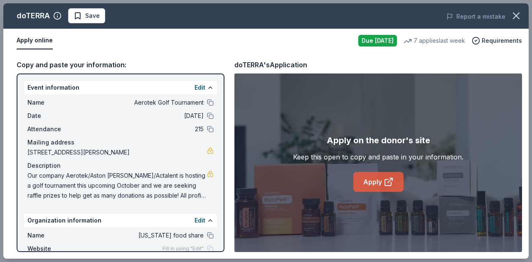
click at [381, 189] on link "Apply" at bounding box center [378, 182] width 50 height 20
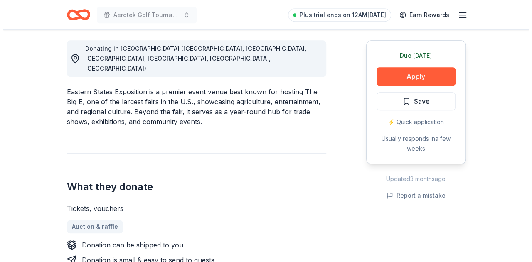
scroll to position [240, 0]
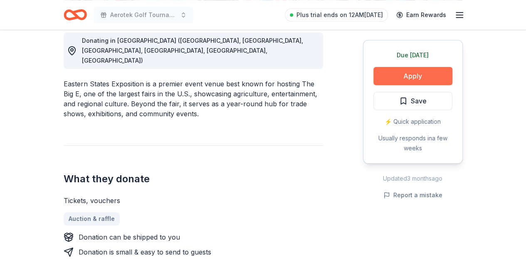
click at [407, 78] on button "Apply" at bounding box center [412, 76] width 79 height 18
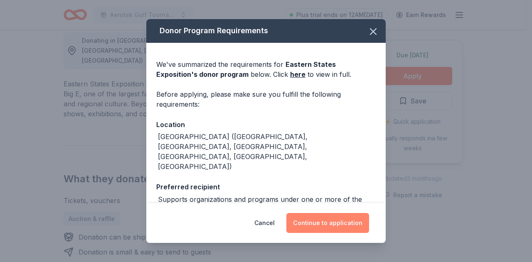
click at [335, 224] on button "Continue to application" at bounding box center [327, 223] width 83 height 20
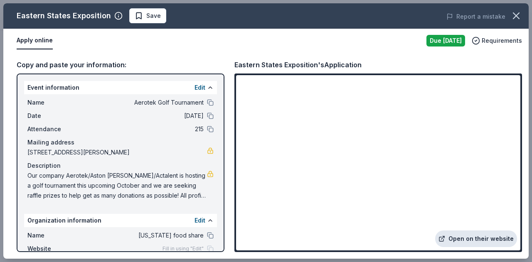
click at [485, 243] on link "Open on their website" at bounding box center [476, 239] width 82 height 17
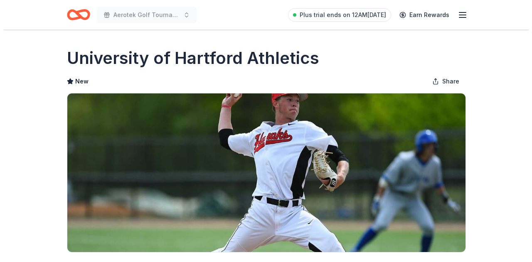
scroll to position [228, 0]
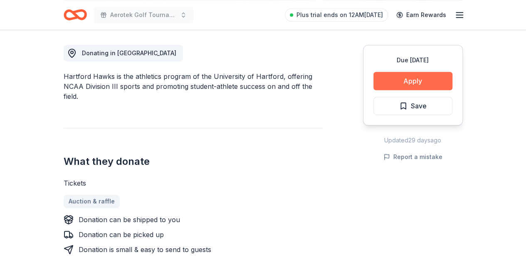
click at [386, 75] on button "Apply" at bounding box center [412, 81] width 79 height 18
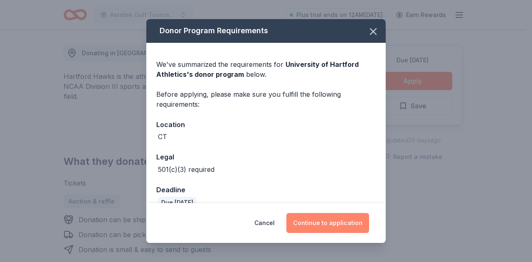
click at [336, 220] on button "Continue to application" at bounding box center [327, 223] width 83 height 20
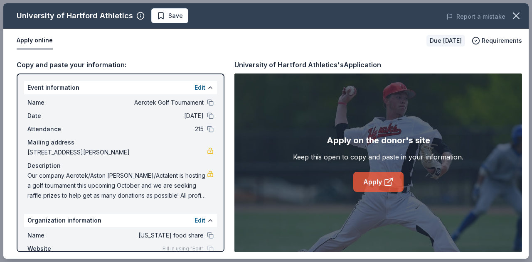
click at [378, 172] on link "Apply" at bounding box center [378, 182] width 50 height 20
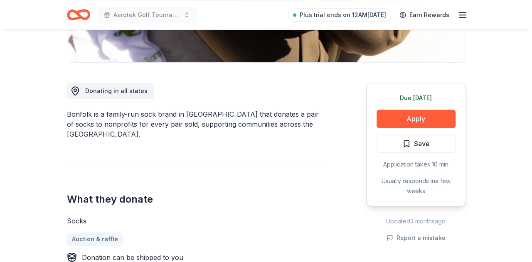
scroll to position [191, 0]
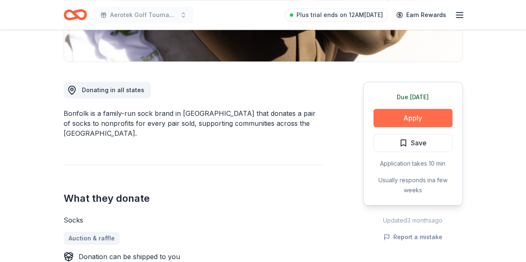
click at [407, 113] on button "Apply" at bounding box center [412, 118] width 79 height 18
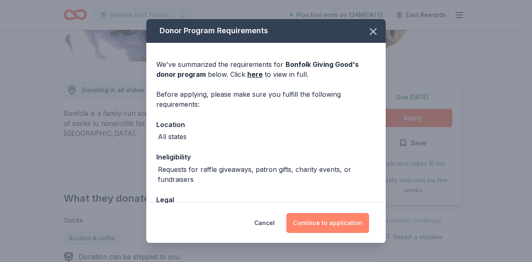
click at [334, 217] on button "Continue to application" at bounding box center [327, 223] width 83 height 20
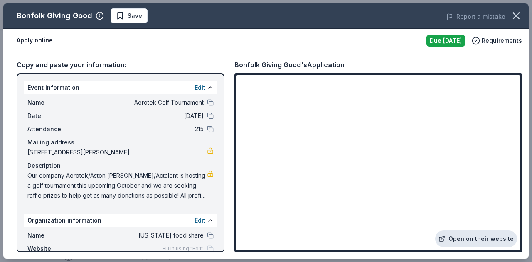
click at [458, 238] on link "Open on their website" at bounding box center [476, 239] width 82 height 17
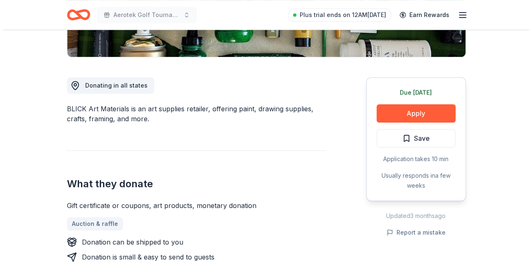
scroll to position [221, 0]
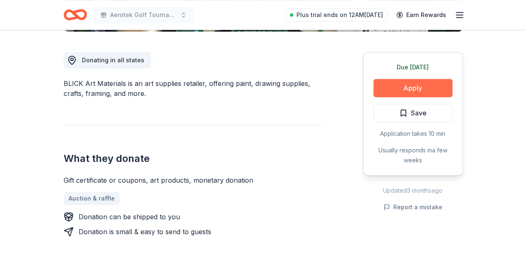
click at [405, 89] on button "Apply" at bounding box center [412, 88] width 79 height 18
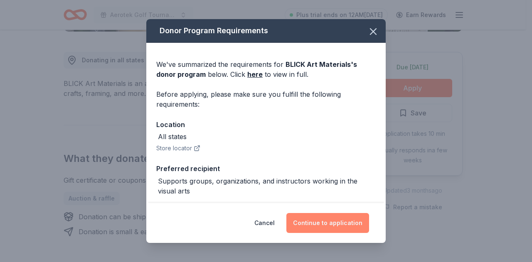
click at [336, 222] on button "Continue to application" at bounding box center [327, 223] width 83 height 20
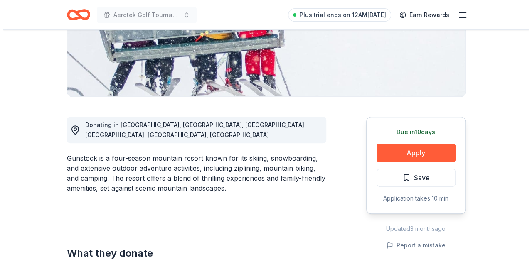
scroll to position [204, 0]
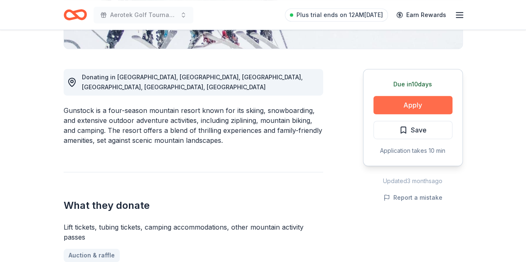
click at [389, 107] on button "Apply" at bounding box center [412, 105] width 79 height 18
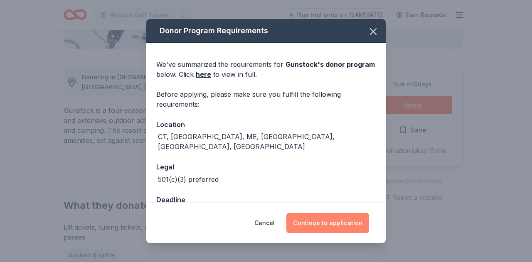
click at [322, 221] on button "Continue to application" at bounding box center [327, 223] width 83 height 20
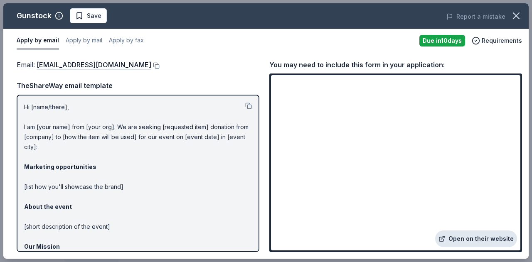
click at [464, 238] on link "Open on their website" at bounding box center [476, 239] width 82 height 17
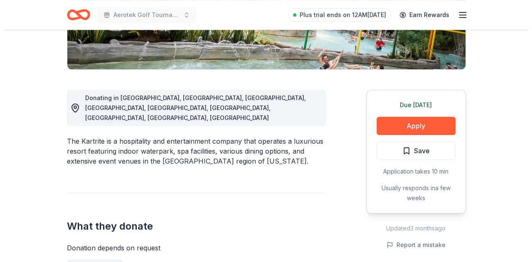
scroll to position [183, 0]
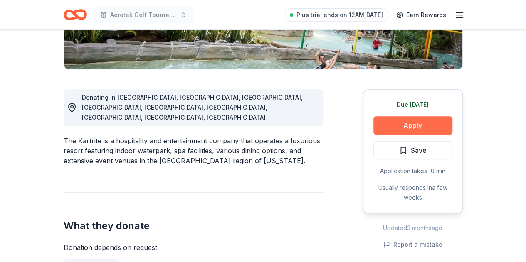
click at [415, 123] on button "Apply" at bounding box center [412, 125] width 79 height 18
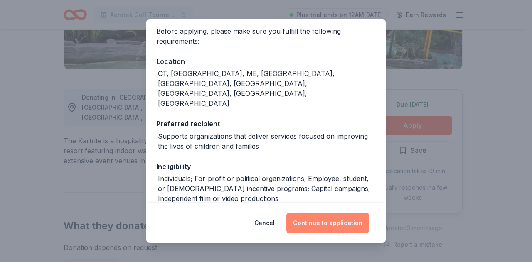
scroll to position [66, 0]
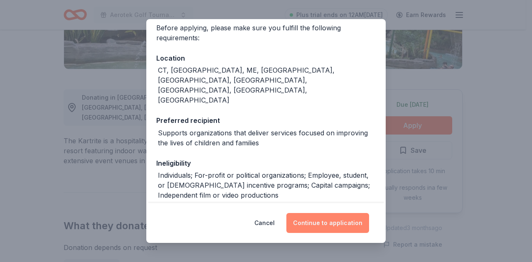
click at [328, 221] on button "Continue to application" at bounding box center [327, 223] width 83 height 20
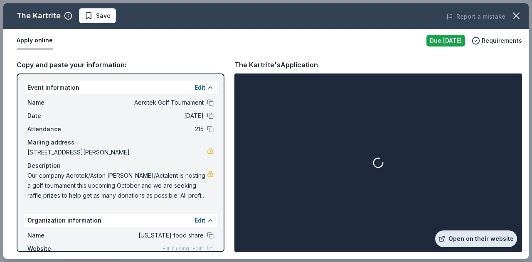
click at [459, 241] on link "Open on their website" at bounding box center [476, 239] width 82 height 17
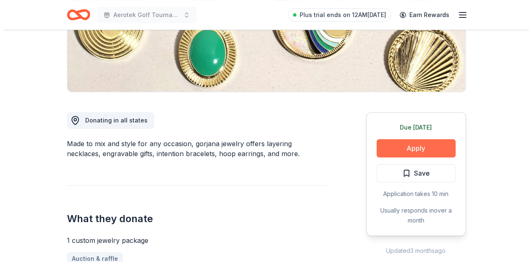
scroll to position [162, 0]
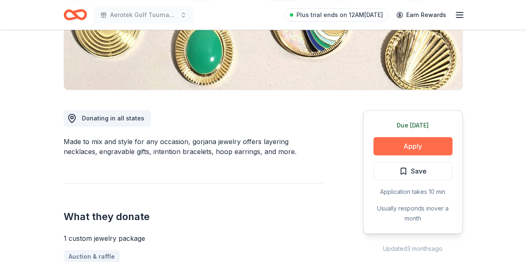
click at [393, 143] on button "Apply" at bounding box center [412, 146] width 79 height 18
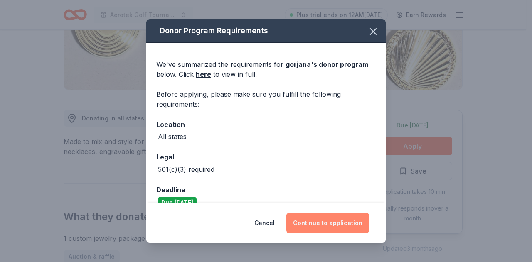
click at [317, 221] on button "Continue to application" at bounding box center [327, 223] width 83 height 20
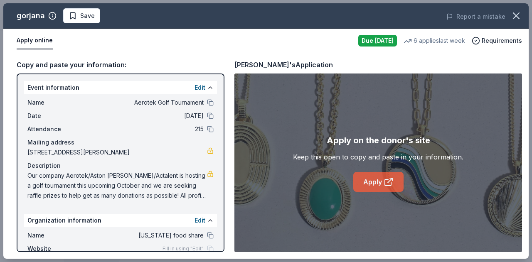
click at [367, 182] on link "Apply" at bounding box center [378, 182] width 50 height 20
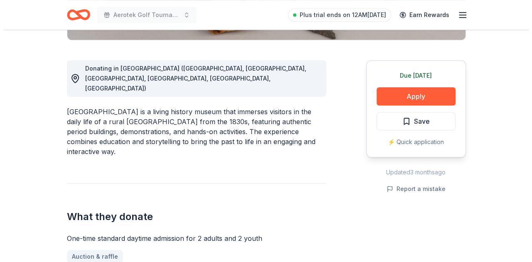
scroll to position [214, 0]
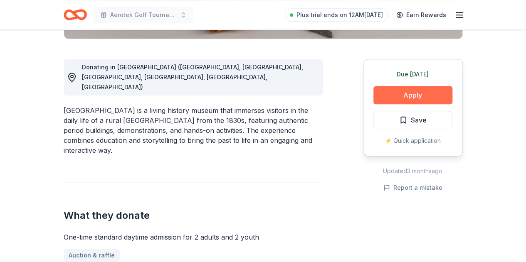
click at [394, 95] on button "Apply" at bounding box center [412, 95] width 79 height 18
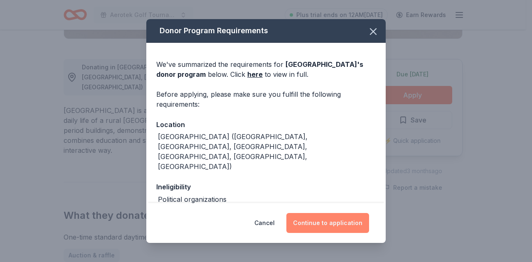
click at [322, 223] on button "Continue to application" at bounding box center [327, 223] width 83 height 20
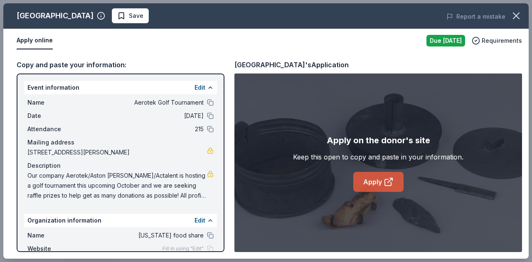
click at [372, 179] on link "Apply" at bounding box center [378, 182] width 50 height 20
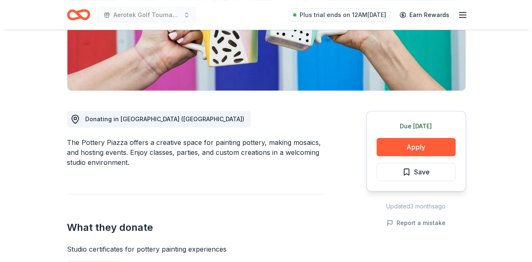
scroll to position [233, 0]
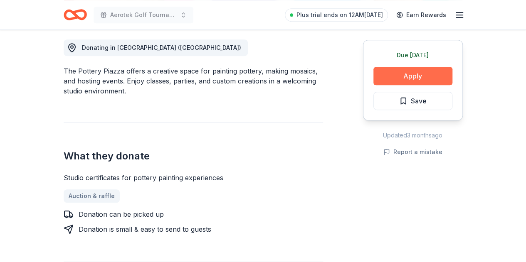
click at [401, 70] on button "Apply" at bounding box center [412, 76] width 79 height 18
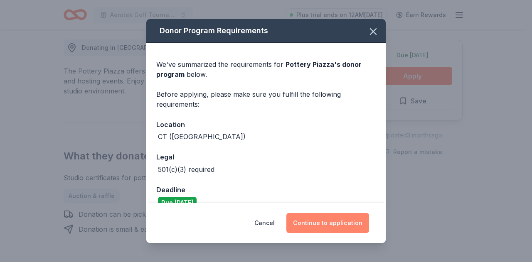
click at [317, 225] on button "Continue to application" at bounding box center [327, 223] width 83 height 20
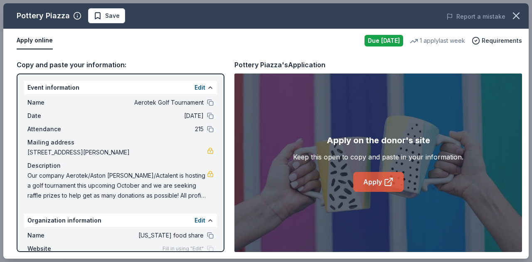
click at [365, 183] on link "Apply" at bounding box center [378, 182] width 50 height 20
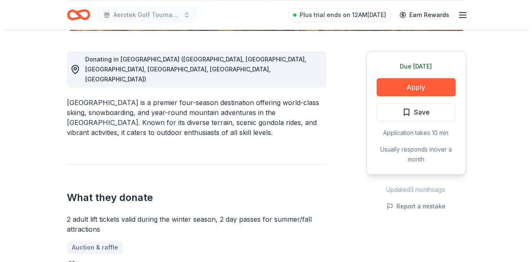
scroll to position [222, 0]
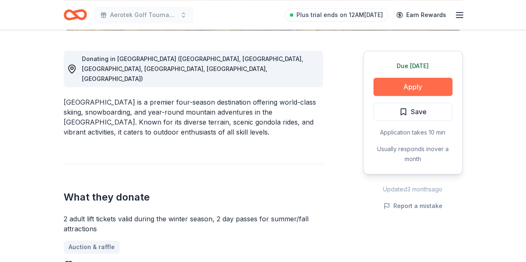
click at [412, 85] on button "Apply" at bounding box center [412, 87] width 79 height 18
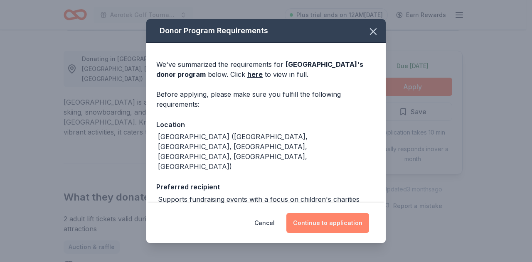
click at [322, 225] on button "Continue to application" at bounding box center [327, 223] width 83 height 20
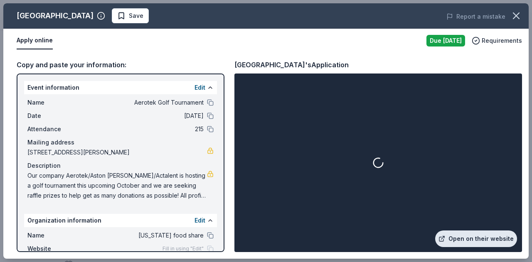
click at [462, 237] on link "Open on their website" at bounding box center [476, 239] width 82 height 17
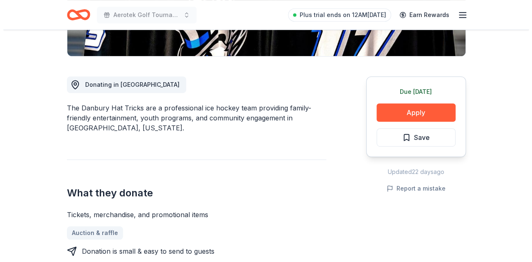
scroll to position [197, 0]
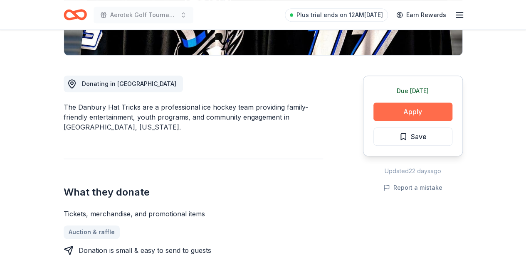
click at [423, 114] on button "Apply" at bounding box center [412, 112] width 79 height 18
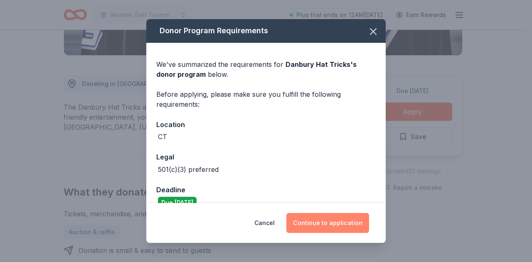
click at [334, 217] on button "Continue to application" at bounding box center [327, 223] width 83 height 20
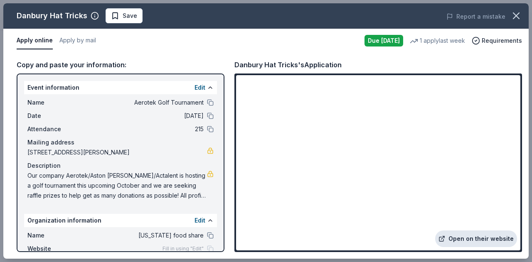
click at [474, 237] on link "Open on their website" at bounding box center [476, 239] width 82 height 17
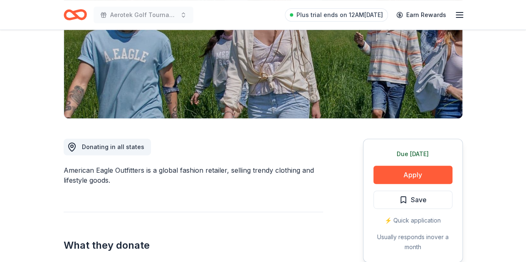
scroll to position [209, 0]
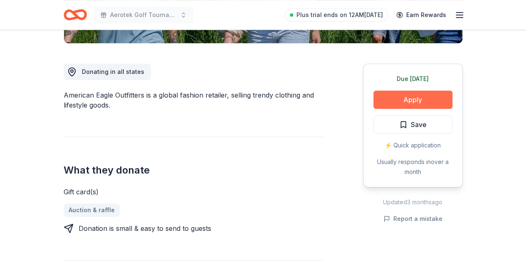
click at [419, 97] on button "Apply" at bounding box center [412, 100] width 79 height 18
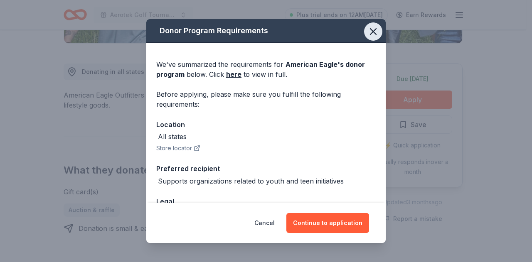
click at [369, 35] on icon "button" at bounding box center [373, 32] width 12 height 12
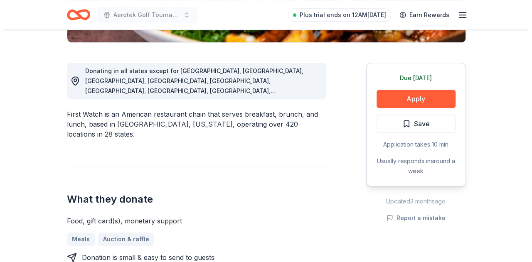
scroll to position [214, 0]
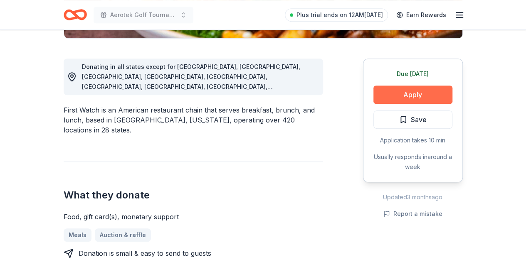
click at [418, 98] on button "Apply" at bounding box center [412, 95] width 79 height 18
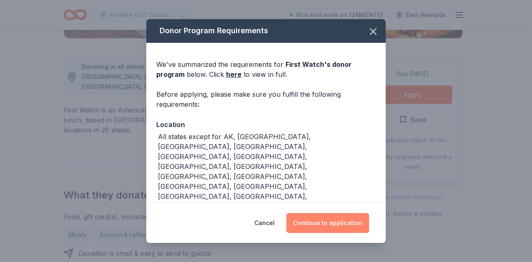
click at [343, 223] on button "Continue to application" at bounding box center [327, 223] width 83 height 20
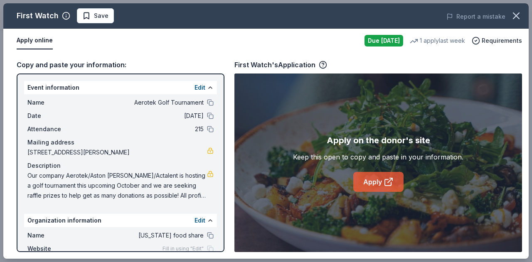
click at [390, 176] on link "Apply" at bounding box center [378, 182] width 50 height 20
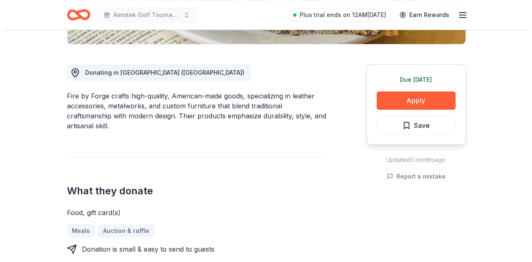
scroll to position [214, 0]
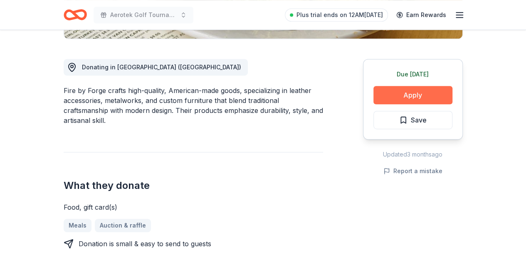
click at [411, 97] on button "Apply" at bounding box center [412, 95] width 79 height 18
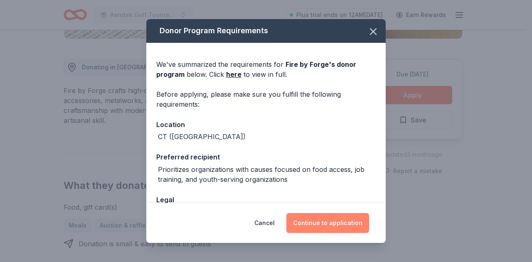
click at [320, 222] on button "Continue to application" at bounding box center [327, 223] width 83 height 20
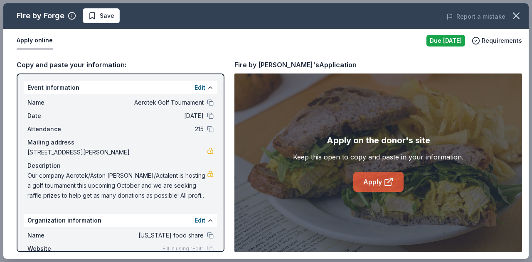
click at [383, 179] on icon at bounding box center [388, 182] width 10 height 10
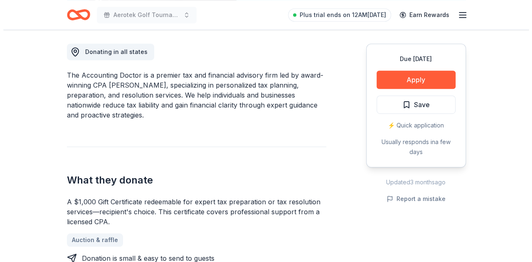
scroll to position [228, 0]
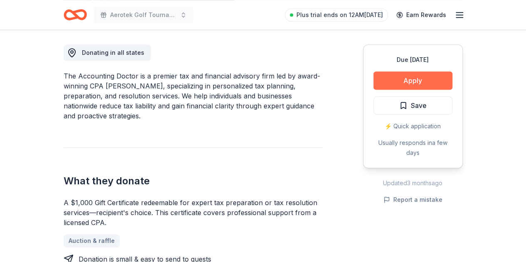
click at [402, 79] on button "Apply" at bounding box center [412, 80] width 79 height 18
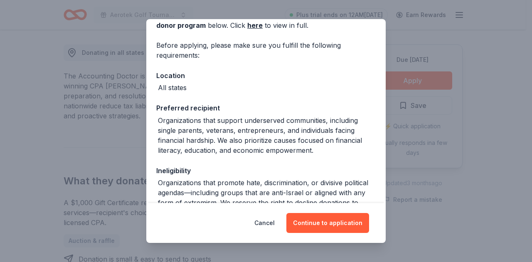
scroll to position [50, 0]
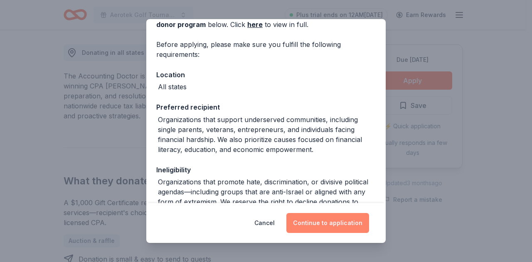
click at [326, 218] on button "Continue to application" at bounding box center [327, 223] width 83 height 20
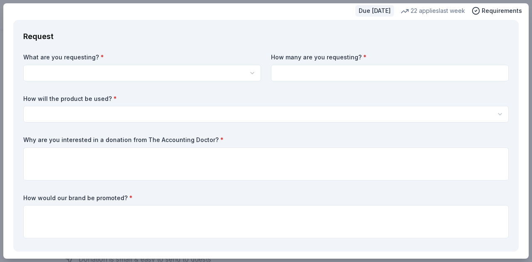
scroll to position [0, 0]
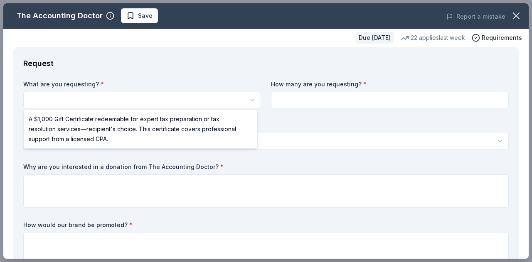
select select "A $1,000 Gift Certificate redeemable for expert tax preparation or tax resoluti…"
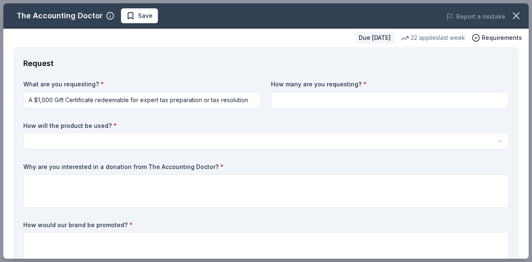
click at [302, 98] on input at bounding box center [390, 100] width 238 height 17
type input "1"
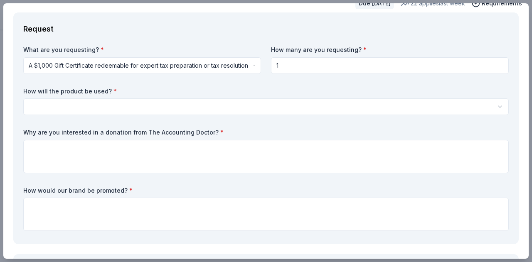
scroll to position [39, 0]
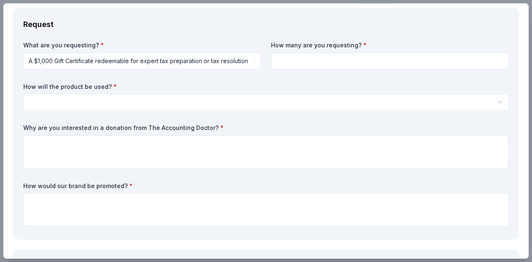
type input "1"
type input "2"
click at [225, 84] on label "How will the product be used? *" at bounding box center [265, 87] width 485 height 8
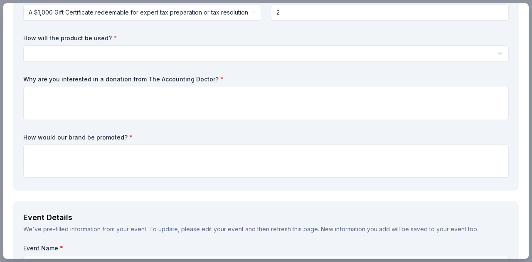
scroll to position [91, 0]
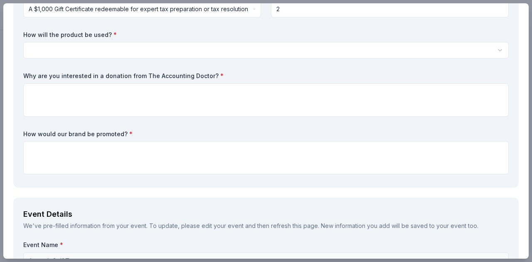
click at [180, 52] on html "Aerotek Golf Tournament Save Apply Due [DATE] Share The Accounting Doctor 5.0 •…" at bounding box center [266, 131] width 532 height 262
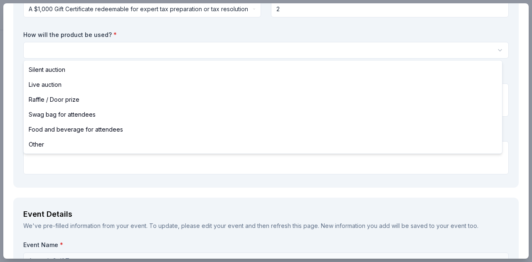
select select "raffleDoorPrize"
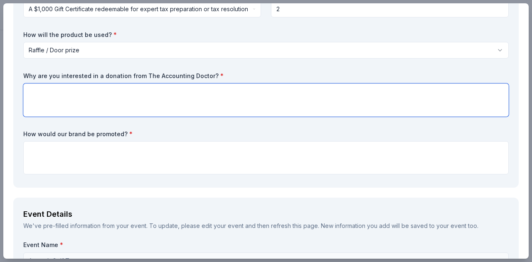
click at [132, 97] on textarea at bounding box center [265, 100] width 485 height 33
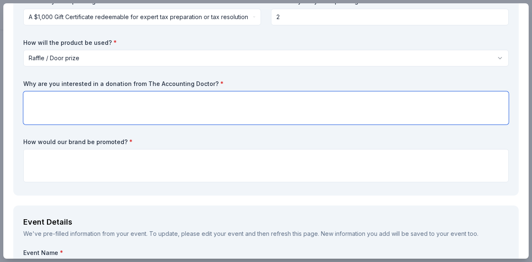
scroll to position [83, 0]
click at [70, 104] on textarea at bounding box center [265, 108] width 485 height 33
paste textarea "Good afternoon, I hope this email finds you well! Our company Aerotek/Aston [PE…"
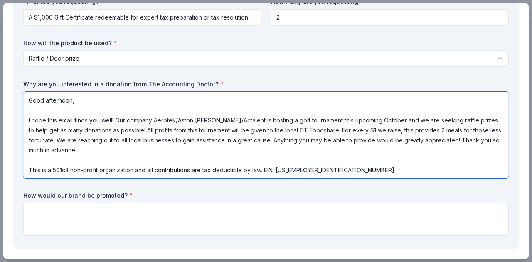
drag, startPoint x: 118, startPoint y: 120, endPoint x: 25, endPoint y: 89, distance: 98.1
click at [25, 89] on div "Why are you interested in a donation from The Accounting Doctor? * Good afterno…" at bounding box center [265, 129] width 485 height 98
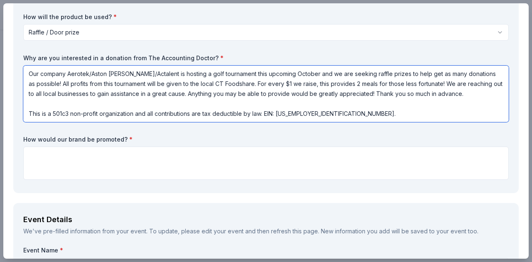
scroll to position [109, 0]
type textarea "Our company Aerotek/Aston [PERSON_NAME]/Actalent is hosting a golf tournament t…"
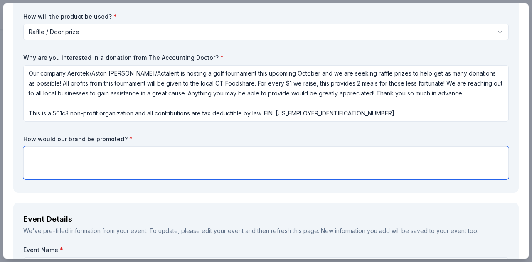
click at [83, 174] on textarea at bounding box center [265, 162] width 485 height 33
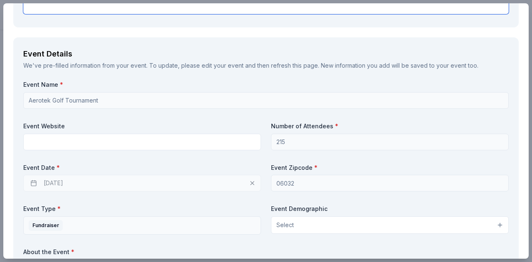
scroll to position [275, 0]
type textarea "A logo will be placed on the raffle table"
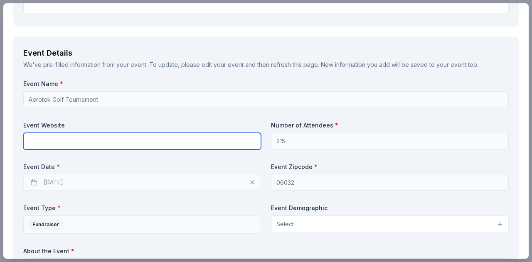
click at [62, 146] on input "text" at bounding box center [142, 141] width 238 height 17
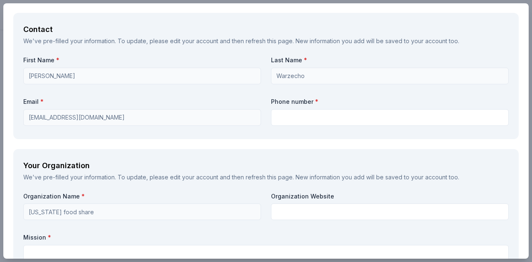
scroll to position [601, 0]
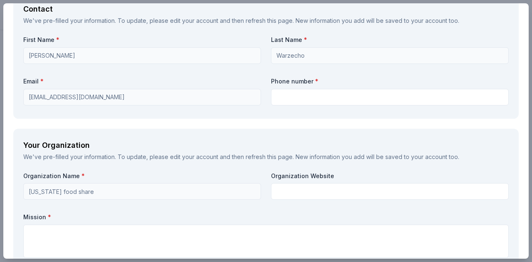
type input "[DOMAIN_NAME]"
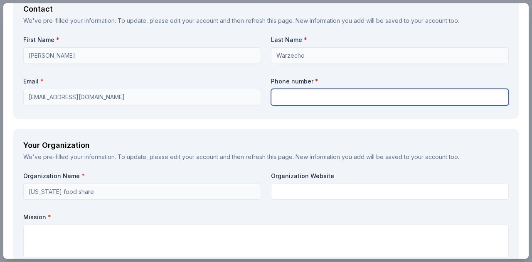
click at [280, 89] on input "text" at bounding box center [390, 97] width 238 height 17
type input "8608666119"
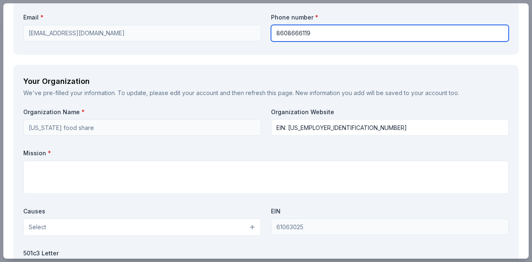
scroll to position [668, 0]
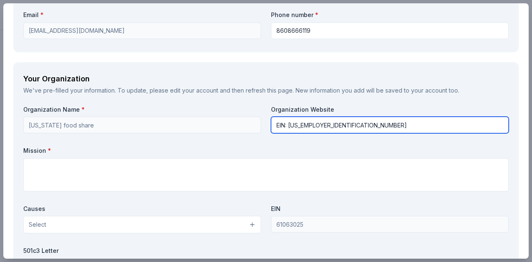
click at [307, 125] on input "EIN: [US_EMPLOYER_IDENTIFICATION_NUMBER]" at bounding box center [390, 125] width 238 height 17
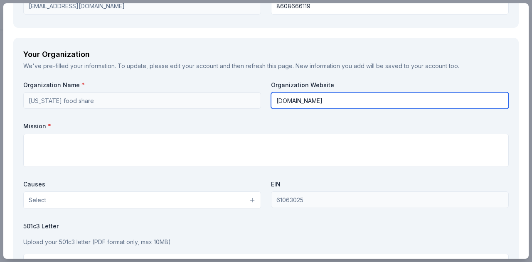
type input "[DOMAIN_NAME]"
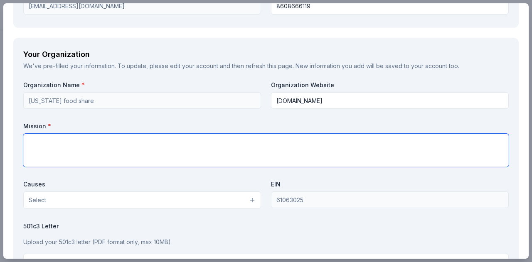
click at [218, 134] on textarea at bounding box center [265, 150] width 485 height 33
type textarea "p"
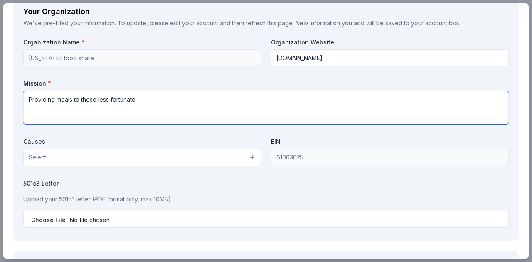
scroll to position [736, 0]
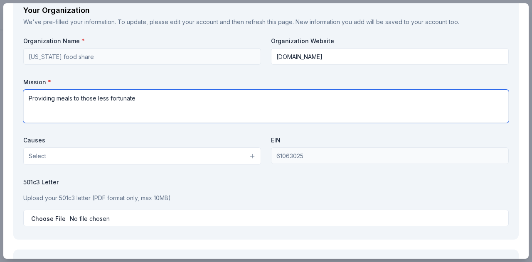
type textarea "Providing meals to those less fortunate"
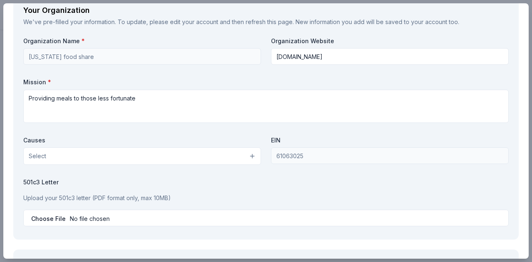
click at [171, 154] on button "Select" at bounding box center [142, 155] width 238 height 17
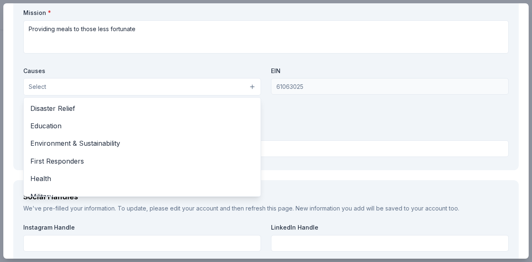
scroll to position [806, 0]
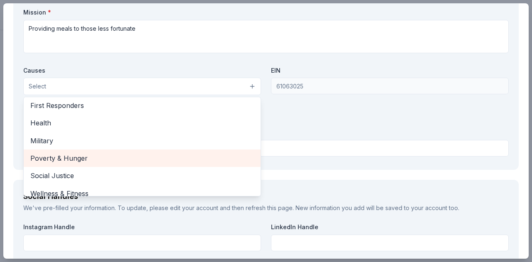
click at [103, 153] on span "Poverty & Hunger" at bounding box center [142, 158] width 224 height 11
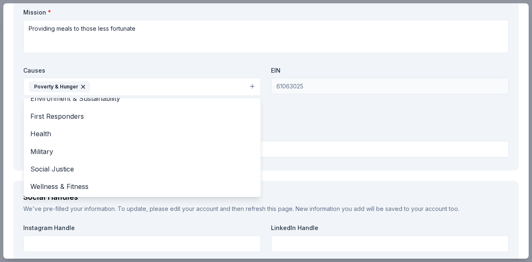
click at [299, 131] on div "Organization Name * Connecticut food share Organization Website ctfoodshare.org…" at bounding box center [265, 64] width 485 height 194
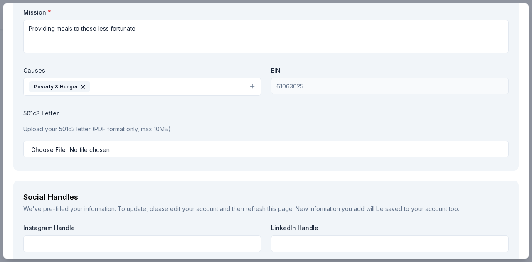
click at [173, 87] on button "Poverty & Hunger" at bounding box center [142, 87] width 238 height 18
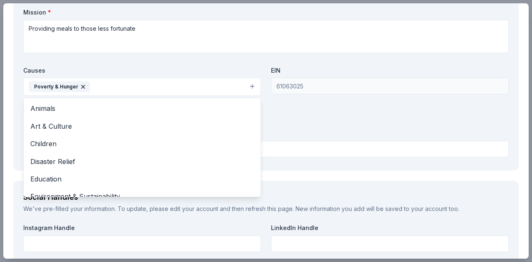
click at [306, 112] on div "Organization Name * Connecticut food share Organization Website ctfoodshare.org…" at bounding box center [265, 64] width 485 height 194
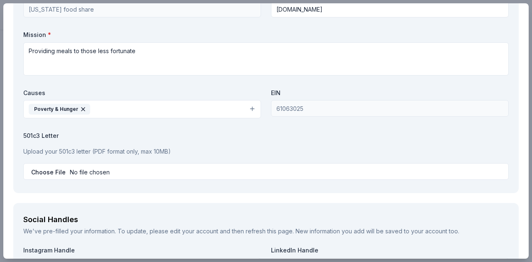
scroll to position [783, 0]
click at [245, 76] on div "Organization Name * Connecticut food share Organization Website ctfoodshare.org…" at bounding box center [265, 87] width 485 height 194
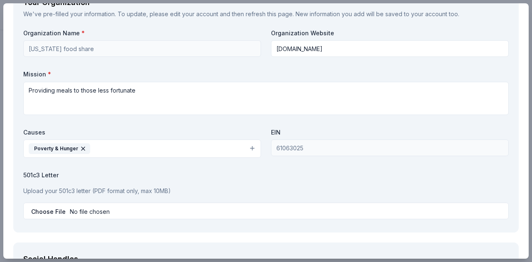
scroll to position [744, 0]
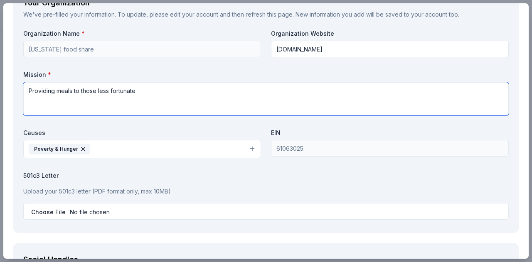
click at [222, 100] on textarea "Providing meals to those less fortunate" at bounding box center [265, 98] width 485 height 33
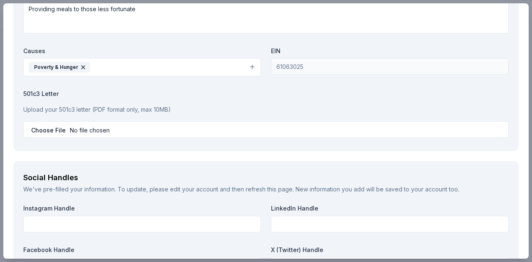
scroll to position [826, 0]
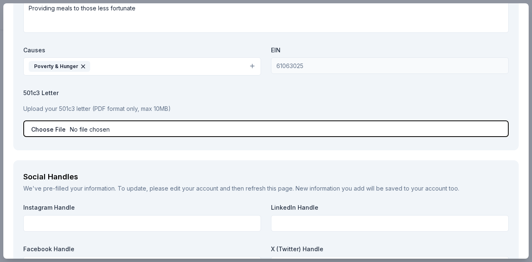
click at [96, 131] on input "file" at bounding box center [265, 128] width 485 height 17
type input "C:\fakepath\Aerotek Tournament.pdf"
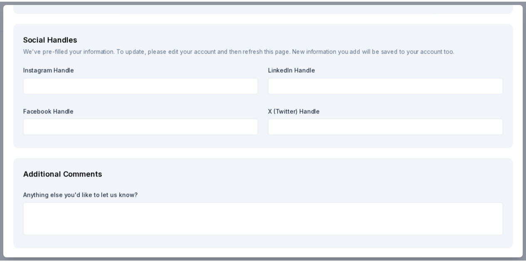
scroll to position [997, 0]
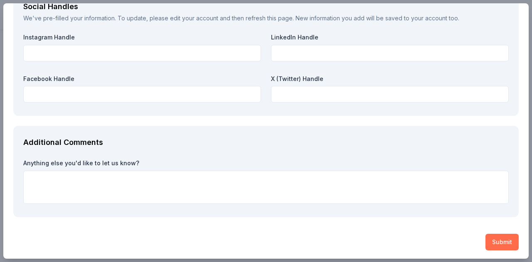
click at [487, 240] on button "Submit" at bounding box center [501, 242] width 33 height 17
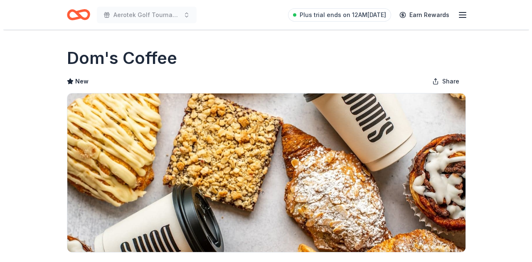
scroll to position [216, 0]
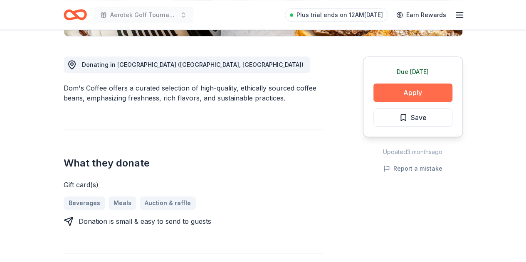
click at [395, 91] on button "Apply" at bounding box center [412, 93] width 79 height 18
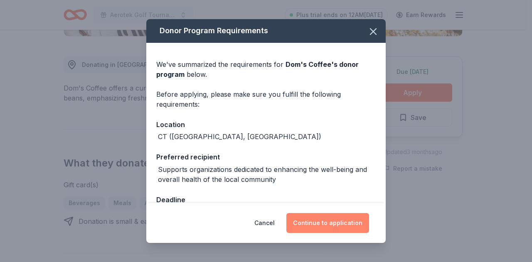
click at [341, 218] on button "Continue to application" at bounding box center [327, 223] width 83 height 20
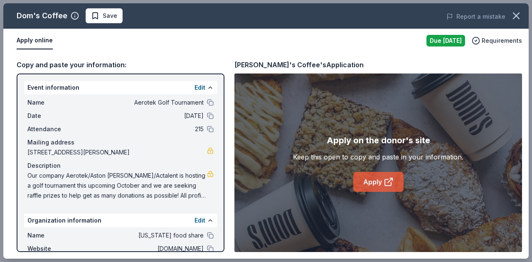
click at [377, 179] on link "Apply" at bounding box center [378, 182] width 50 height 20
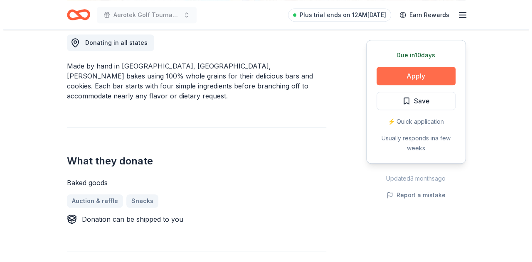
scroll to position [238, 0]
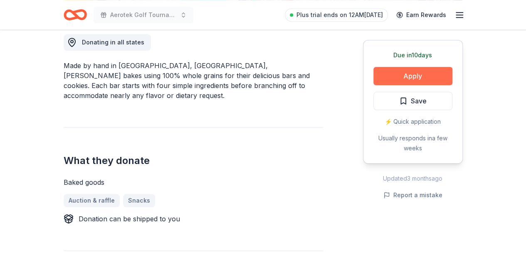
click at [418, 76] on button "Apply" at bounding box center [412, 76] width 79 height 18
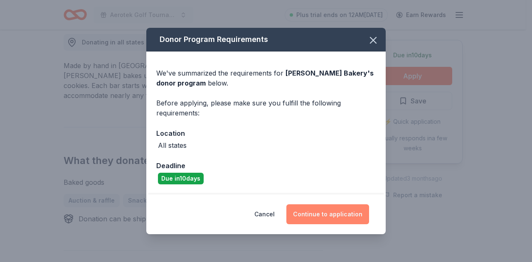
click at [345, 215] on button "Continue to application" at bounding box center [327, 214] width 83 height 20
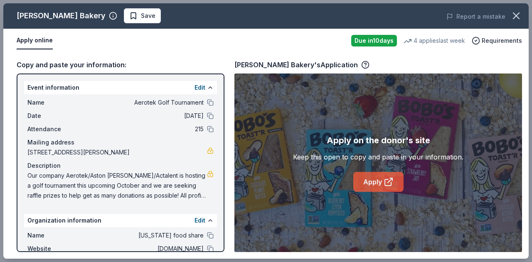
click at [376, 183] on link "Apply" at bounding box center [378, 182] width 50 height 20
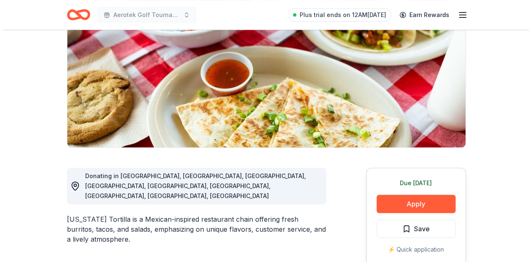
scroll to position [176, 0]
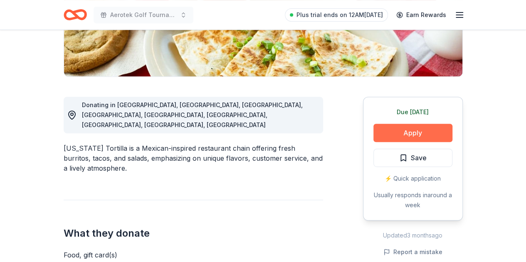
click at [387, 134] on button "Apply" at bounding box center [412, 133] width 79 height 18
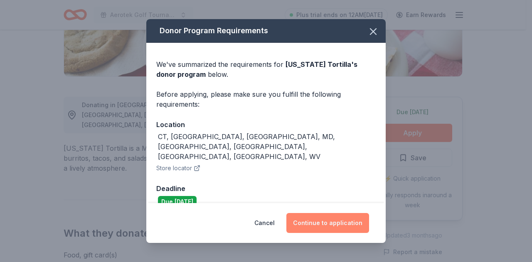
click at [340, 225] on button "Continue to application" at bounding box center [327, 223] width 83 height 20
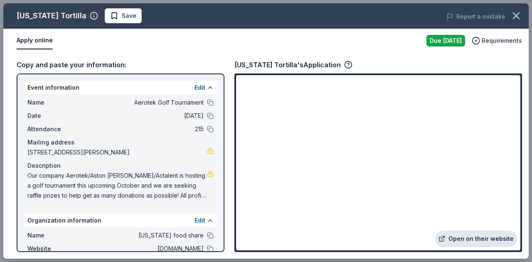
click at [469, 239] on link "Open on their website" at bounding box center [476, 239] width 82 height 17
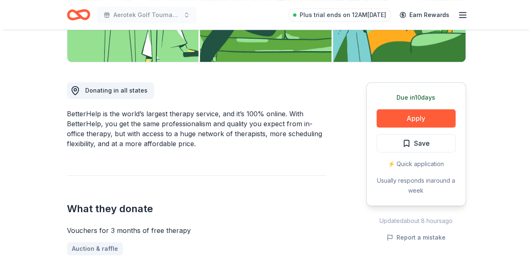
scroll to position [194, 0]
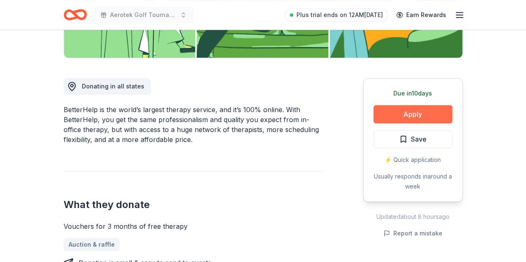
click at [402, 110] on button "Apply" at bounding box center [412, 114] width 79 height 18
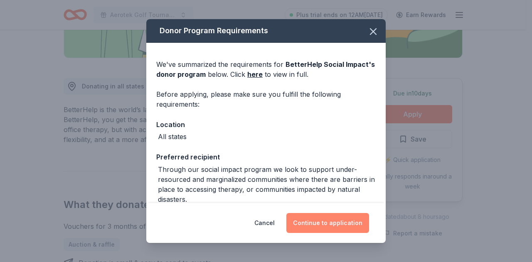
click at [338, 215] on button "Continue to application" at bounding box center [327, 223] width 83 height 20
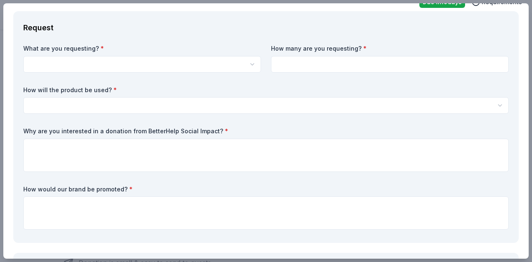
scroll to position [0, 0]
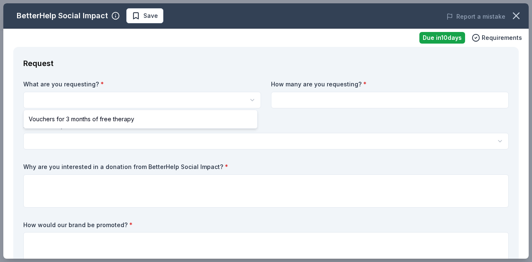
select select "Vouchers for 3 months of free therapy"
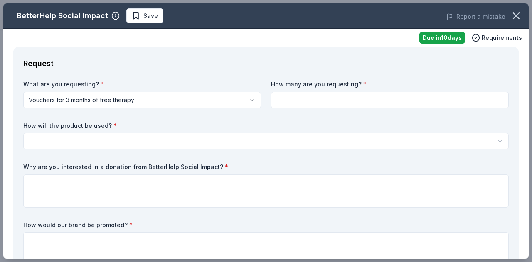
click at [302, 100] on input at bounding box center [390, 100] width 238 height 17
type input "2"
click at [252, 111] on div "What are you requesting? * Vouchers for 3 months of free therapy Vouchers for 3…" at bounding box center [265, 174] width 485 height 189
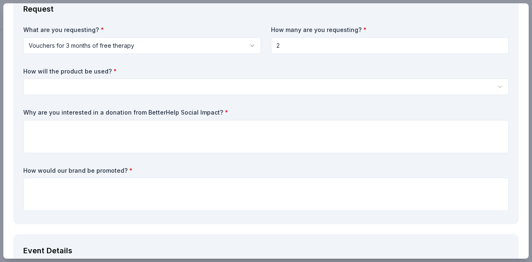
scroll to position [55, 0]
click at [155, 79] on html "Aerotek Golf Tournament Save Apply Due [DATE] Share BetterHelp Social Impact Ne…" at bounding box center [266, 131] width 532 height 262
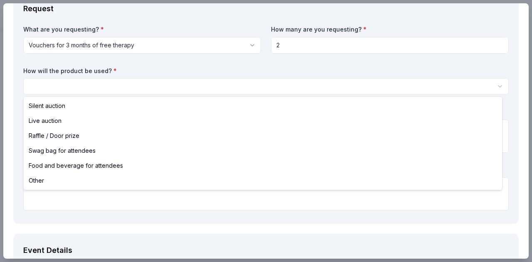
select select "raffleDoorPrize"
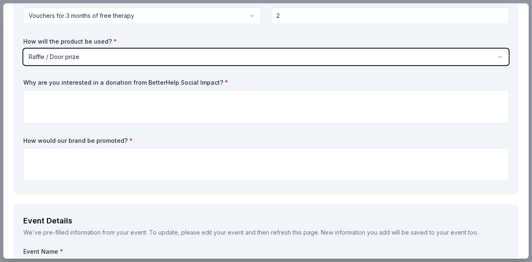
scroll to position [85, 0]
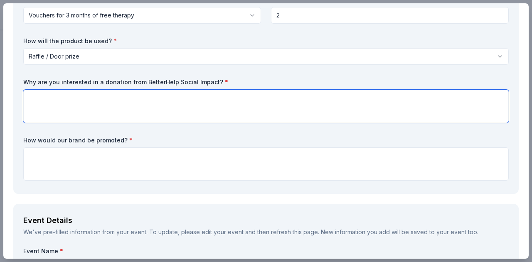
click at [121, 107] on textarea at bounding box center [265, 106] width 485 height 33
paste textarea "Good afternoon, I hope this email finds you well! Our company Aerotek/Aston [PE…"
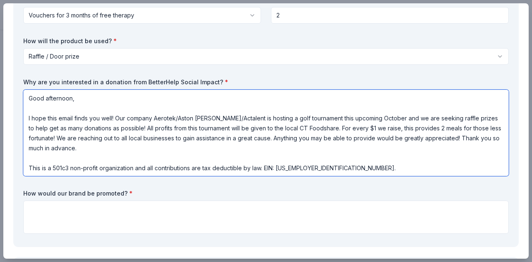
drag, startPoint x: 117, startPoint y: 120, endPoint x: 12, endPoint y: 93, distance: 108.5
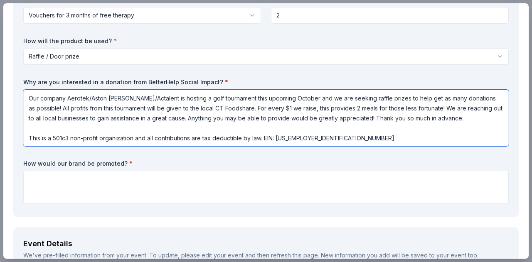
type textarea "Our company Aerotek/Aston [PERSON_NAME]/Actalent is hosting a golf tournament t…"
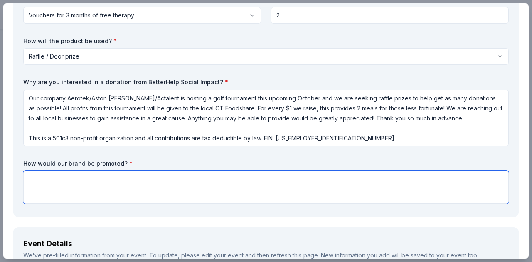
click at [87, 177] on textarea at bounding box center [265, 187] width 485 height 33
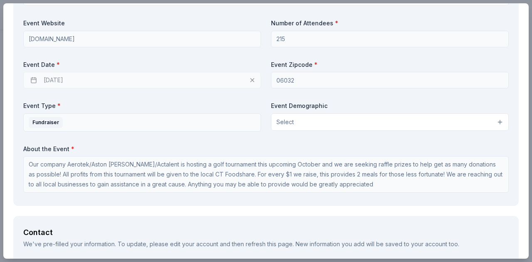
scroll to position [407, 0]
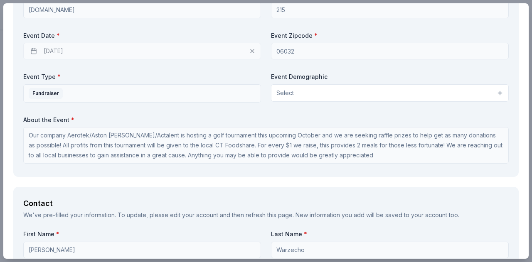
type textarea "A logo will be placed on the raffle table"
click at [71, 47] on div "[DATE]" at bounding box center [142, 51] width 238 height 17
click at [73, 59] on div "[DATE]" at bounding box center [142, 51] width 238 height 17
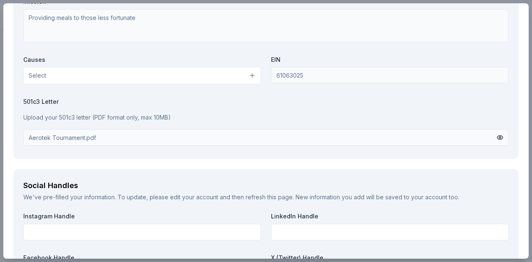
scroll to position [826, 0]
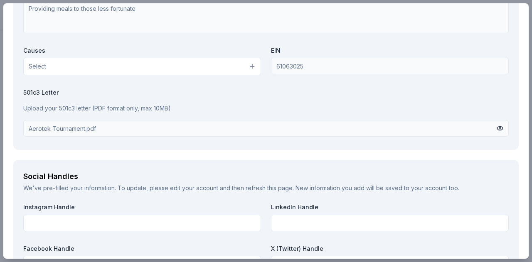
click at [95, 66] on button "Select" at bounding box center [142, 66] width 238 height 17
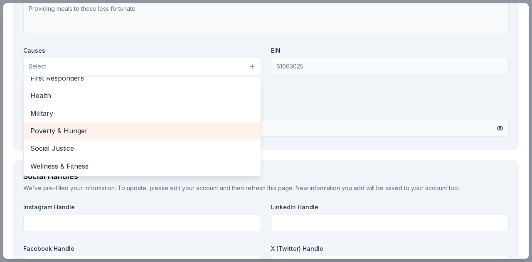
click at [85, 129] on span "Poverty & Hunger" at bounding box center [142, 130] width 224 height 11
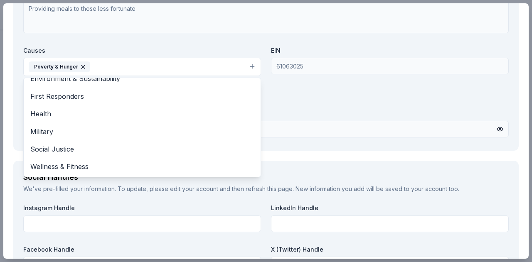
click at [305, 97] on div "Organization Name * [US_STATE] food share Organization Website [DOMAIN_NAME] Mi…" at bounding box center [265, 44] width 485 height 194
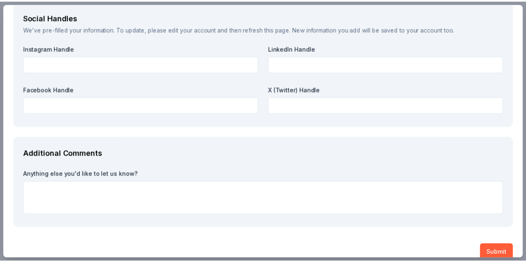
scroll to position [997, 0]
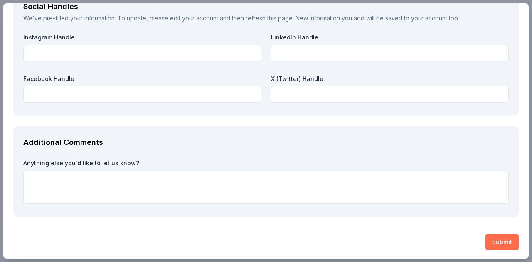
click at [488, 241] on button "Submit" at bounding box center [501, 242] width 33 height 17
